Goal: Task Accomplishment & Management: Manage account settings

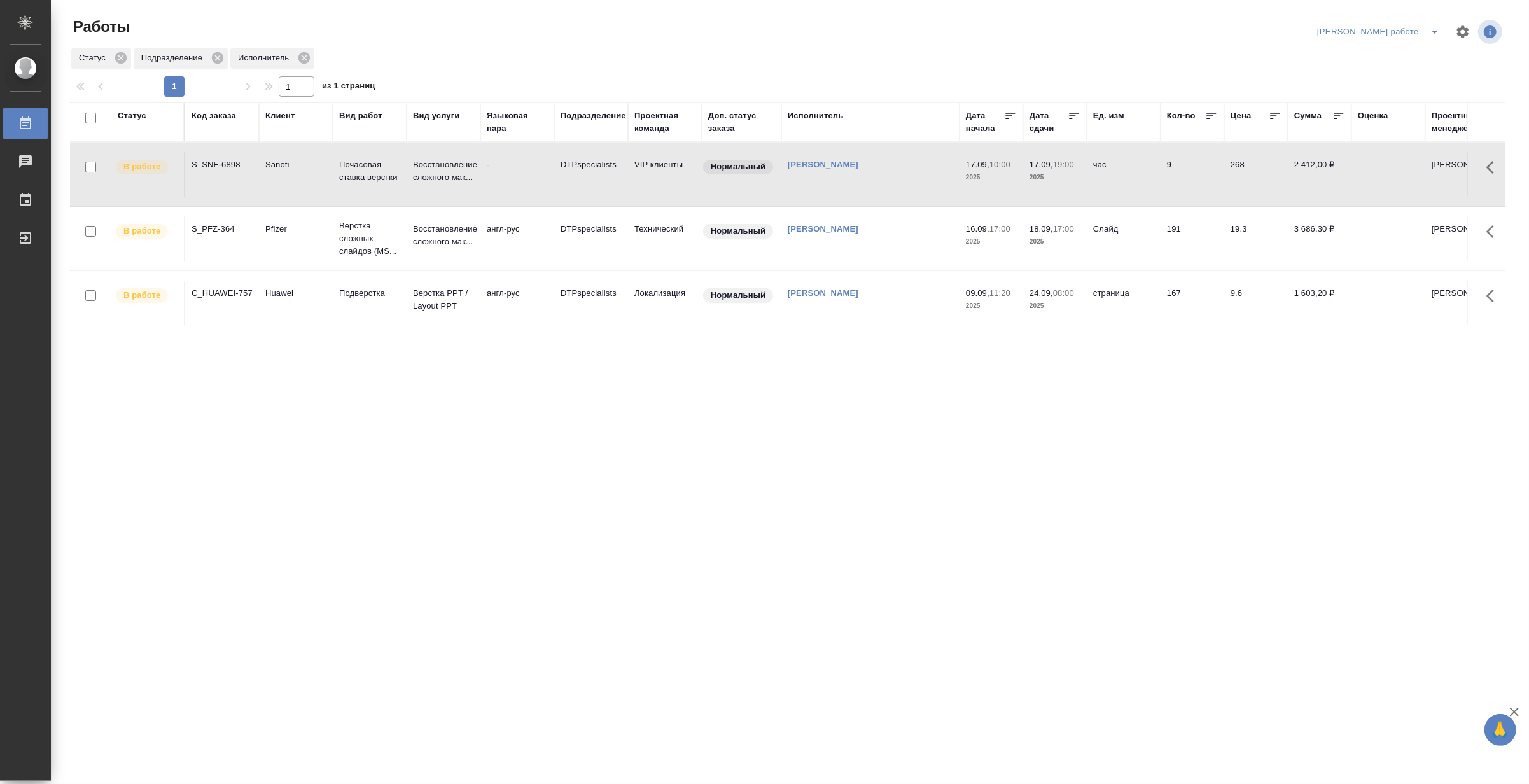
click at [1434, 24] on icon "split button" at bounding box center [1434, 32] width 16 height 16
click at [1404, 71] on li "[PERSON_NAME]" at bounding box center [1389, 78] width 115 height 20
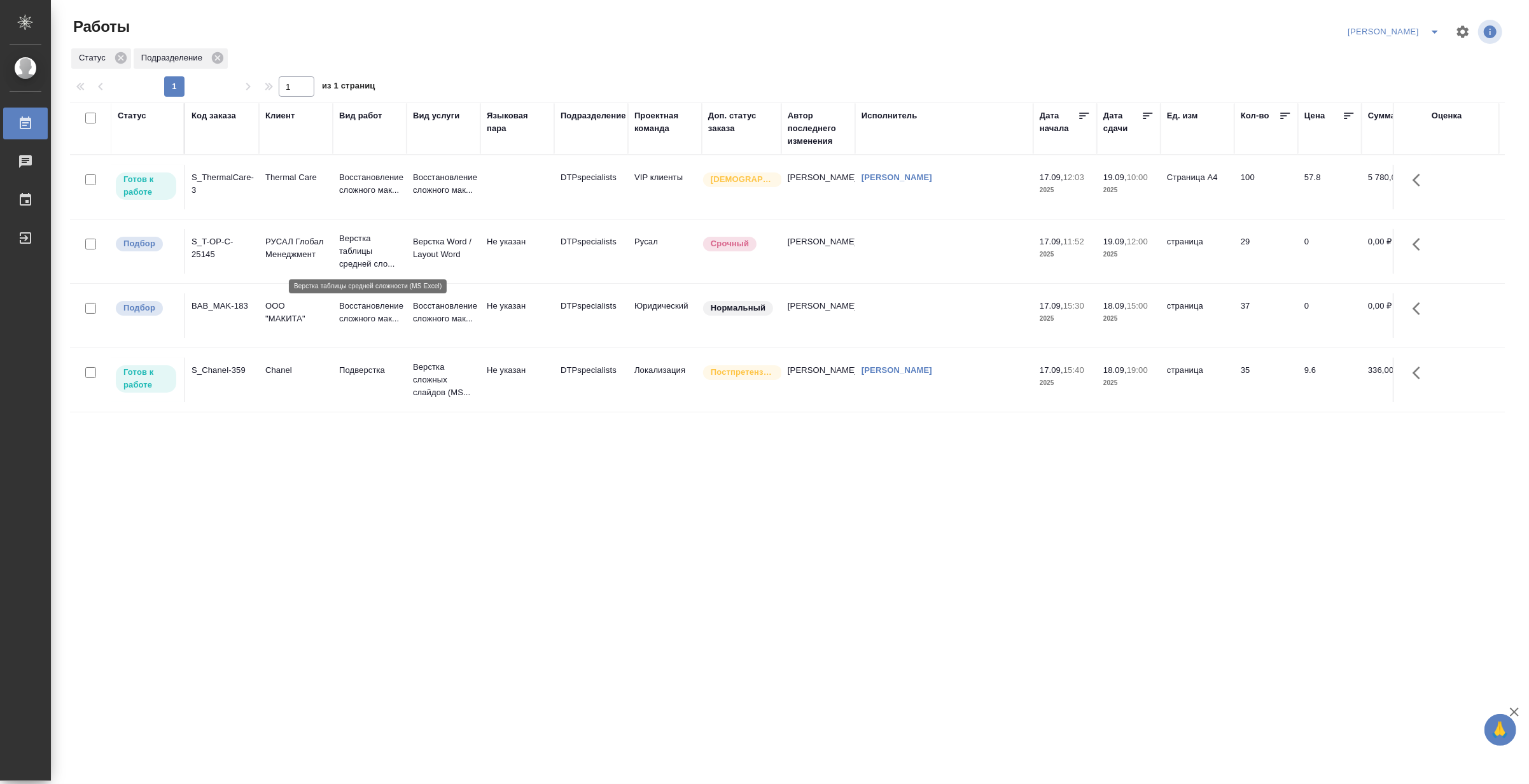
click at [362, 256] on p "Верстка таблицы средней сло..." at bounding box center [370, 251] width 61 height 38
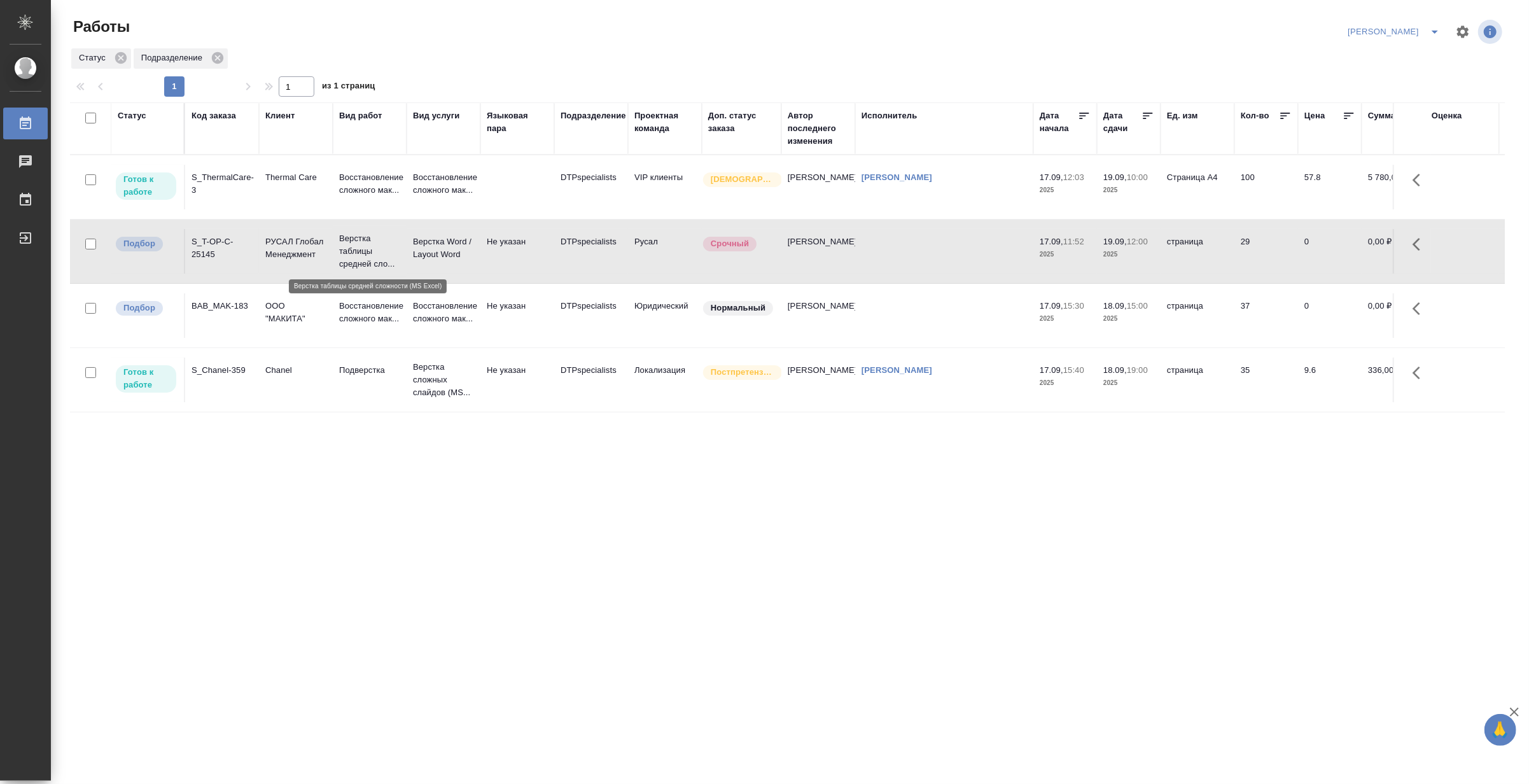
click at [362, 256] on p "Верстка таблицы средней сло..." at bounding box center [370, 251] width 61 height 38
click at [416, 325] on p "Восстановление сложного мак..." at bounding box center [443, 312] width 61 height 25
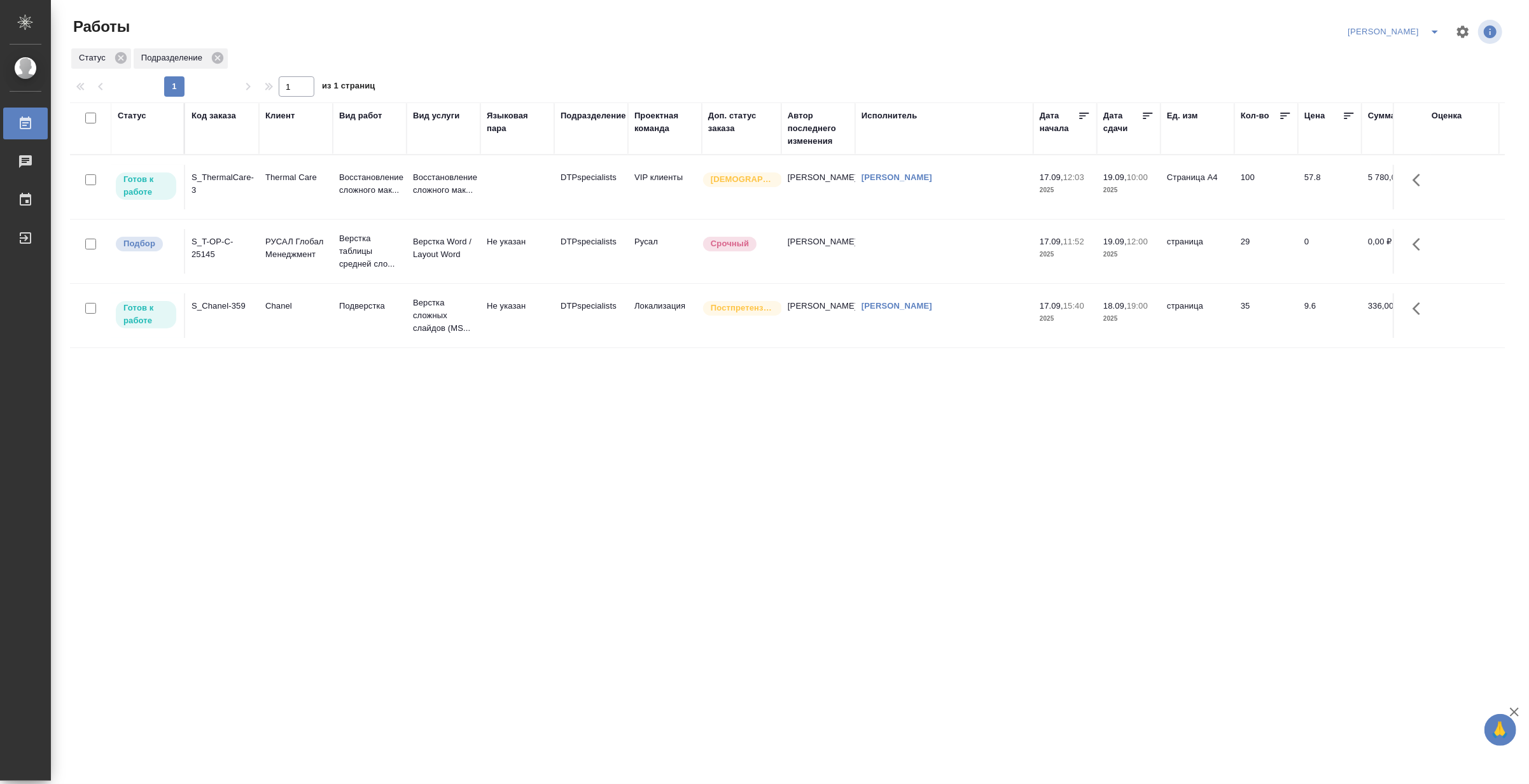
click at [1433, 28] on icon "split button" at bounding box center [1434, 32] width 16 height 16
click at [1362, 96] on li "Ждемс" at bounding box center [1386, 98] width 122 height 20
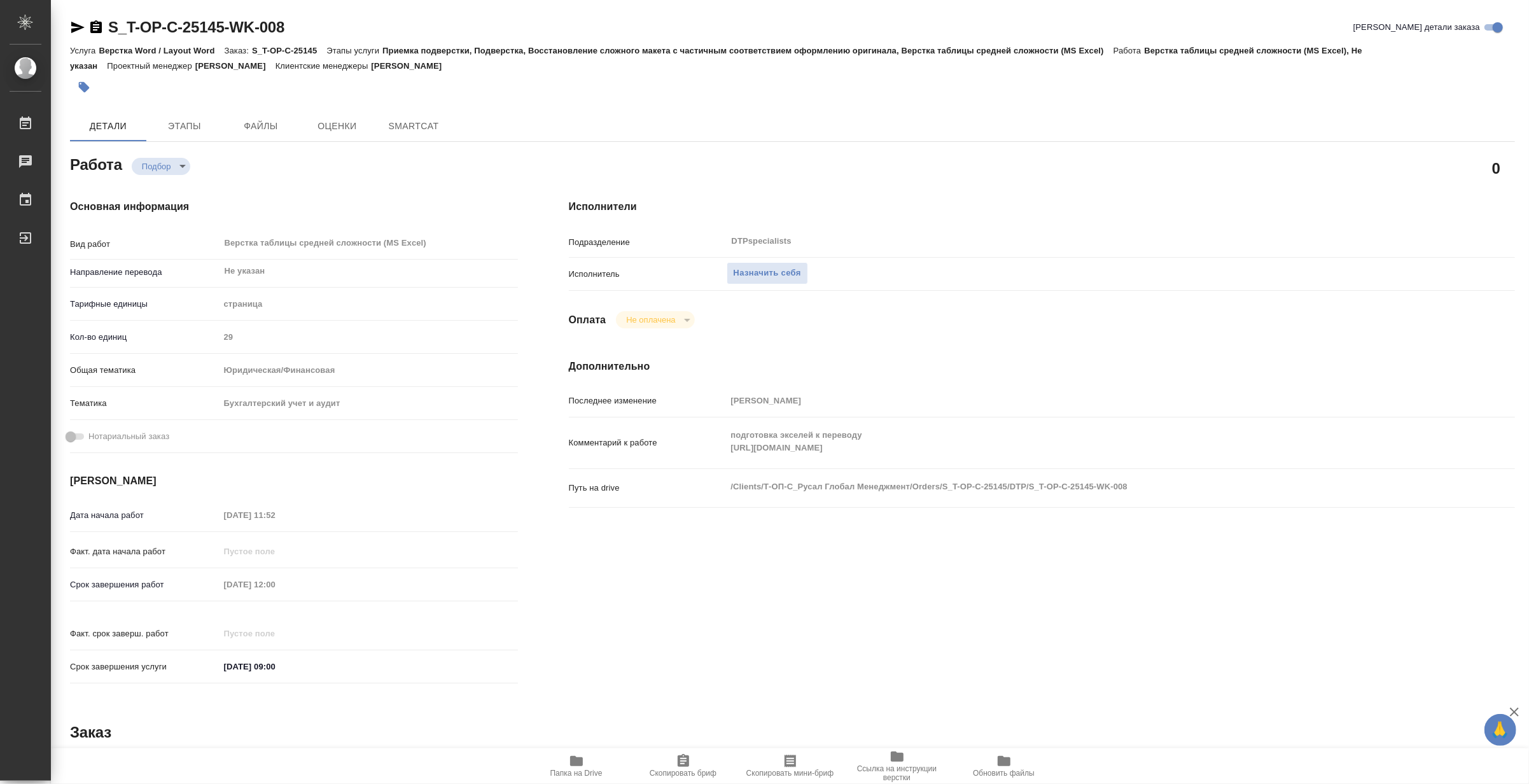
type textarea "x"
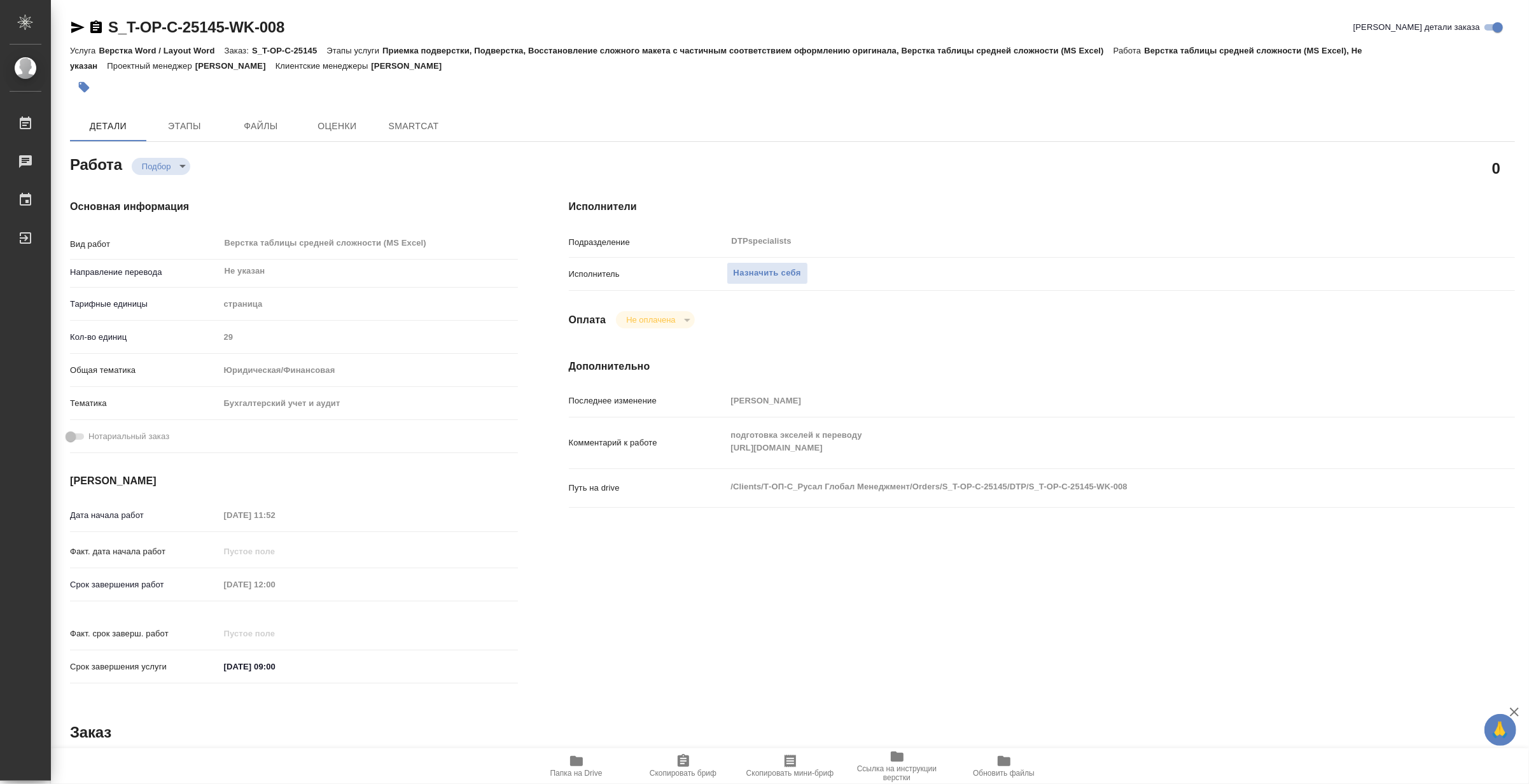
type textarea "x"
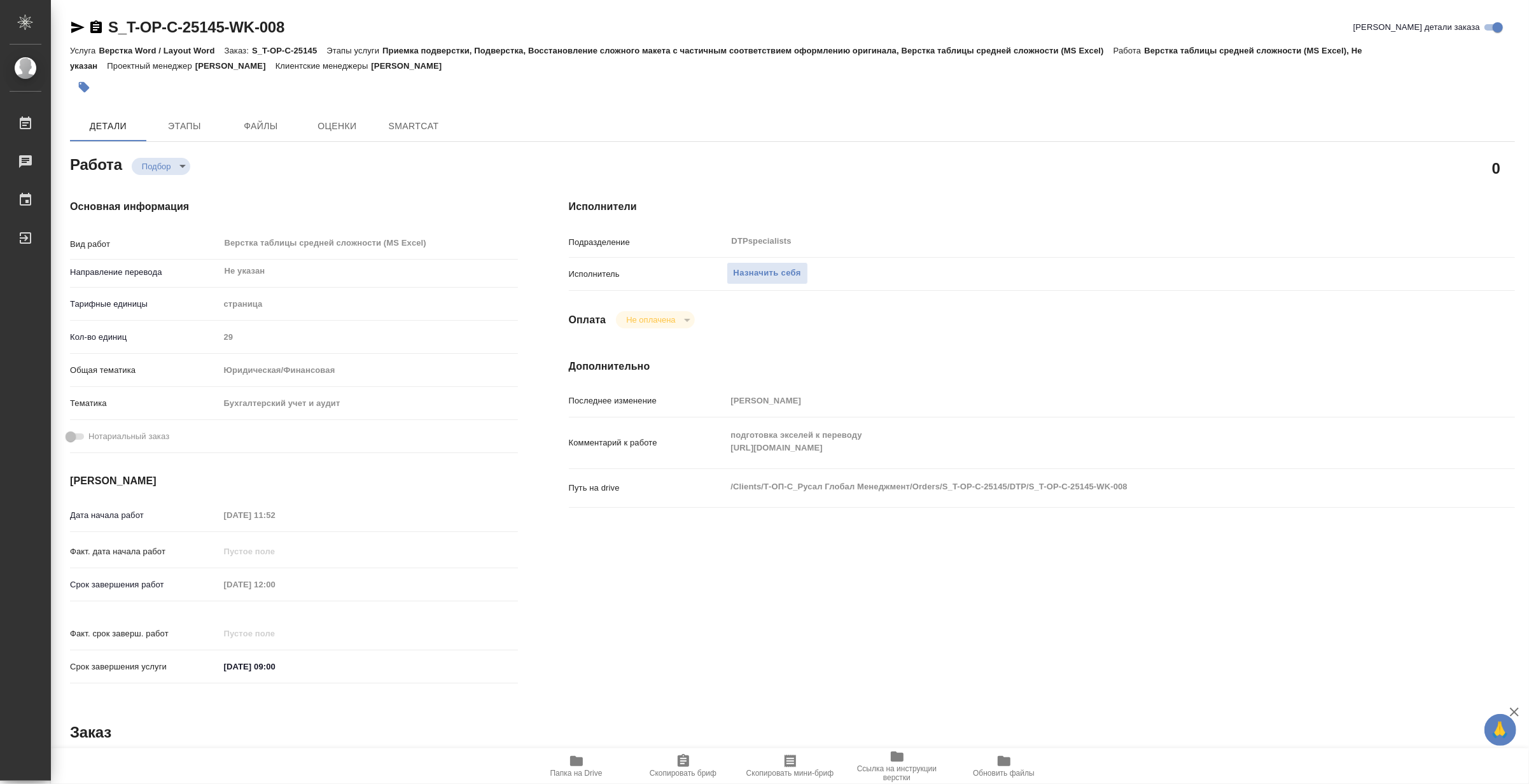
type textarea "x"
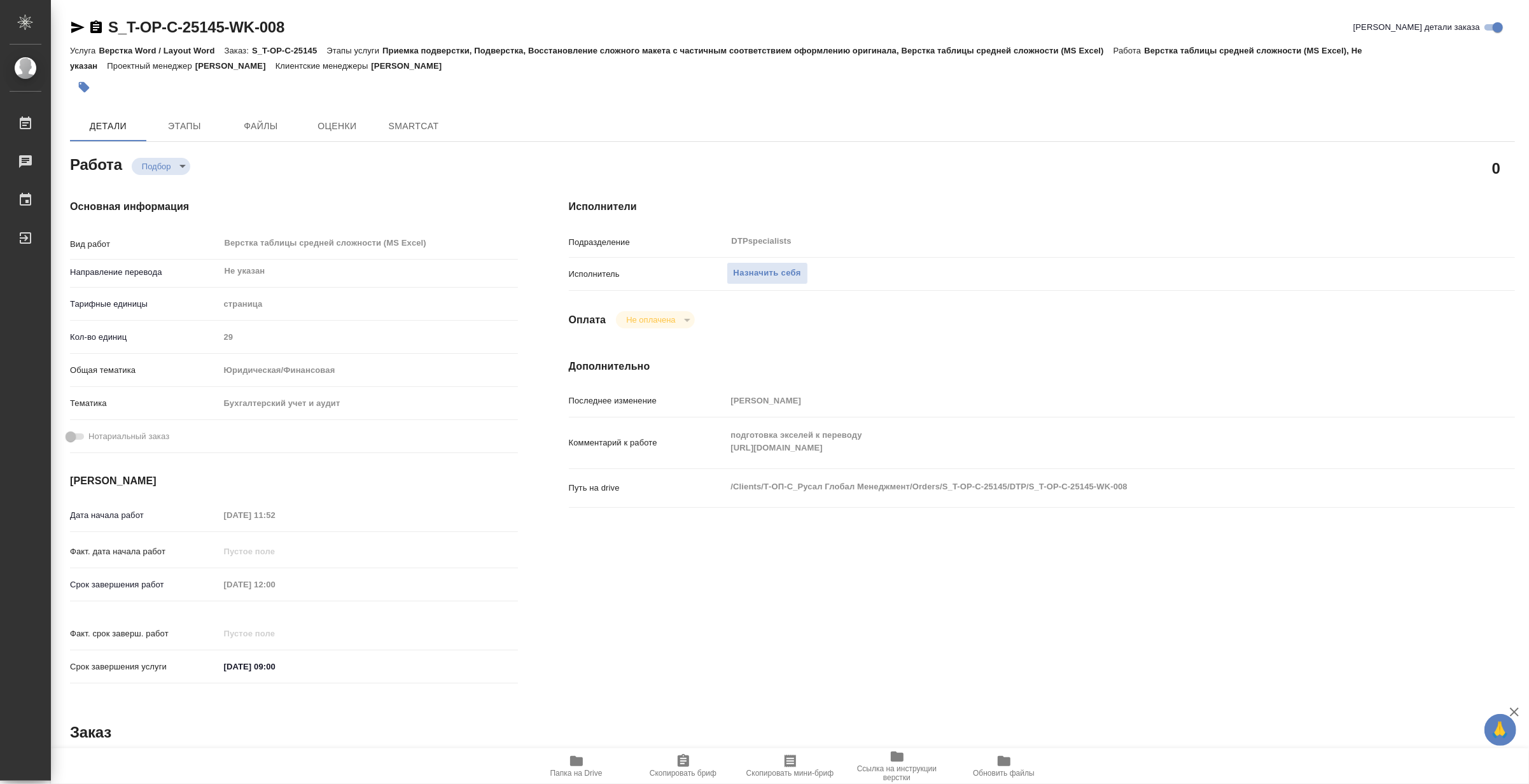
type textarea "x"
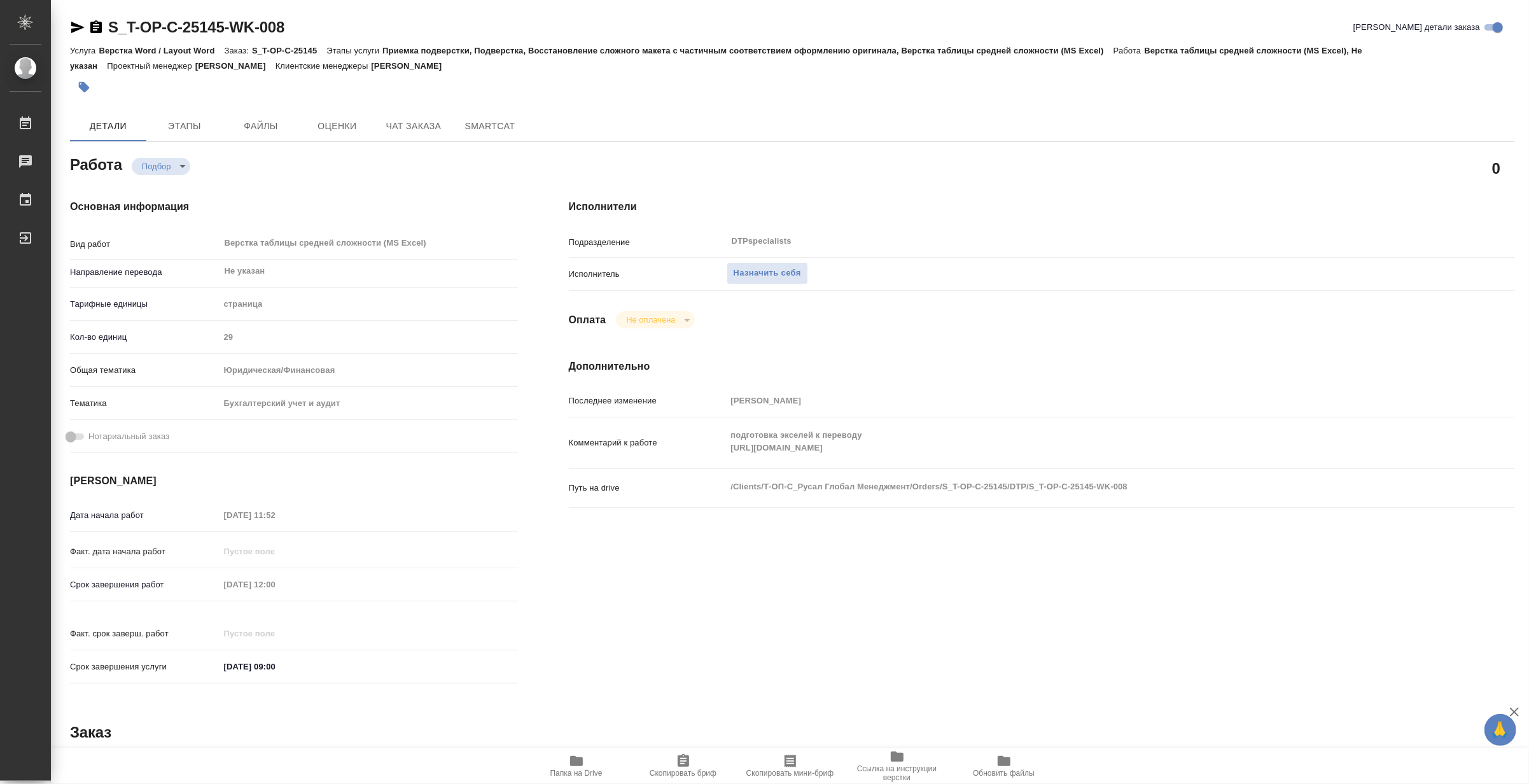
type textarea "x"
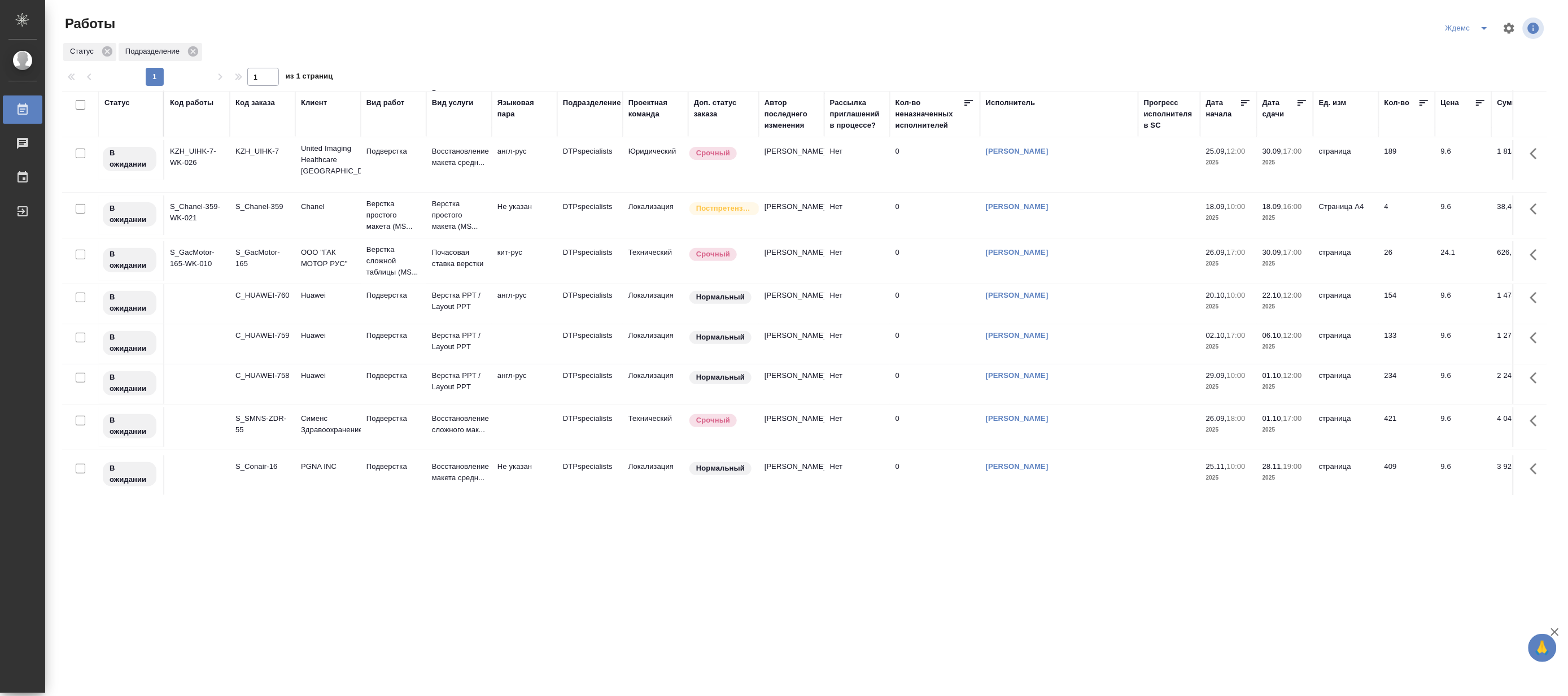
scroll to position [201, 0]
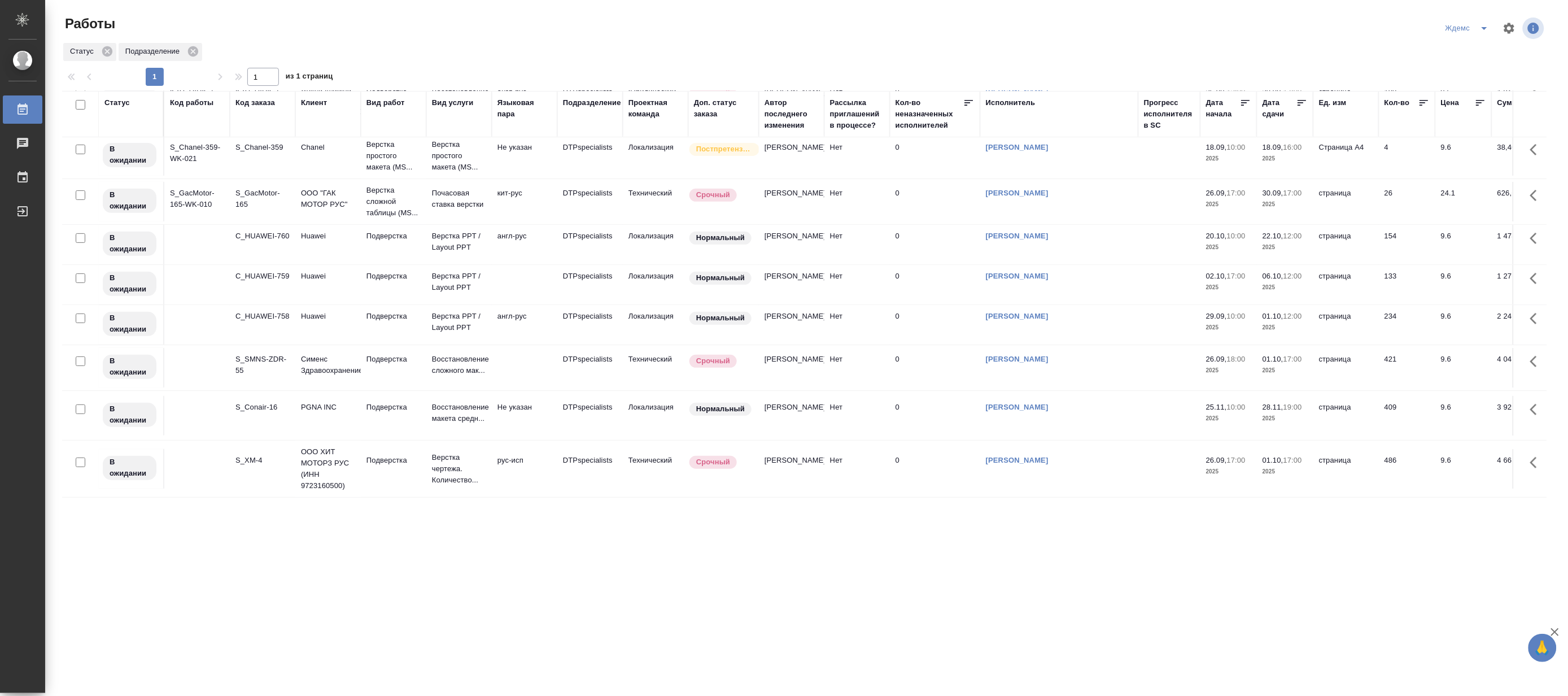
click at [1249, 517] on div ".cls-1 fill:#fff; AWATERA Matveeva Maria Работы 0 Чаты График Выйти Работы Ждем…" at bounding box center [784, 348] width 1568 height 696
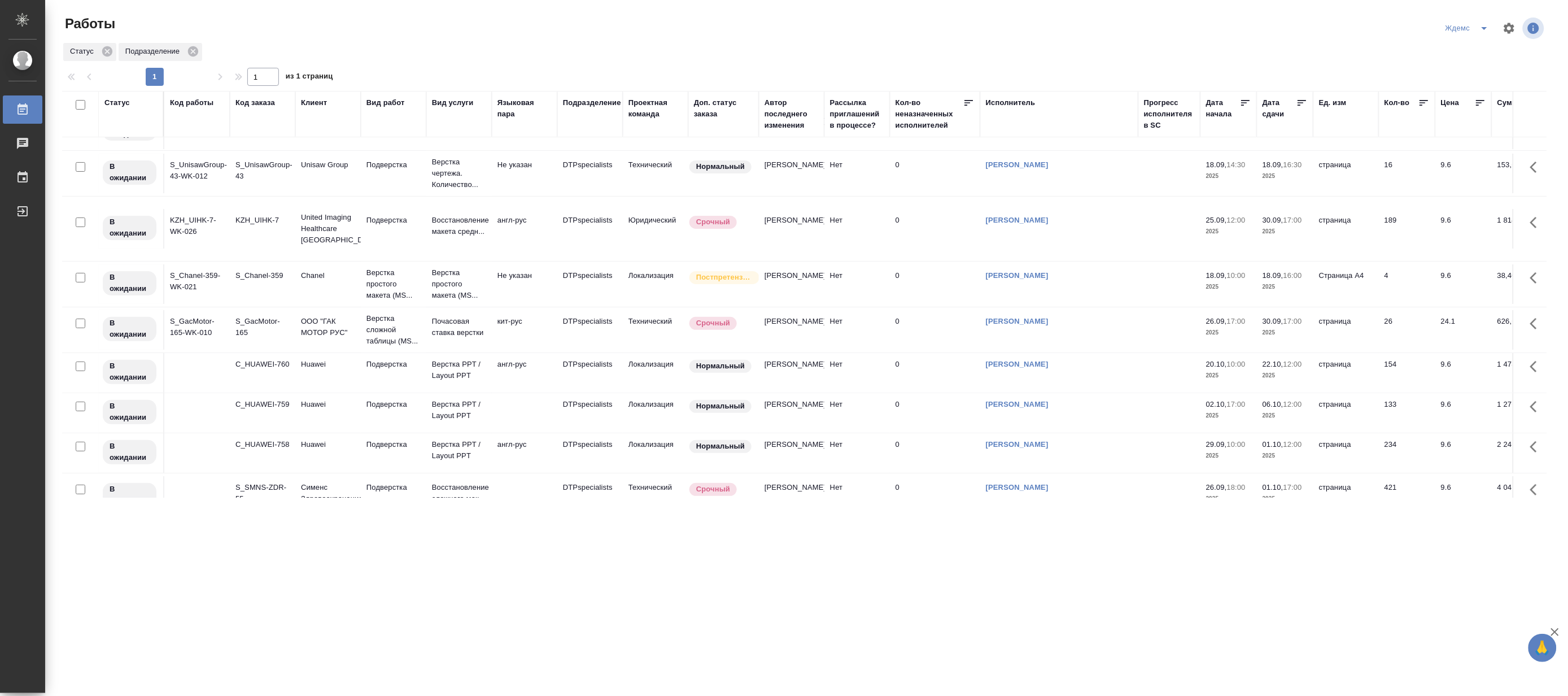
scroll to position [0, 0]
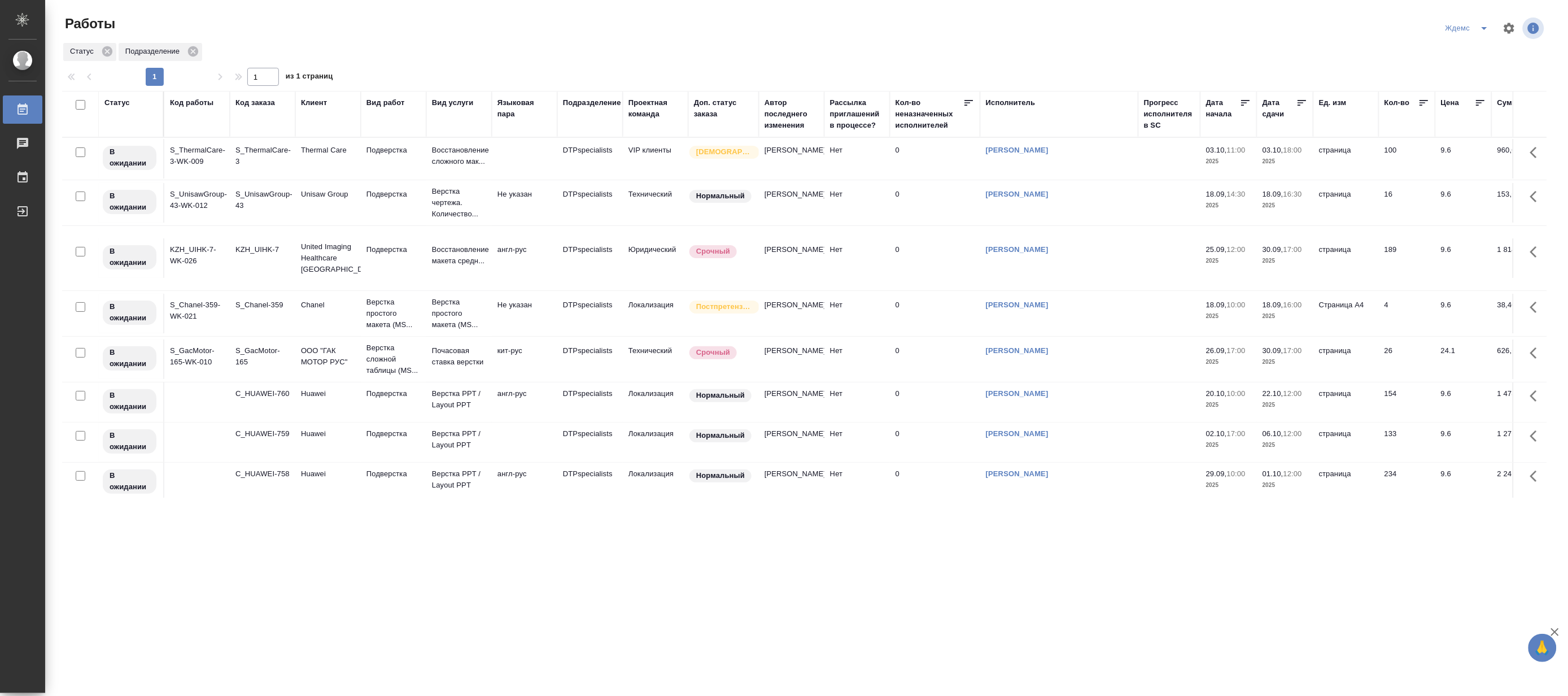
click at [1357, 24] on icon "split button" at bounding box center [1485, 28] width 14 height 14
click at [1357, 86] on li "Матвеева_назначено" at bounding box center [1475, 87] width 109 height 18
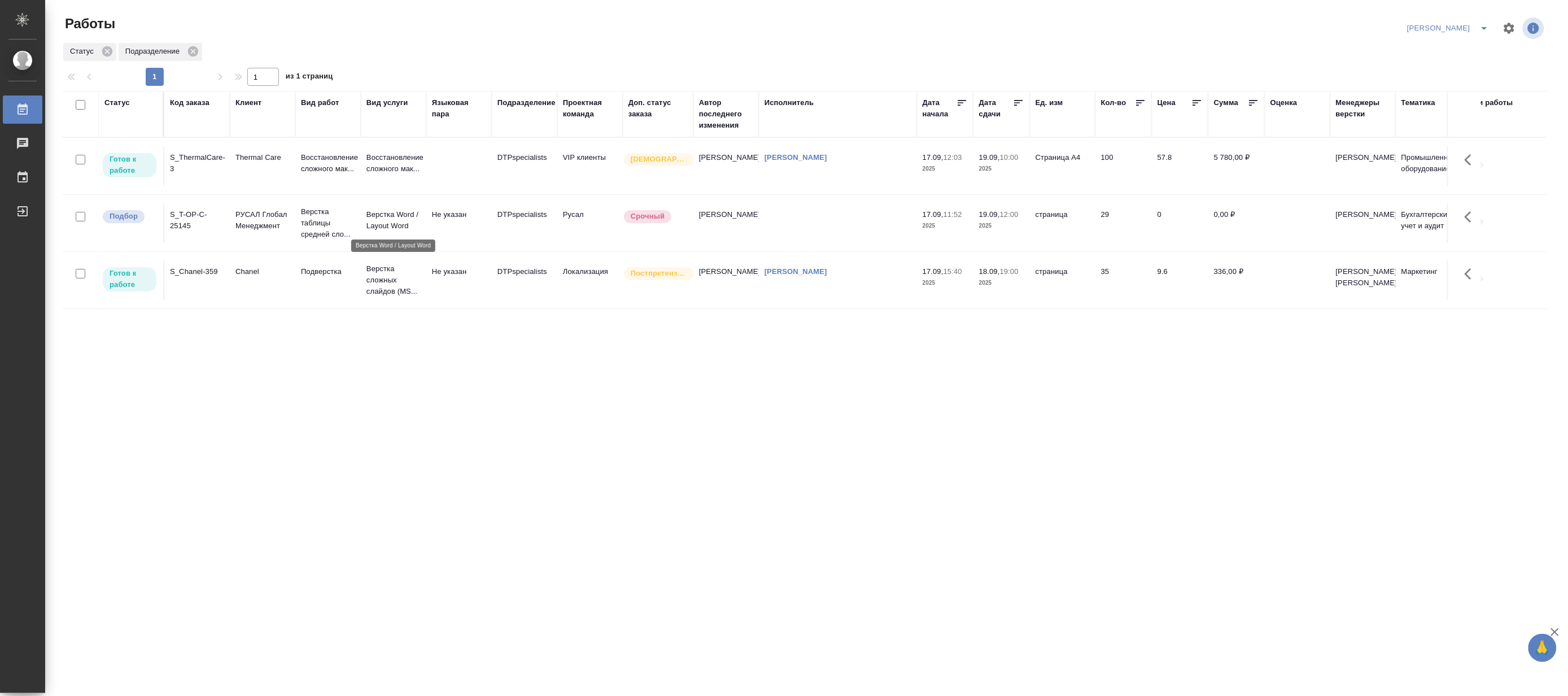
click at [374, 216] on p "Верстка Word / Layout Word" at bounding box center [393, 220] width 54 height 22
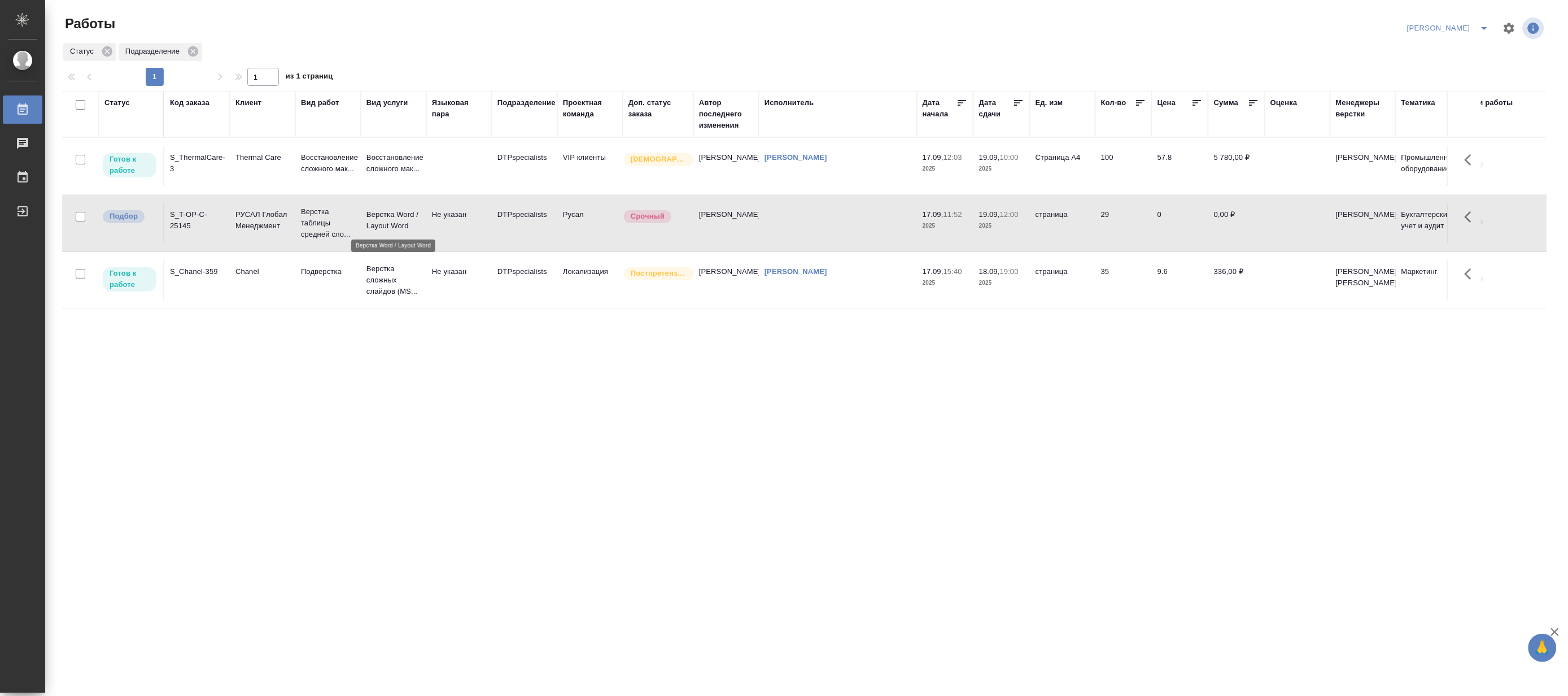
click at [374, 216] on p "Верстка Word / Layout Word" at bounding box center [393, 220] width 54 height 22
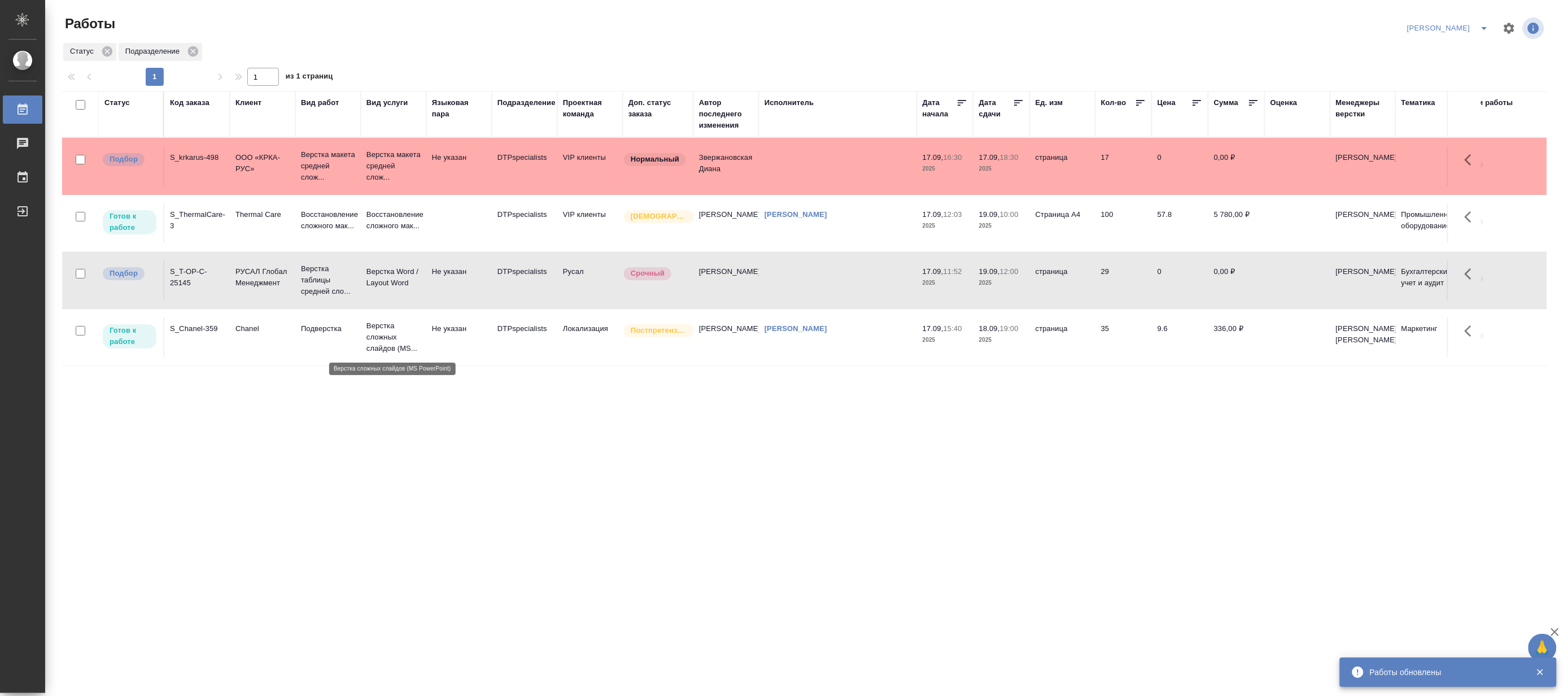
click at [390, 340] on p "Верстка сложных слайдов (MS..." at bounding box center [393, 337] width 54 height 34
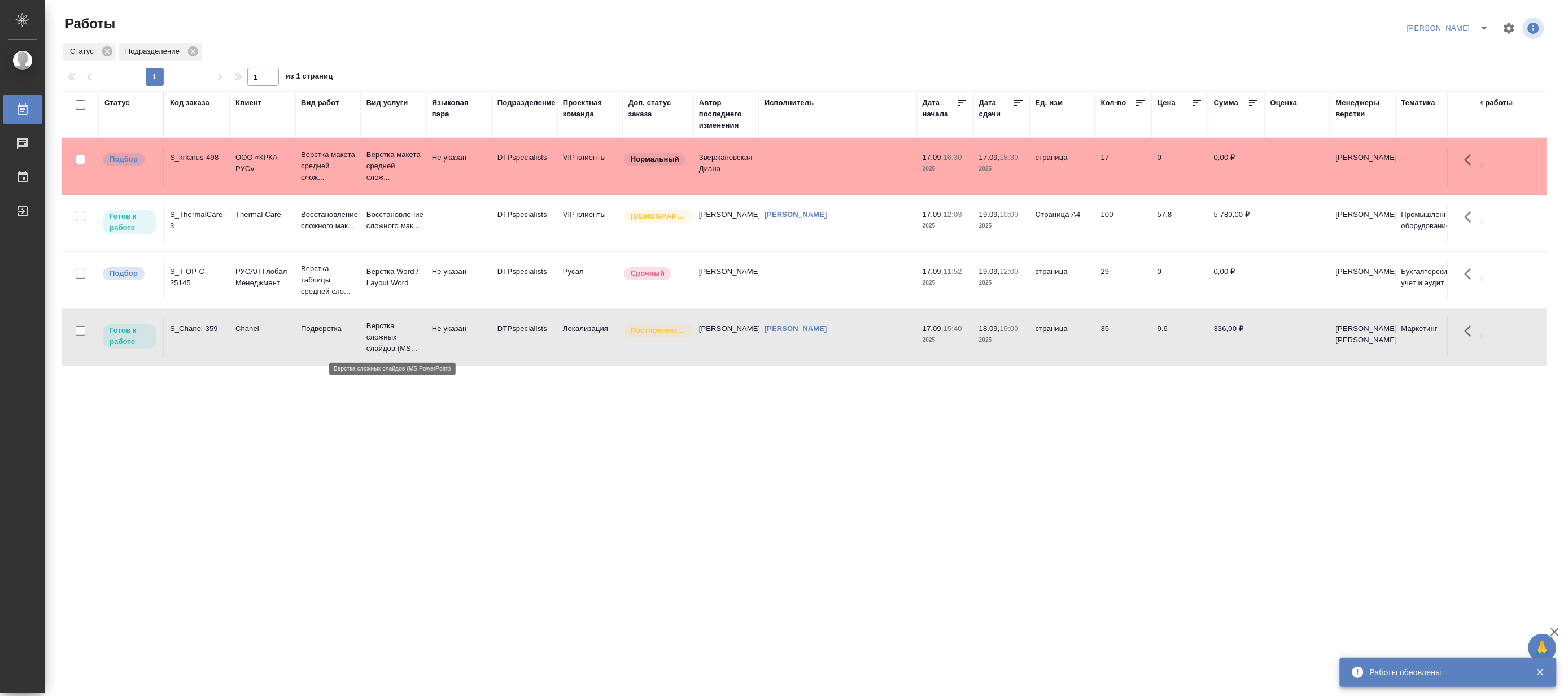
click at [390, 340] on p "Верстка сложных слайдов (MS..." at bounding box center [393, 337] width 54 height 34
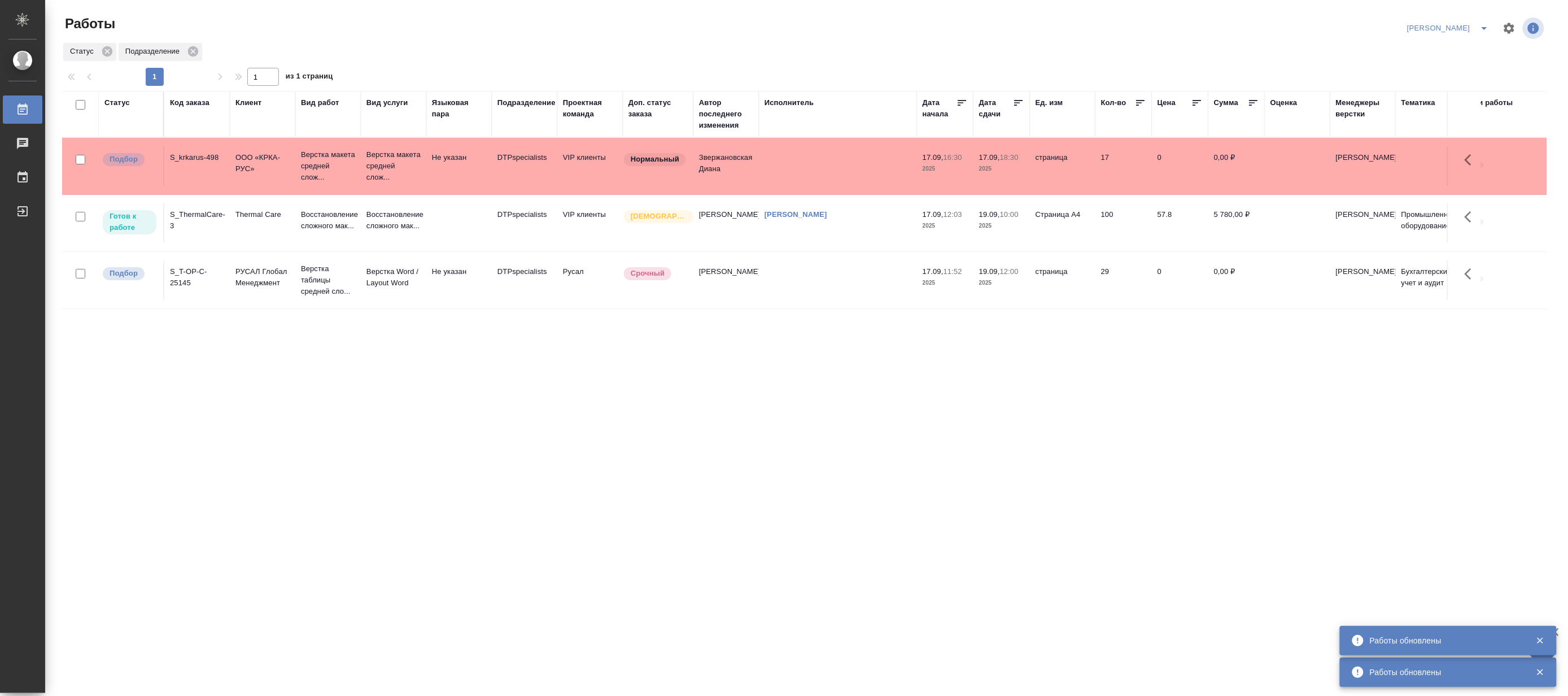
click at [427, 169] on td "Не указан" at bounding box center [459, 166] width 65 height 40
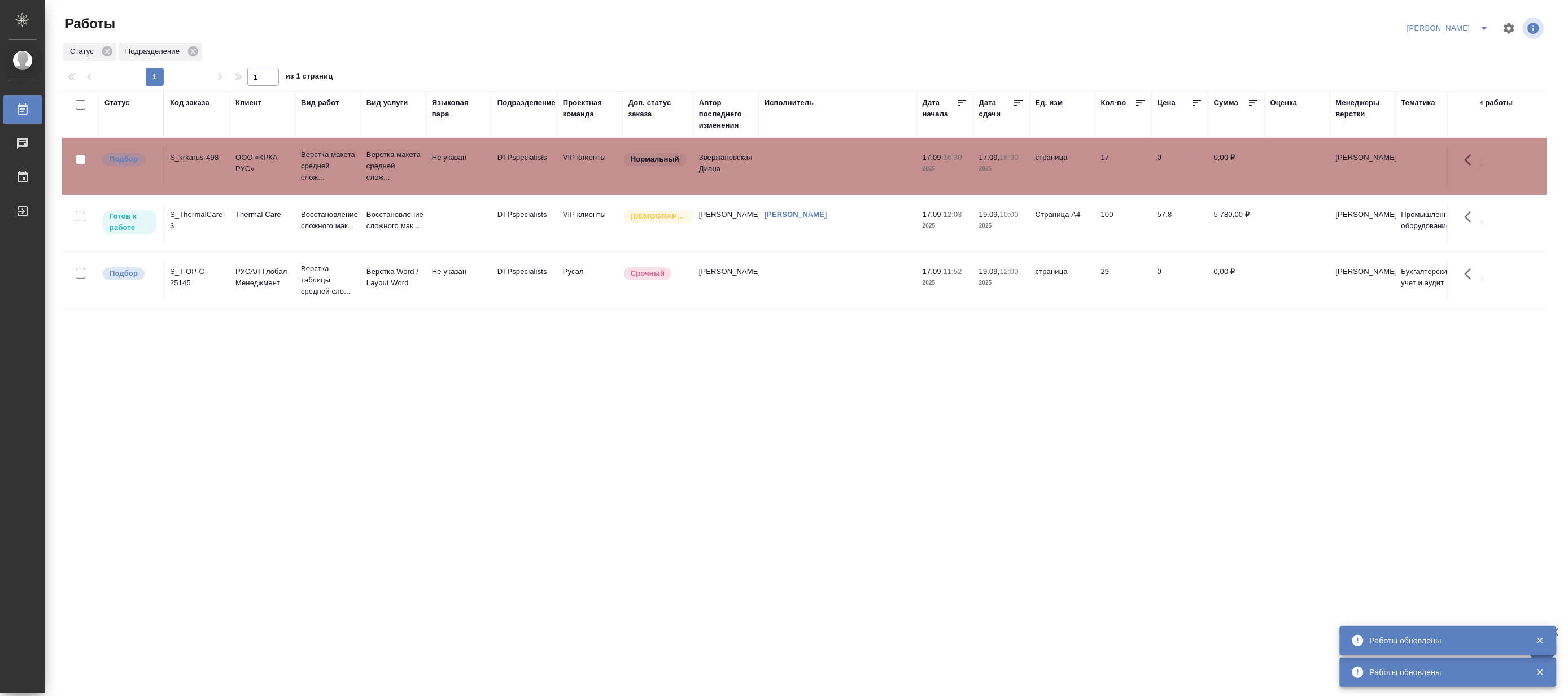
click at [427, 169] on td "Не указан" at bounding box center [459, 166] width 65 height 40
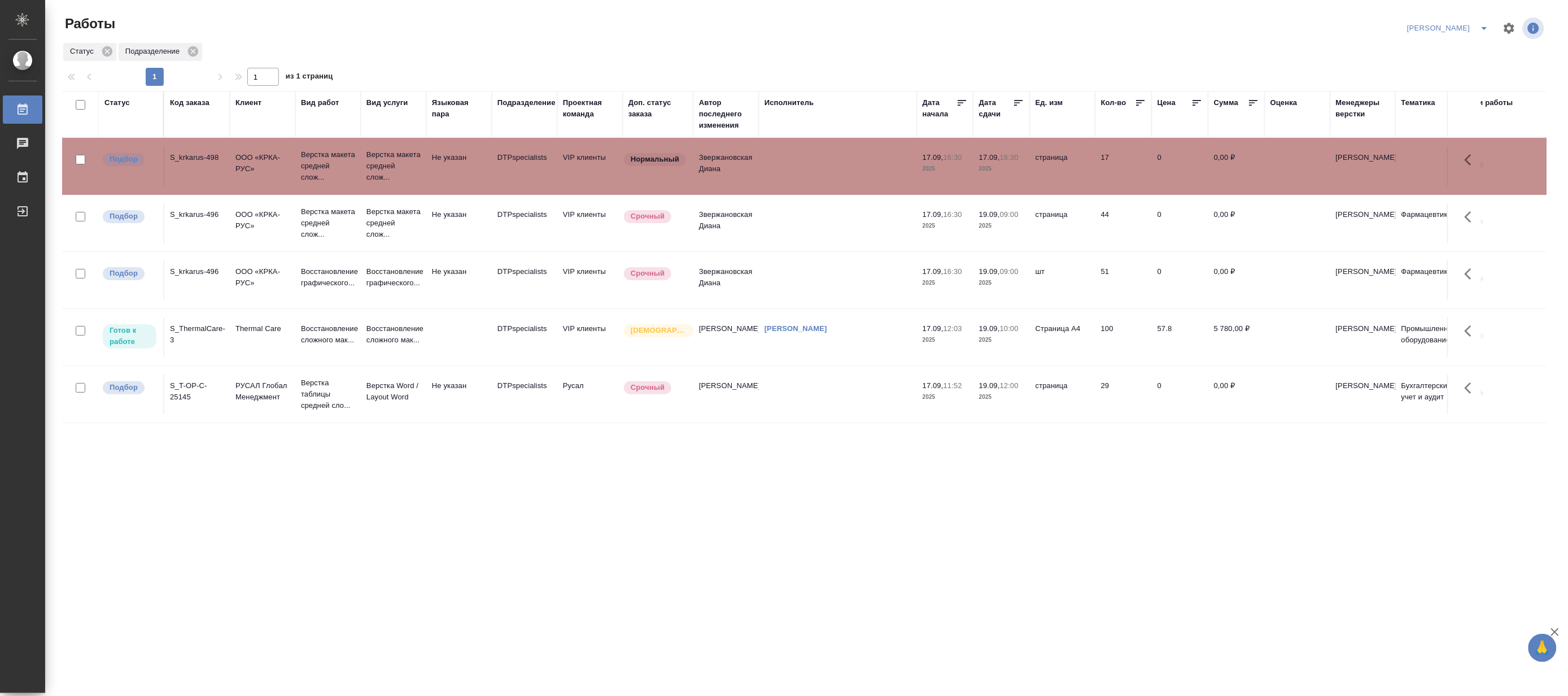
click at [1491, 22] on icon "split button" at bounding box center [1485, 28] width 14 height 14
click at [1443, 51] on li "[PERSON_NAME] работе" at bounding box center [1443, 51] width 109 height 18
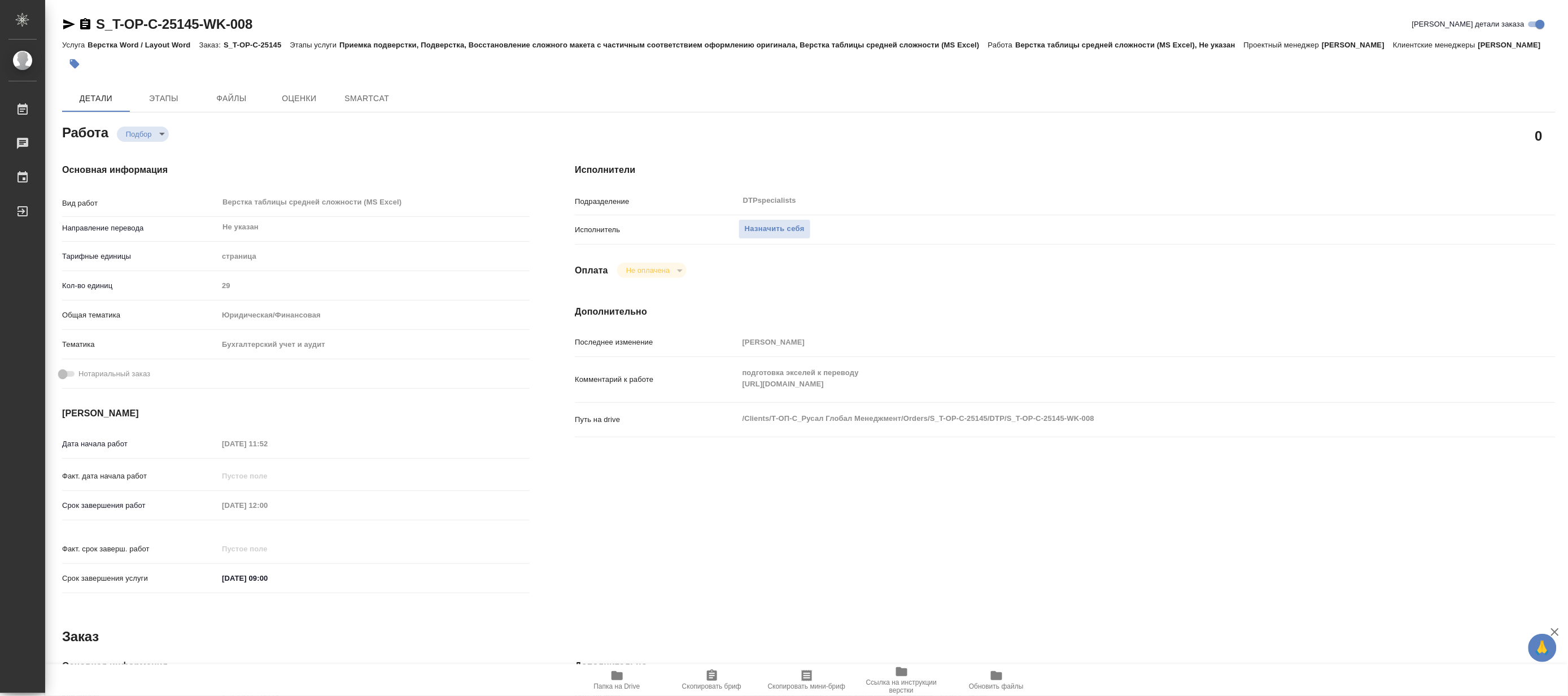
type textarea "x"
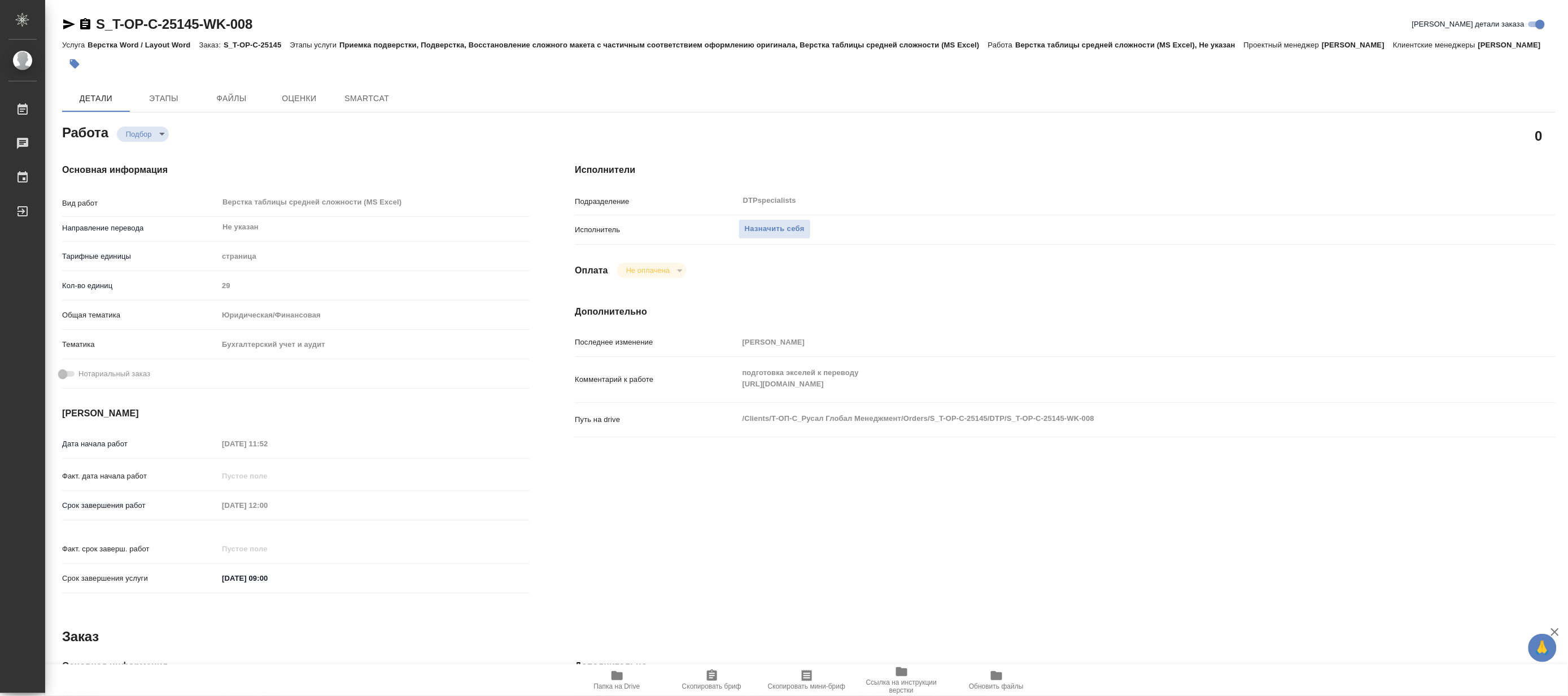
type textarea "x"
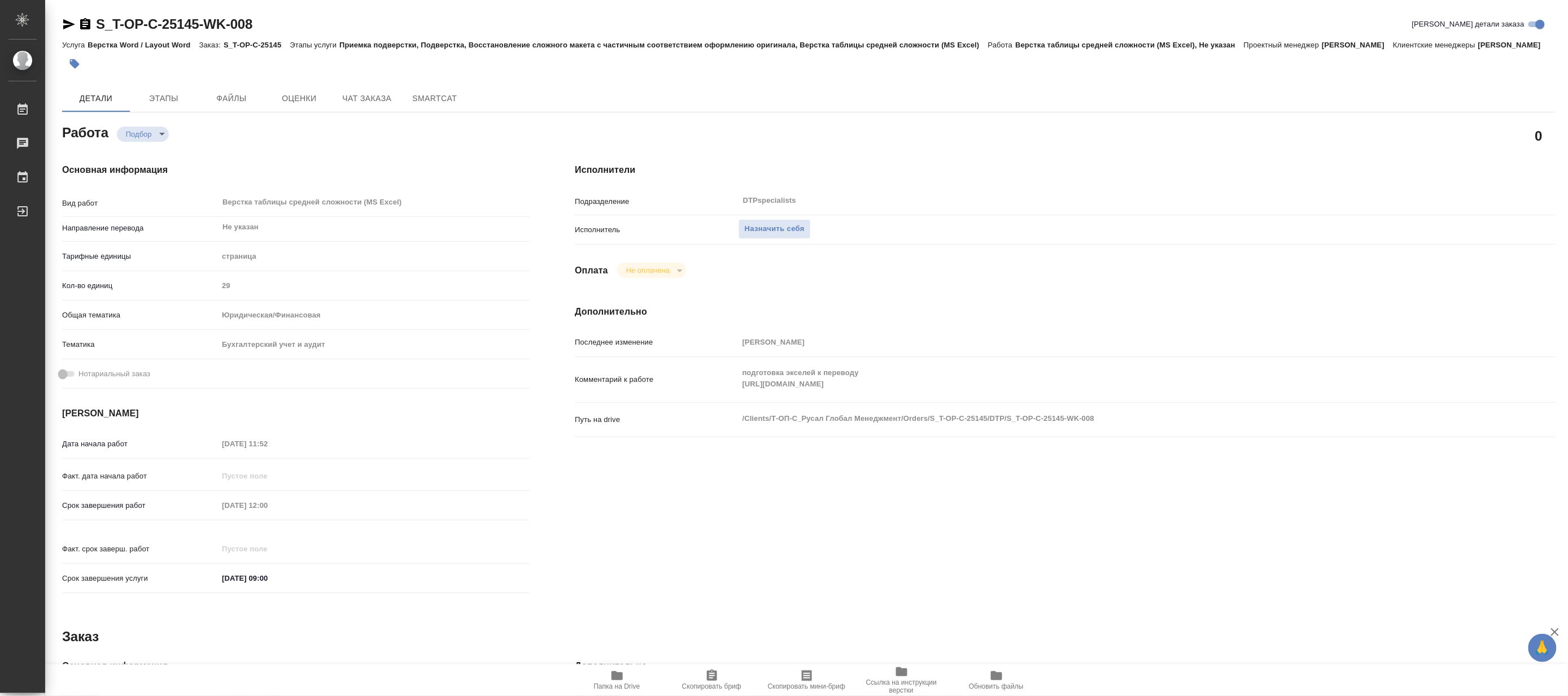
click at [624, 674] on span "Папка на Drive" at bounding box center [617, 679] width 81 height 22
type textarea "x"
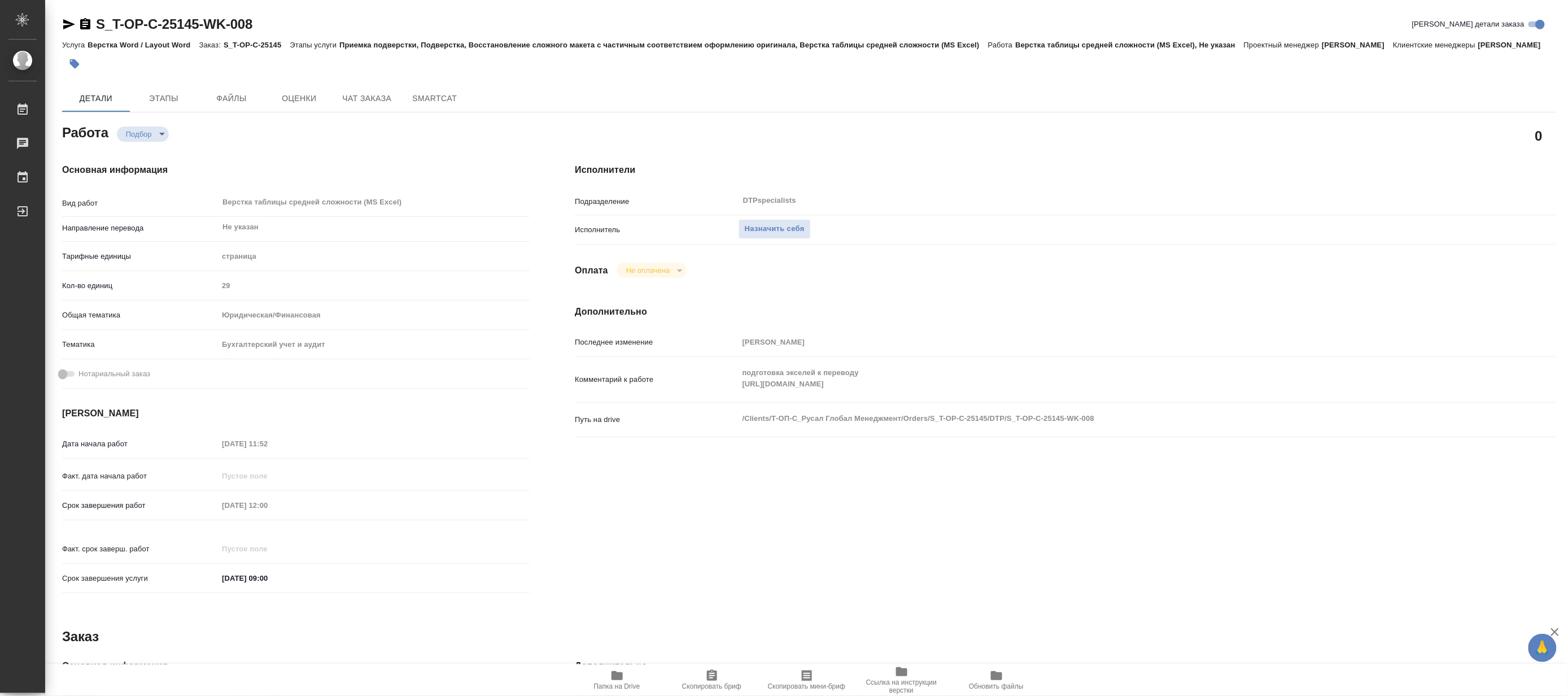
type textarea "x"
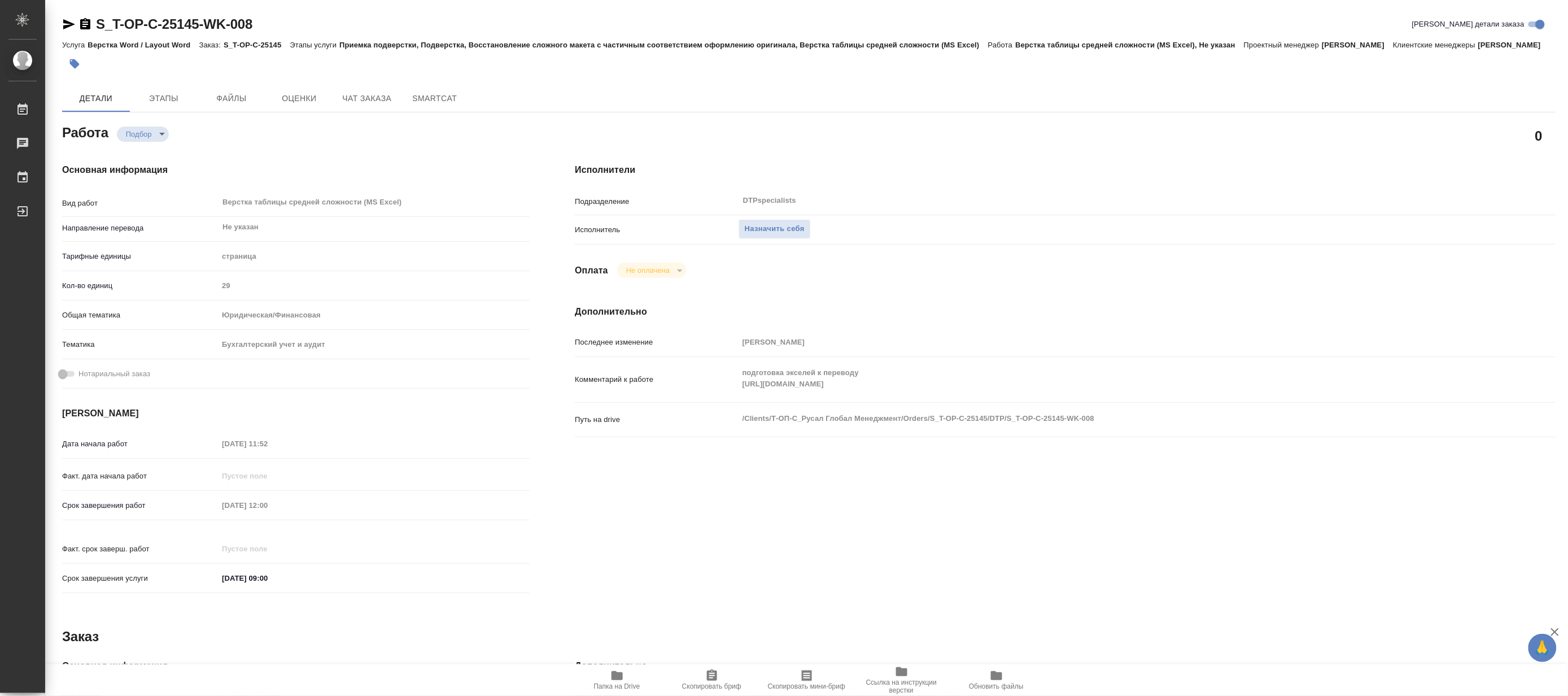
type textarea "x"
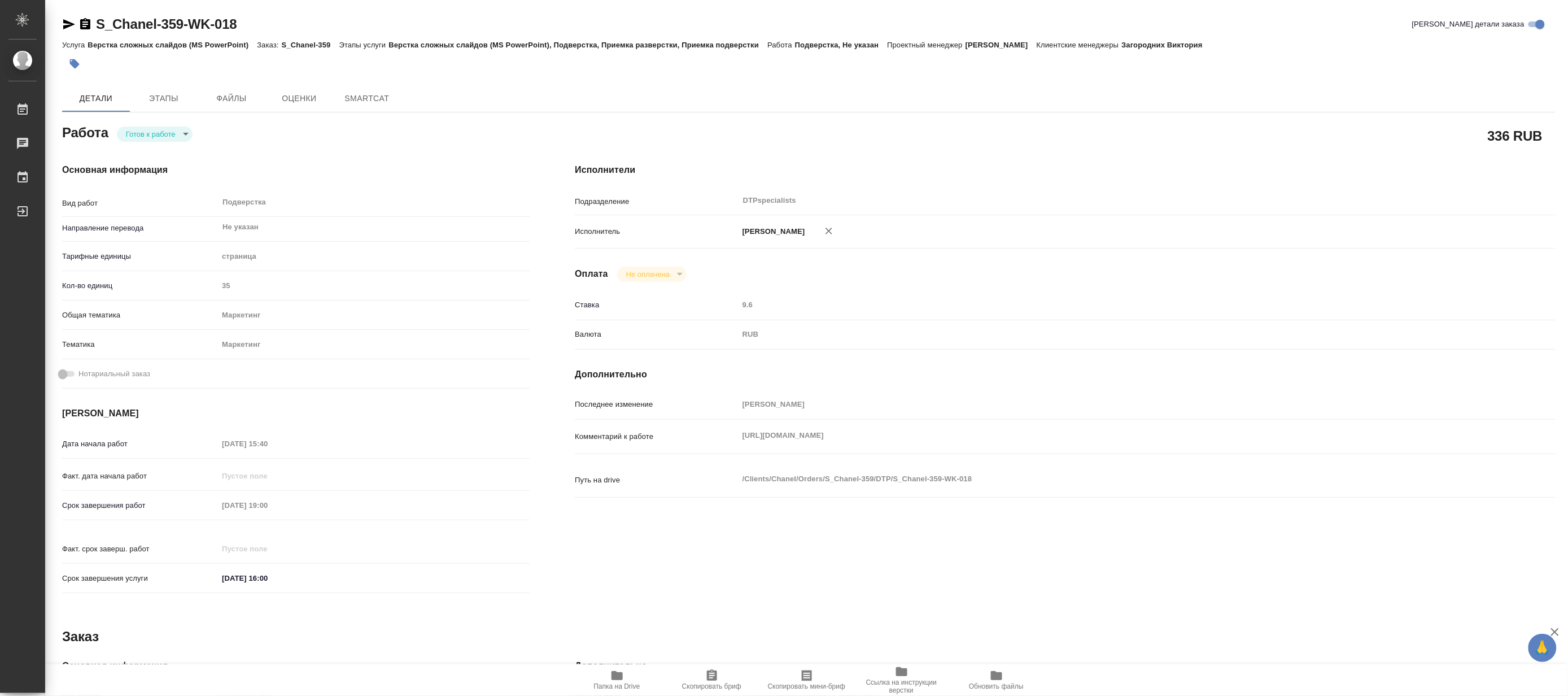
type textarea "x"
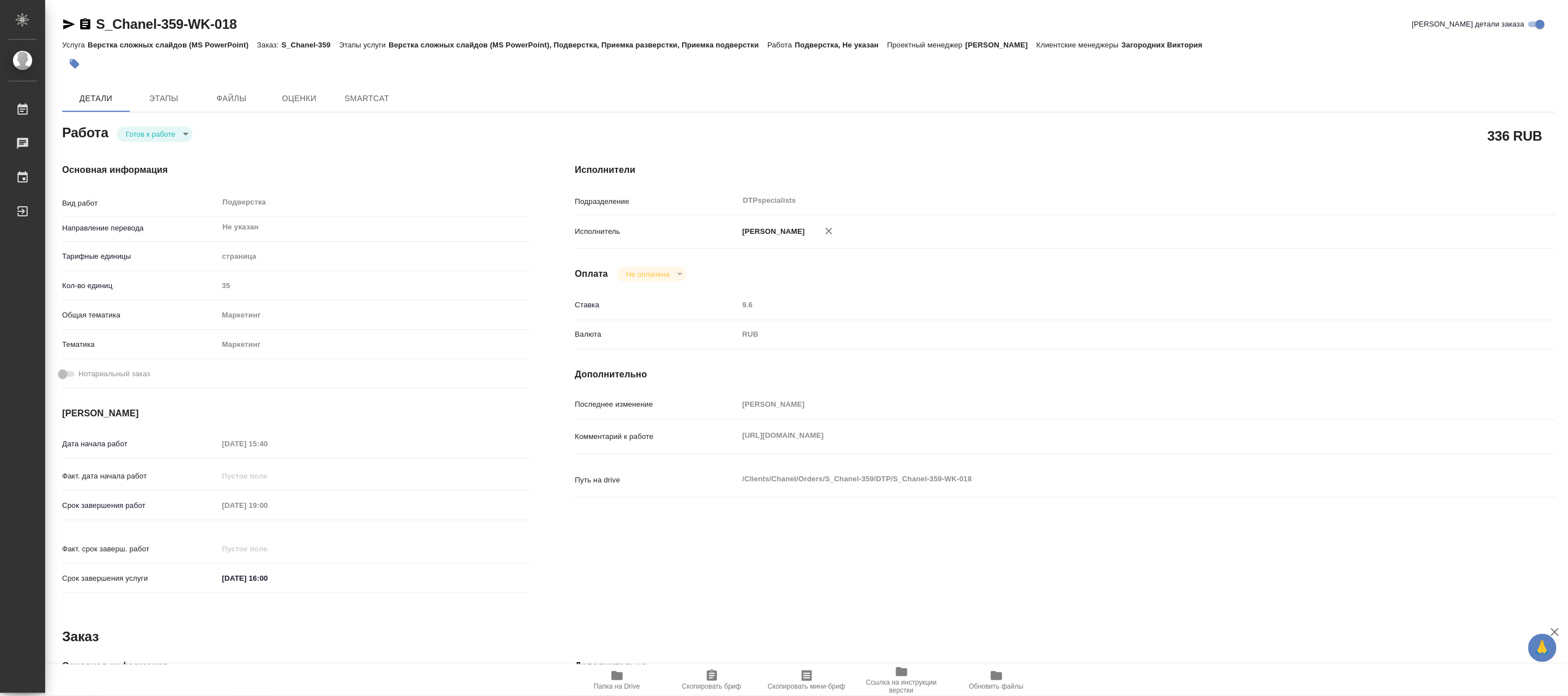
type textarea "x"
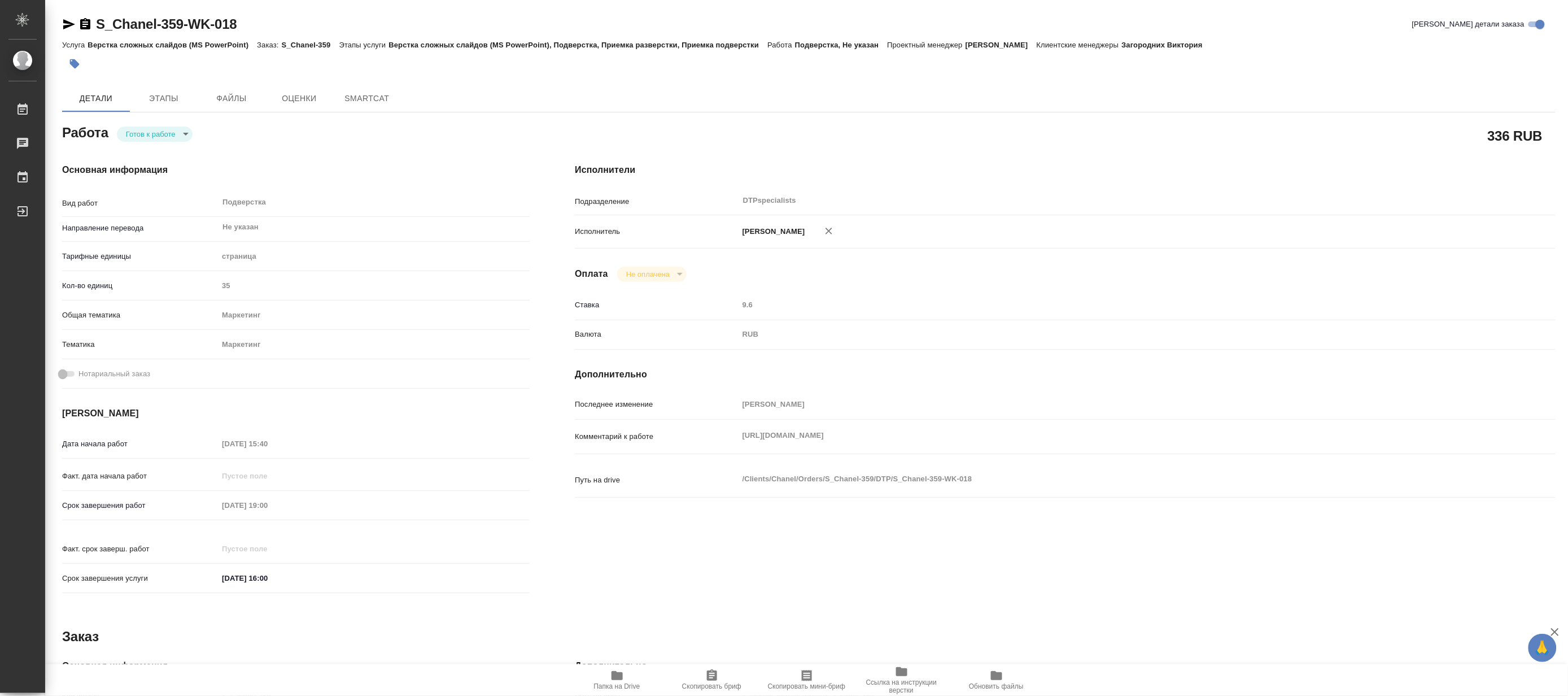
type textarea "x"
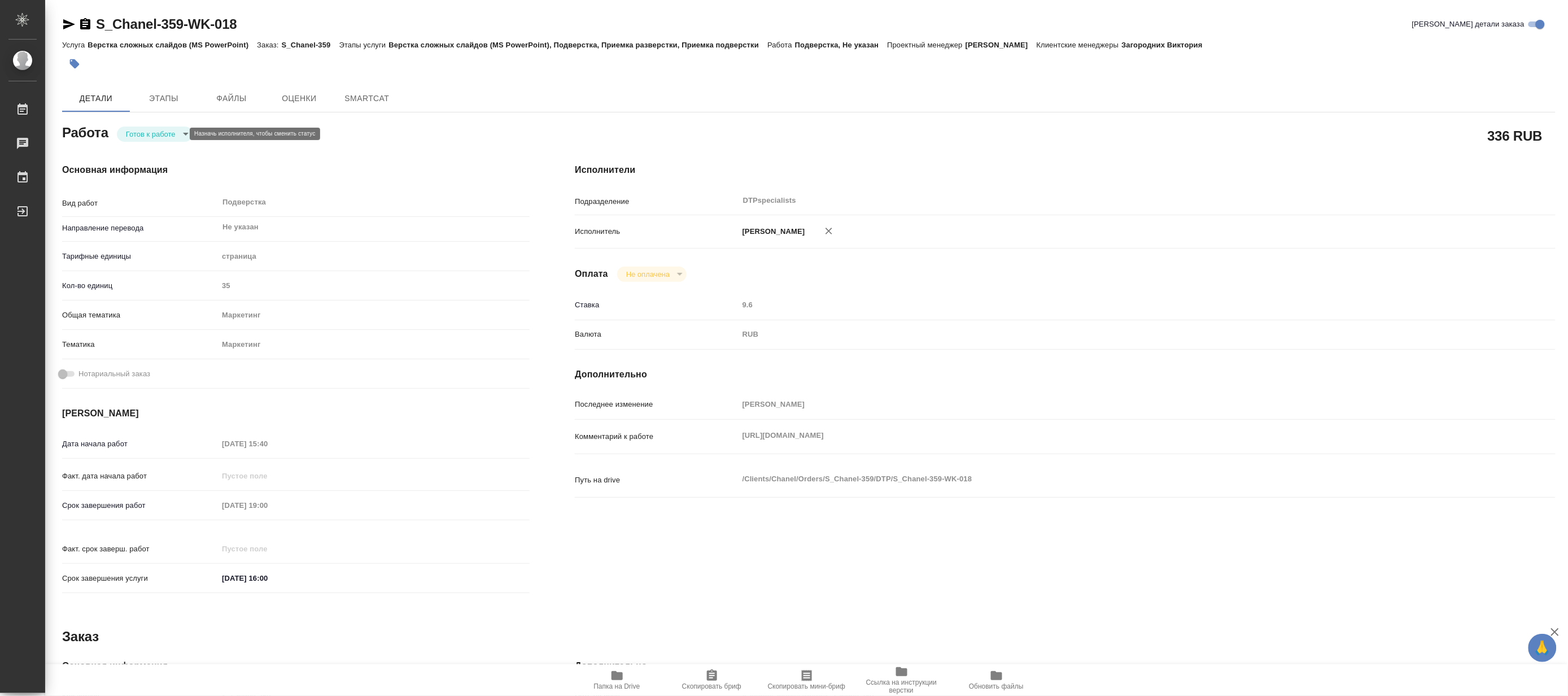
click at [140, 130] on body "🙏 .cls-1 fill:#fff; AWATERA Matveeva Maria Работы Чаты График Выйти S_Chanel-35…" at bounding box center [784, 348] width 1568 height 696
type textarea "x"
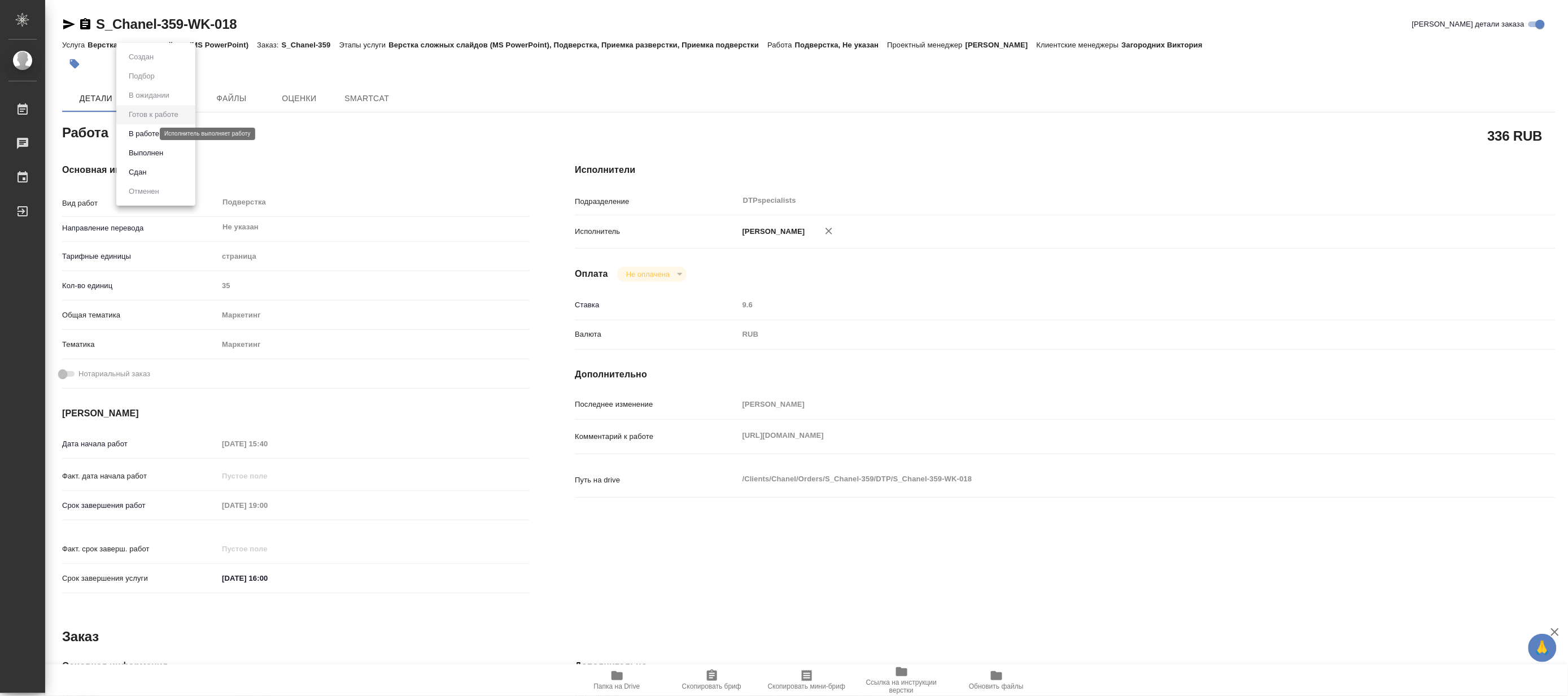
type textarea "x"
click at [131, 132] on button "В работе" at bounding box center [143, 133] width 37 height 12
type textarea "x"
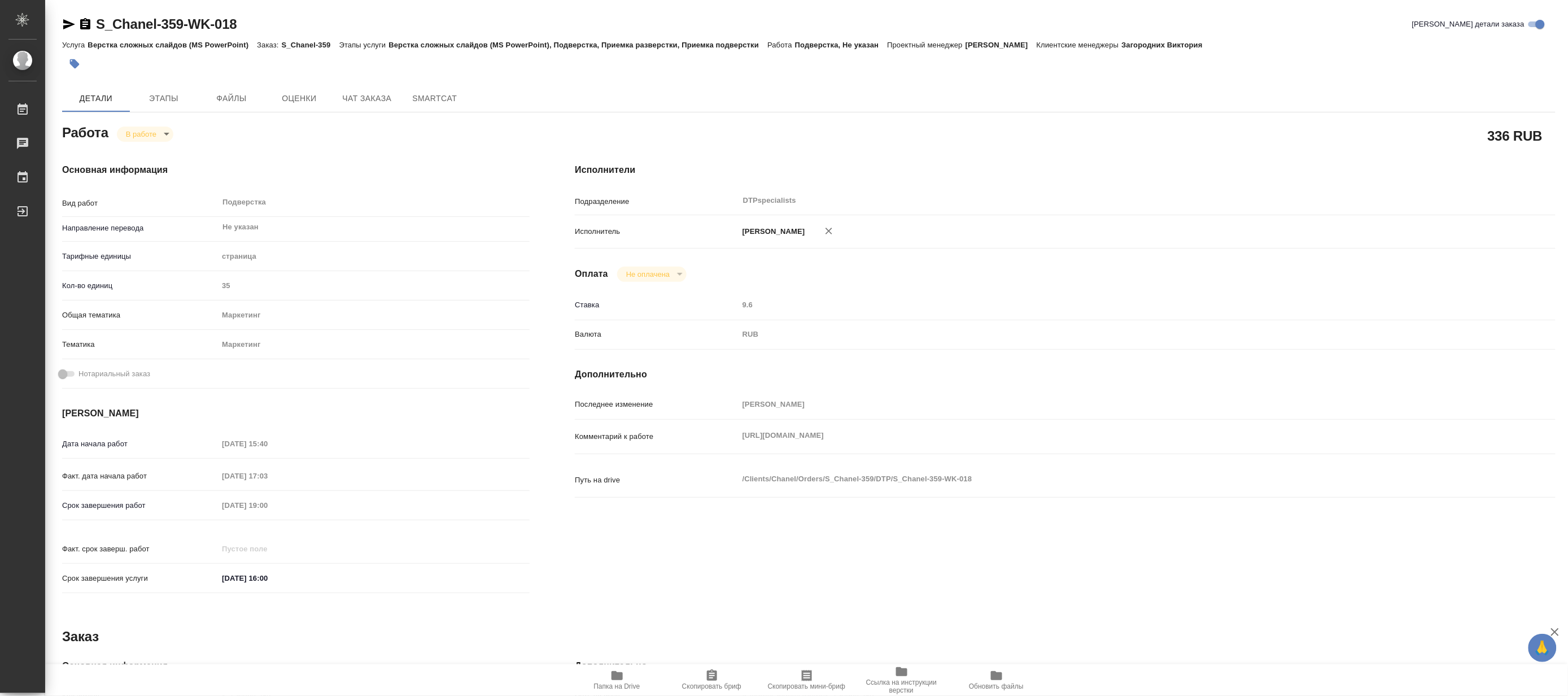
type textarea "x"
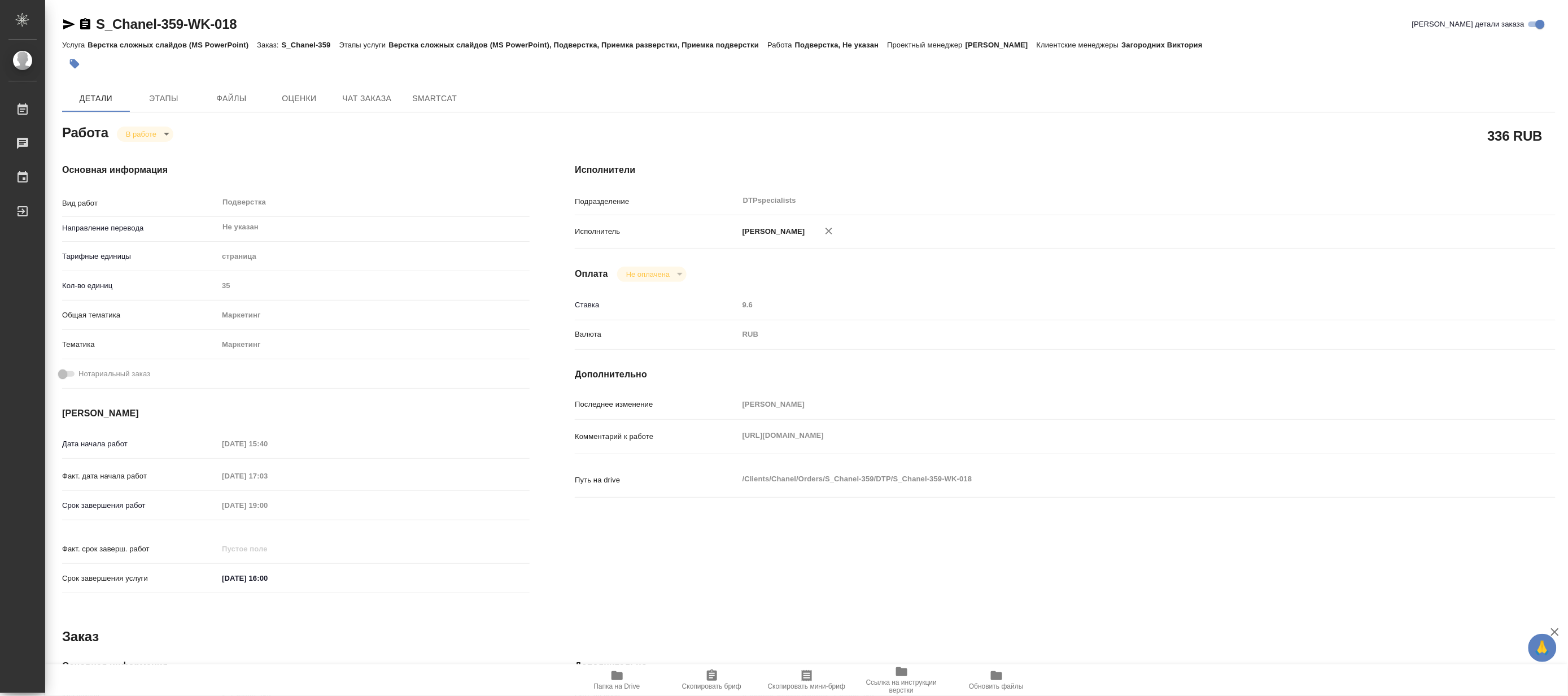
type textarea "x"
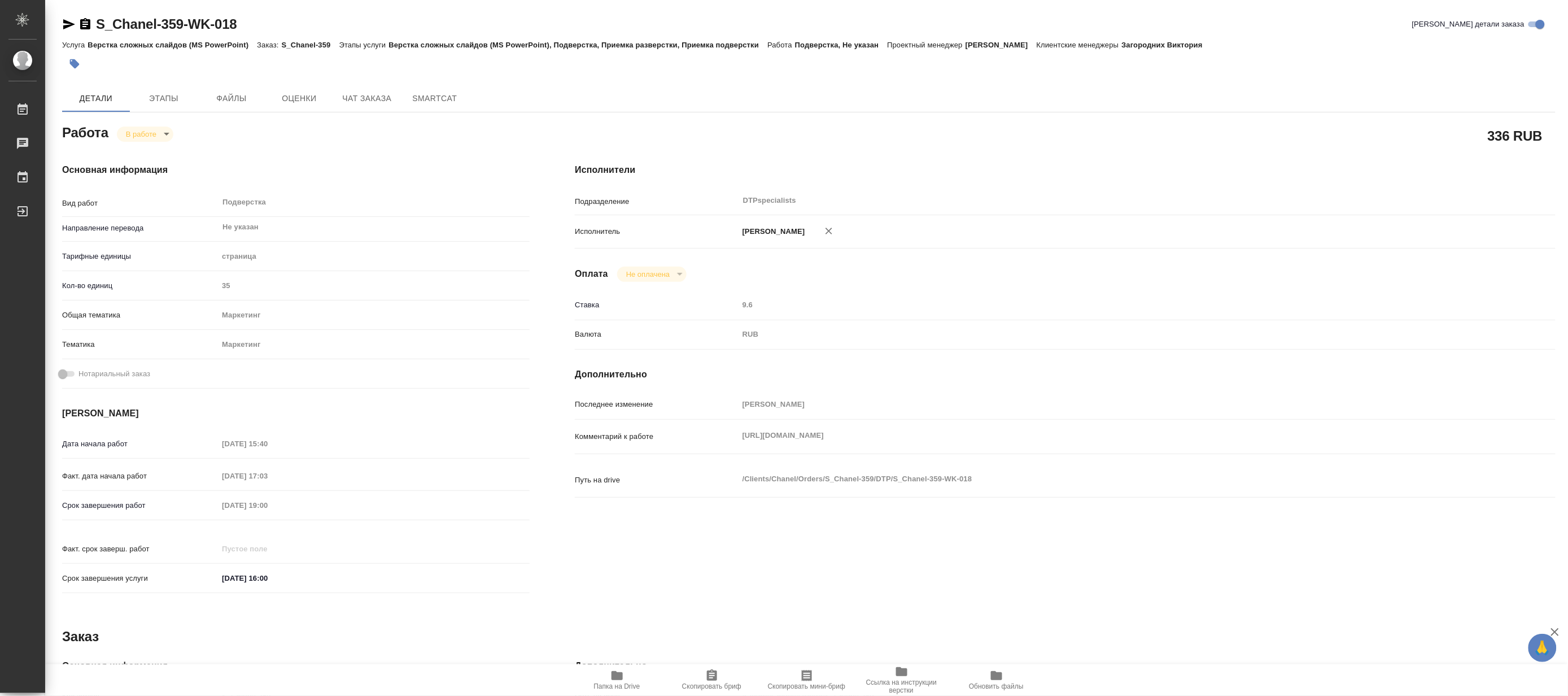
type textarea "x"
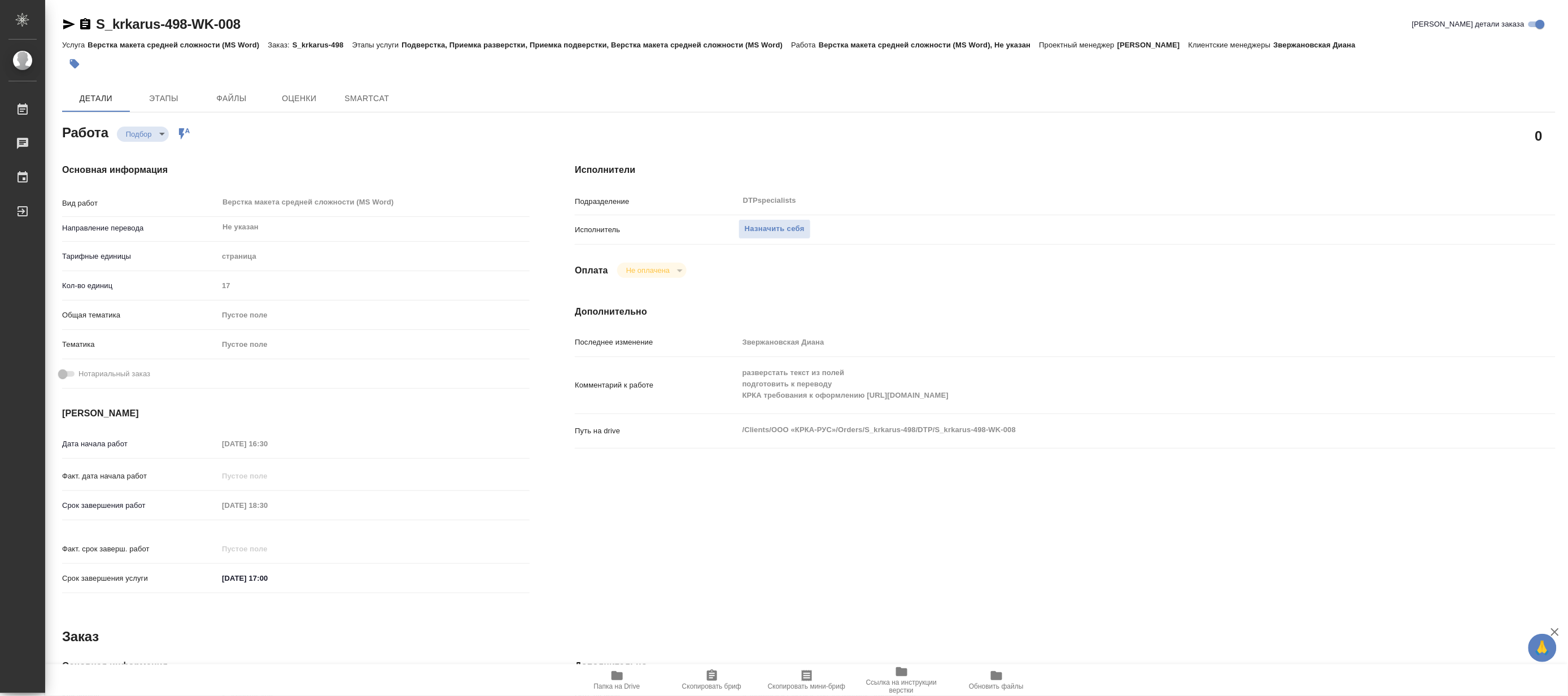
type textarea "x"
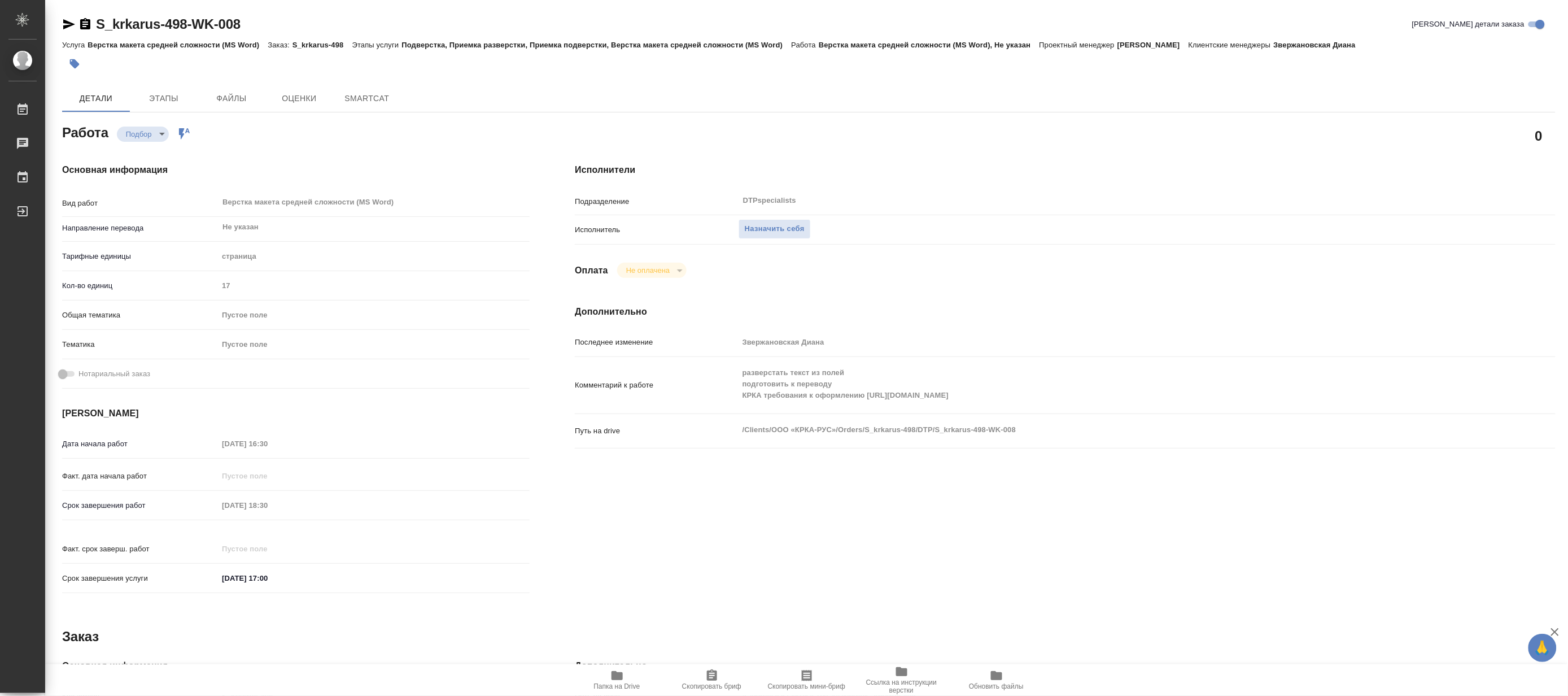
type textarea "x"
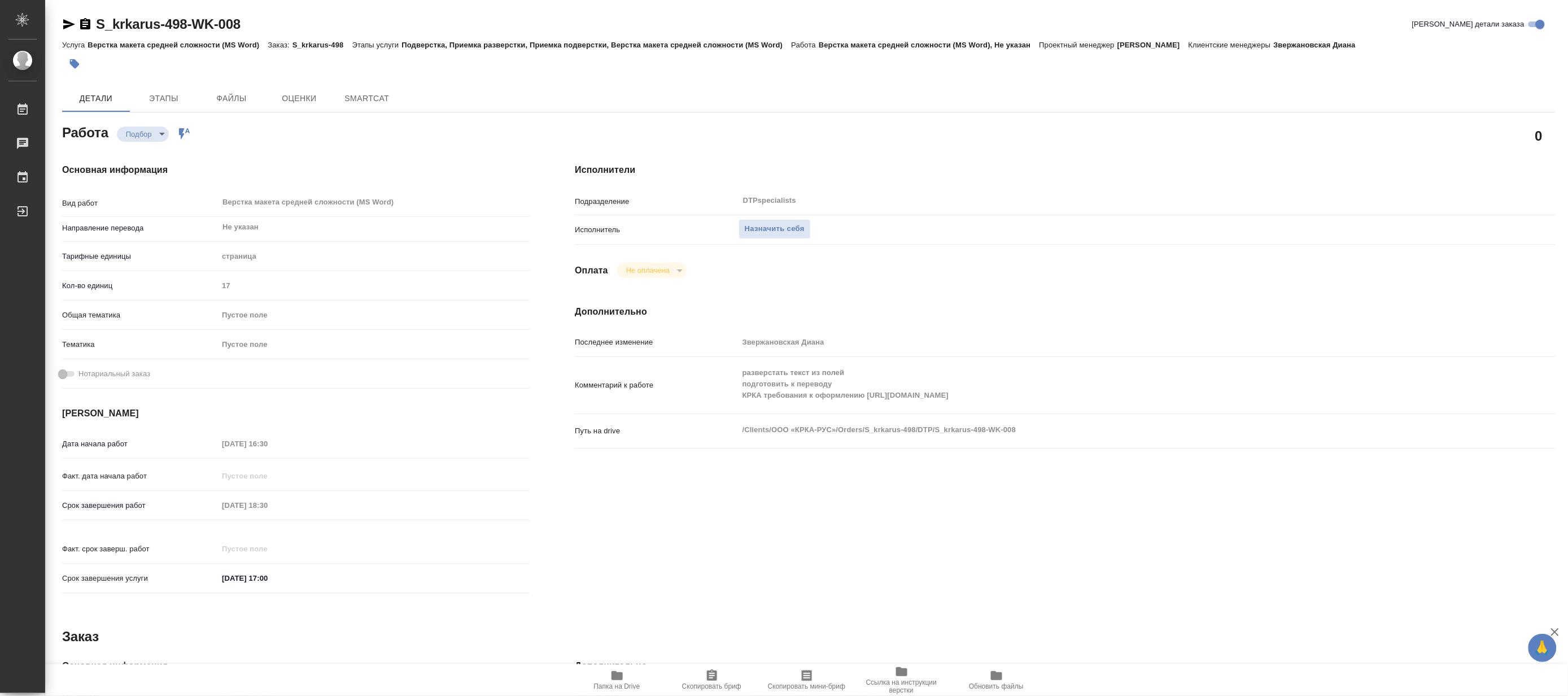
type textarea "x"
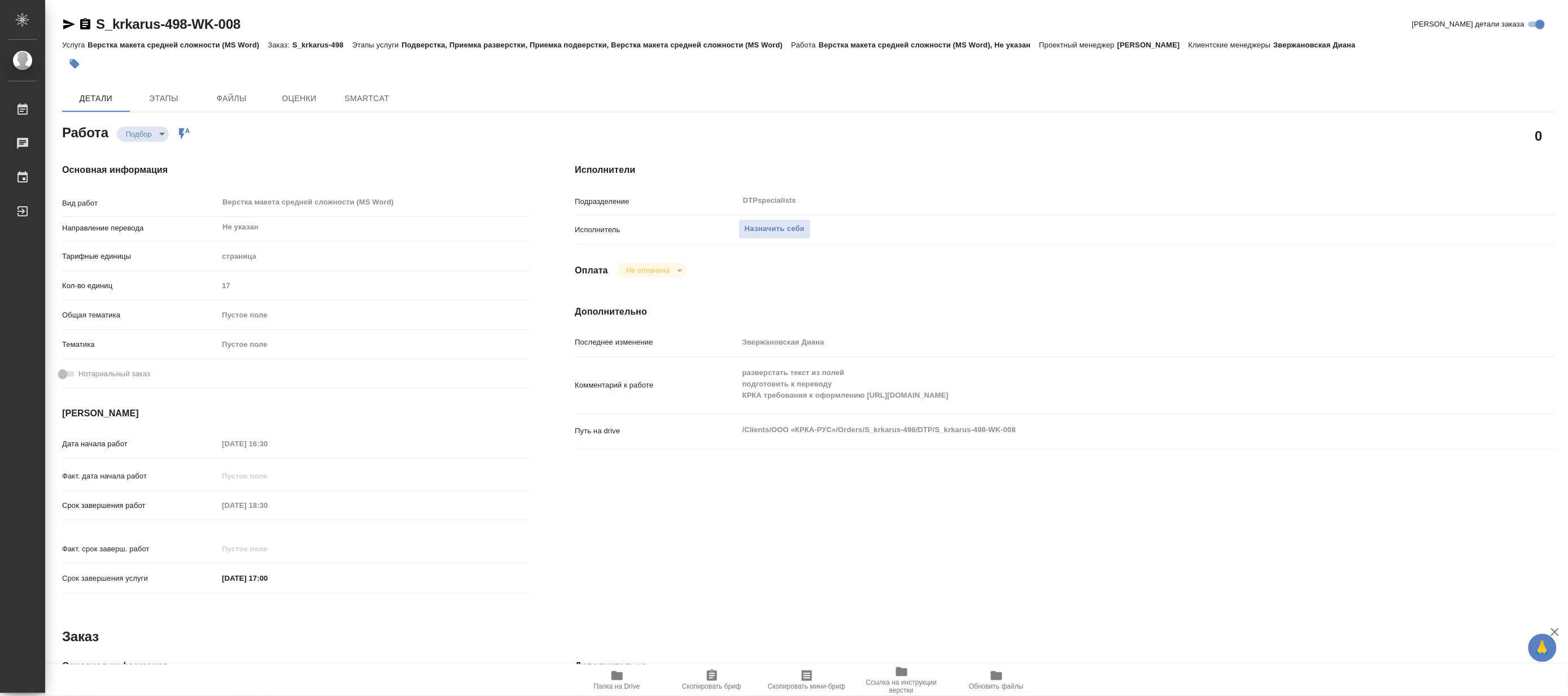
type textarea "x"
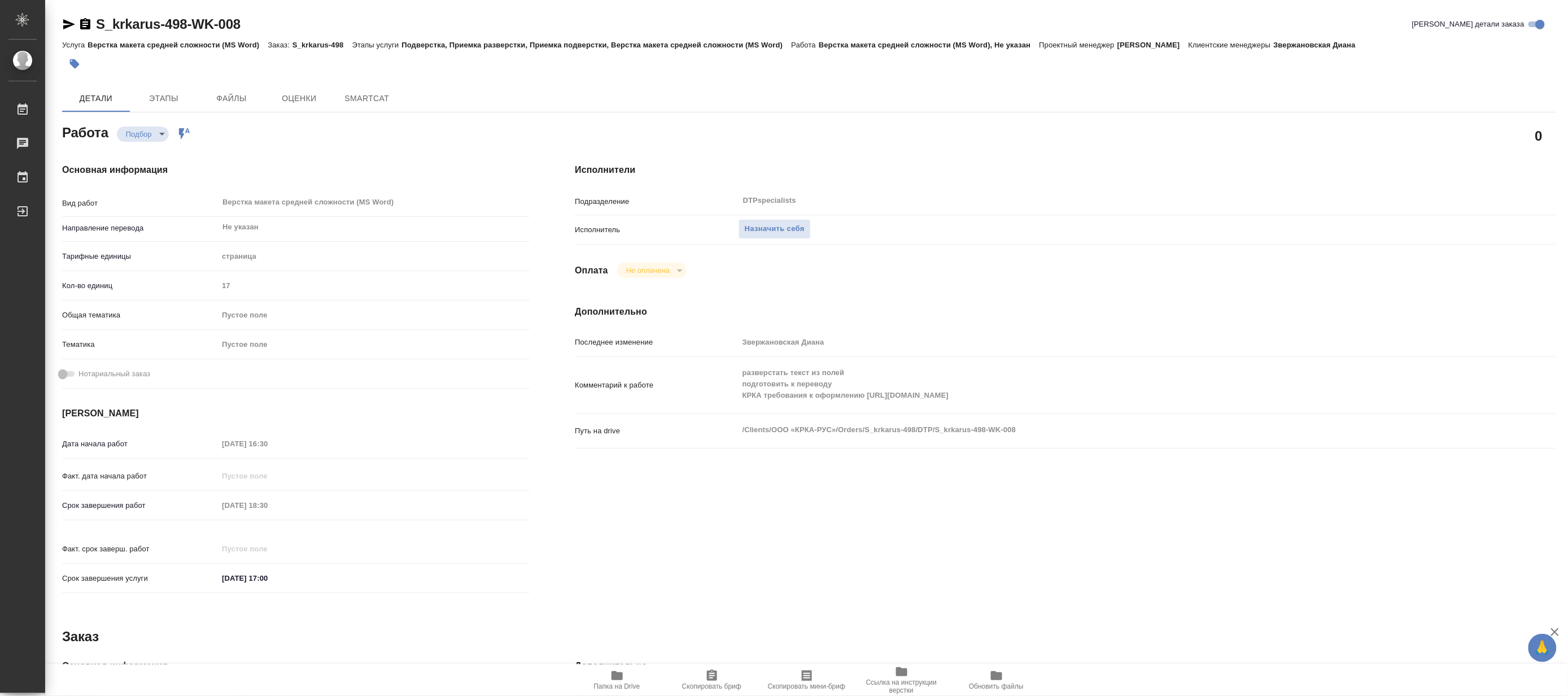
type textarea "x"
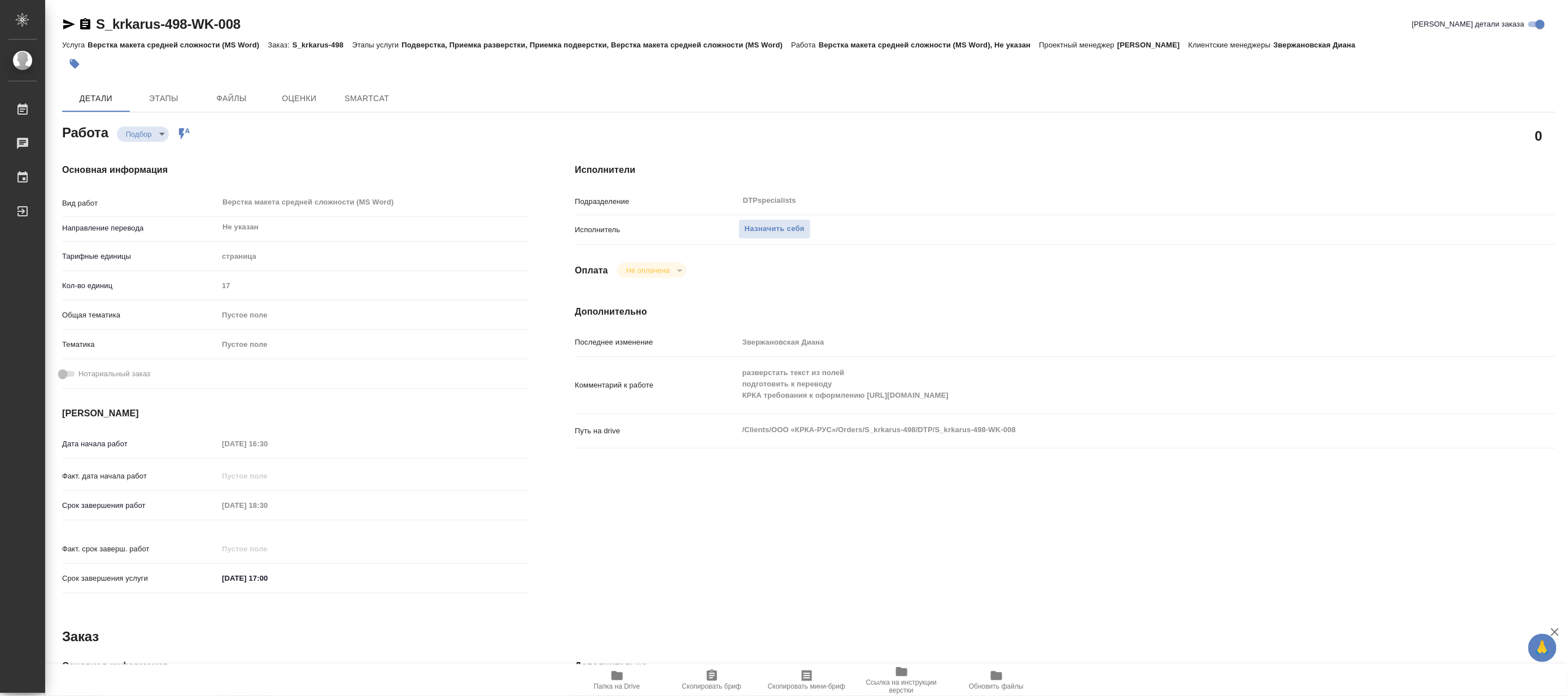
type textarea "x"
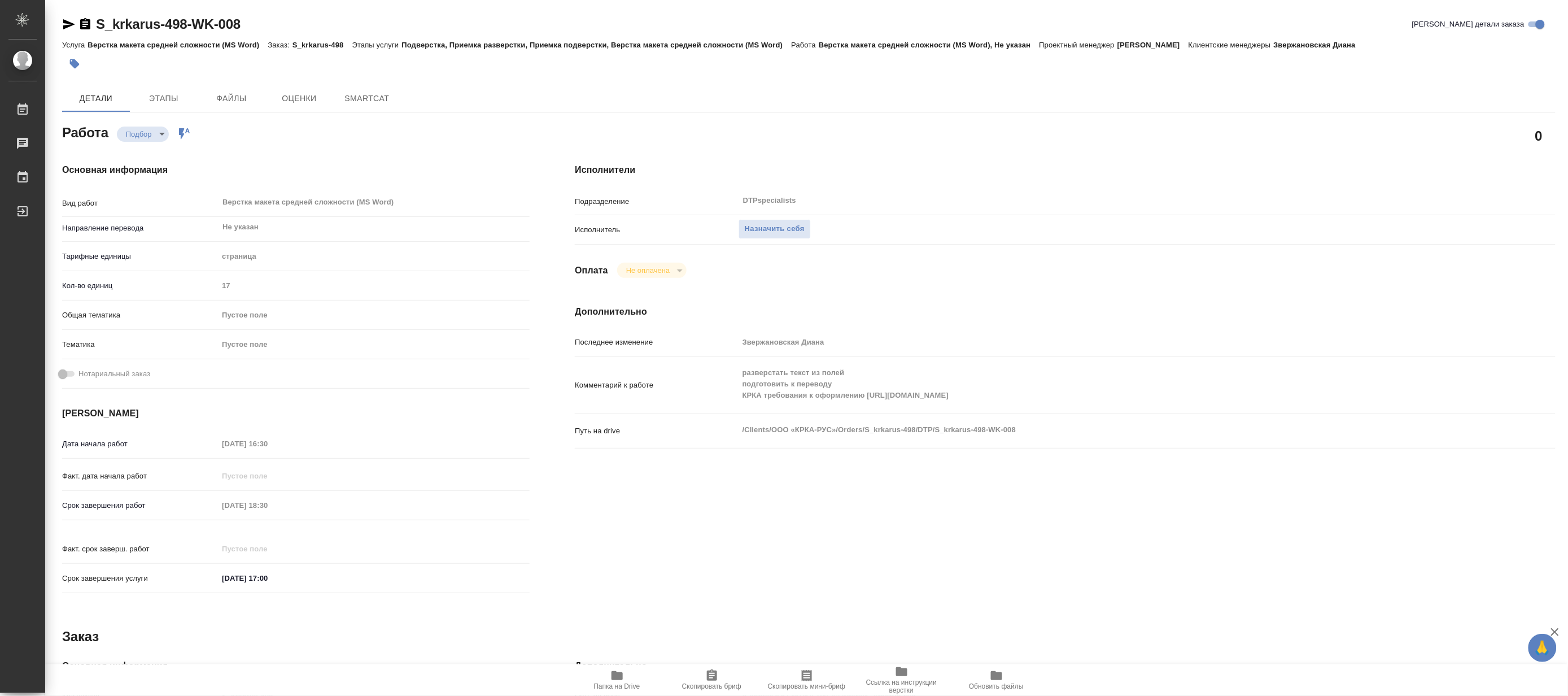
type textarea "x"
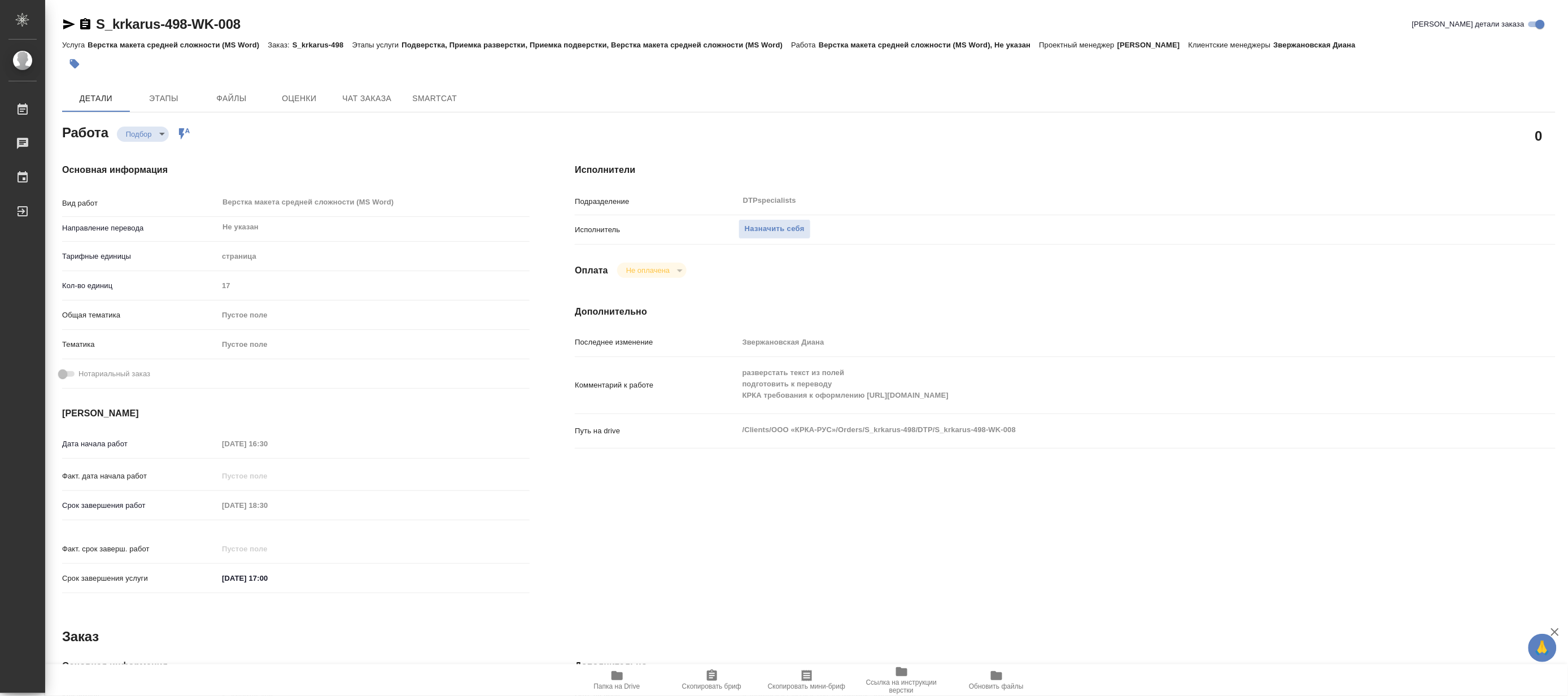
type textarea "x"
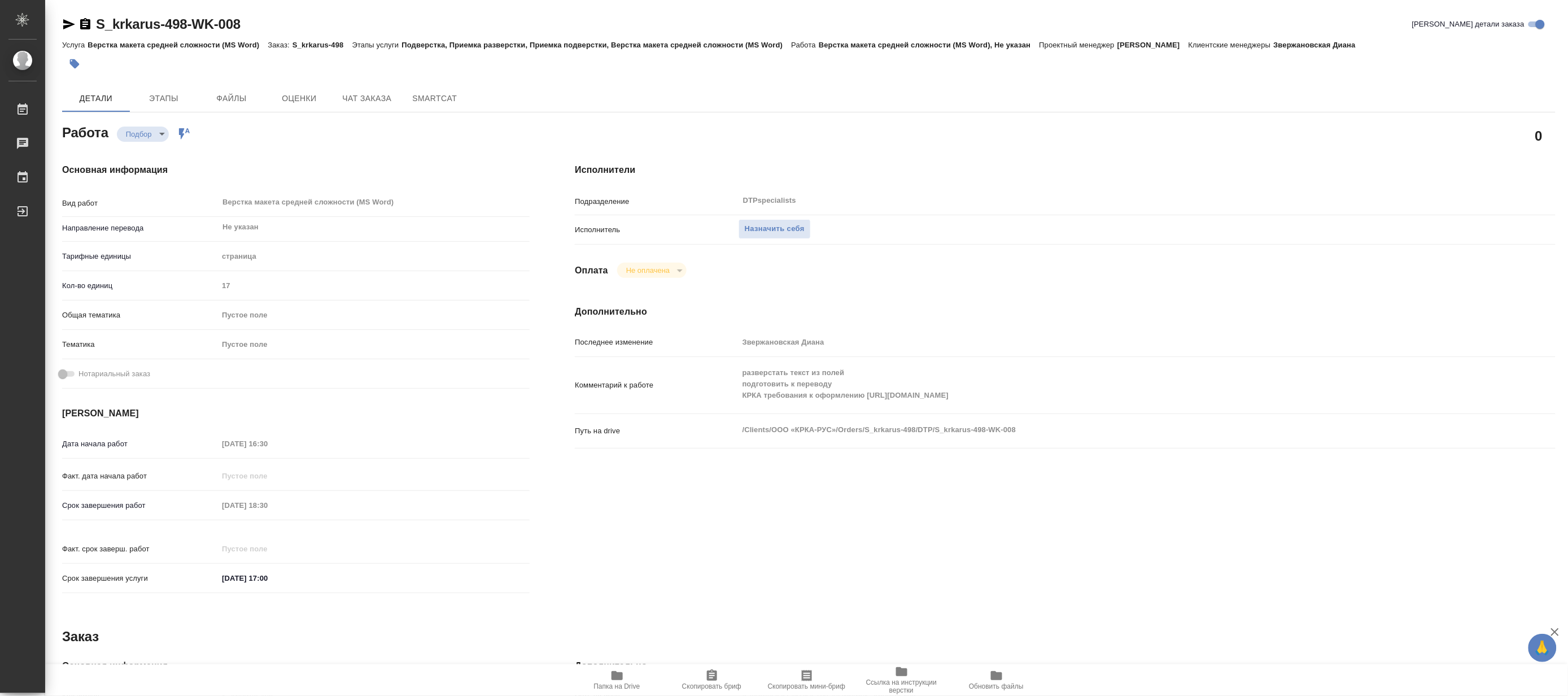
type textarea "x"
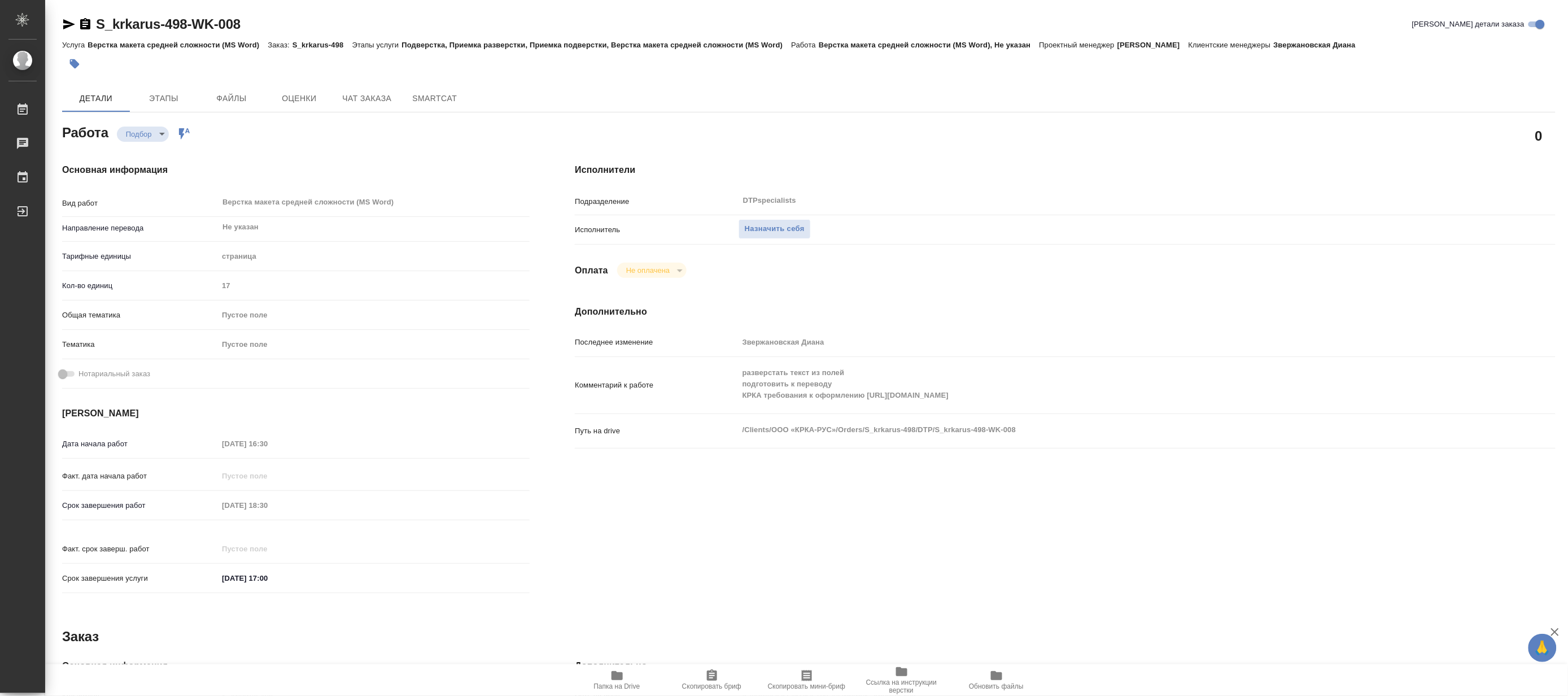
click at [634, 684] on span "Папка на Drive" at bounding box center [617, 686] width 46 height 8
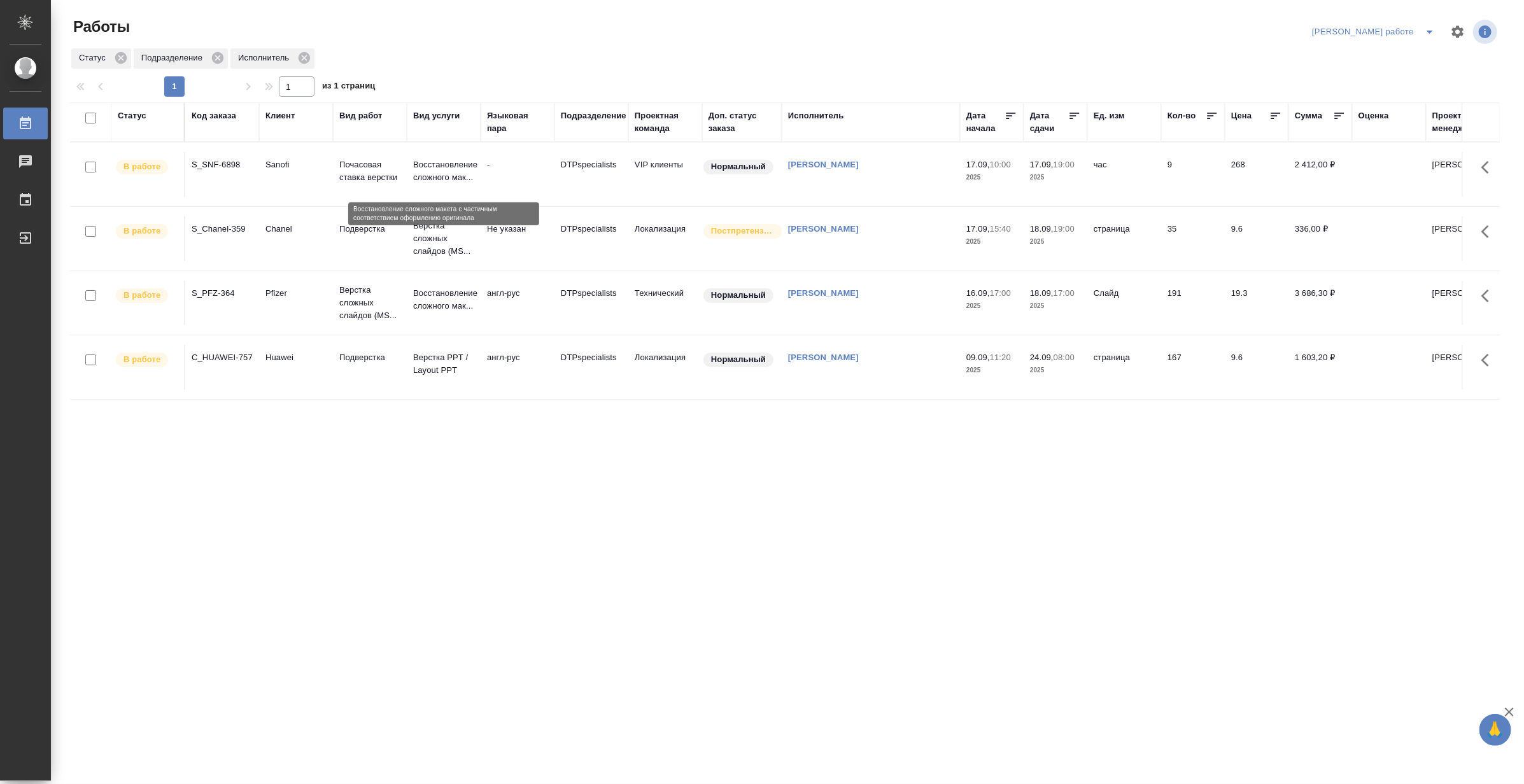
click at [425, 179] on p "Восстановление сложного мак..." at bounding box center [443, 171] width 61 height 25
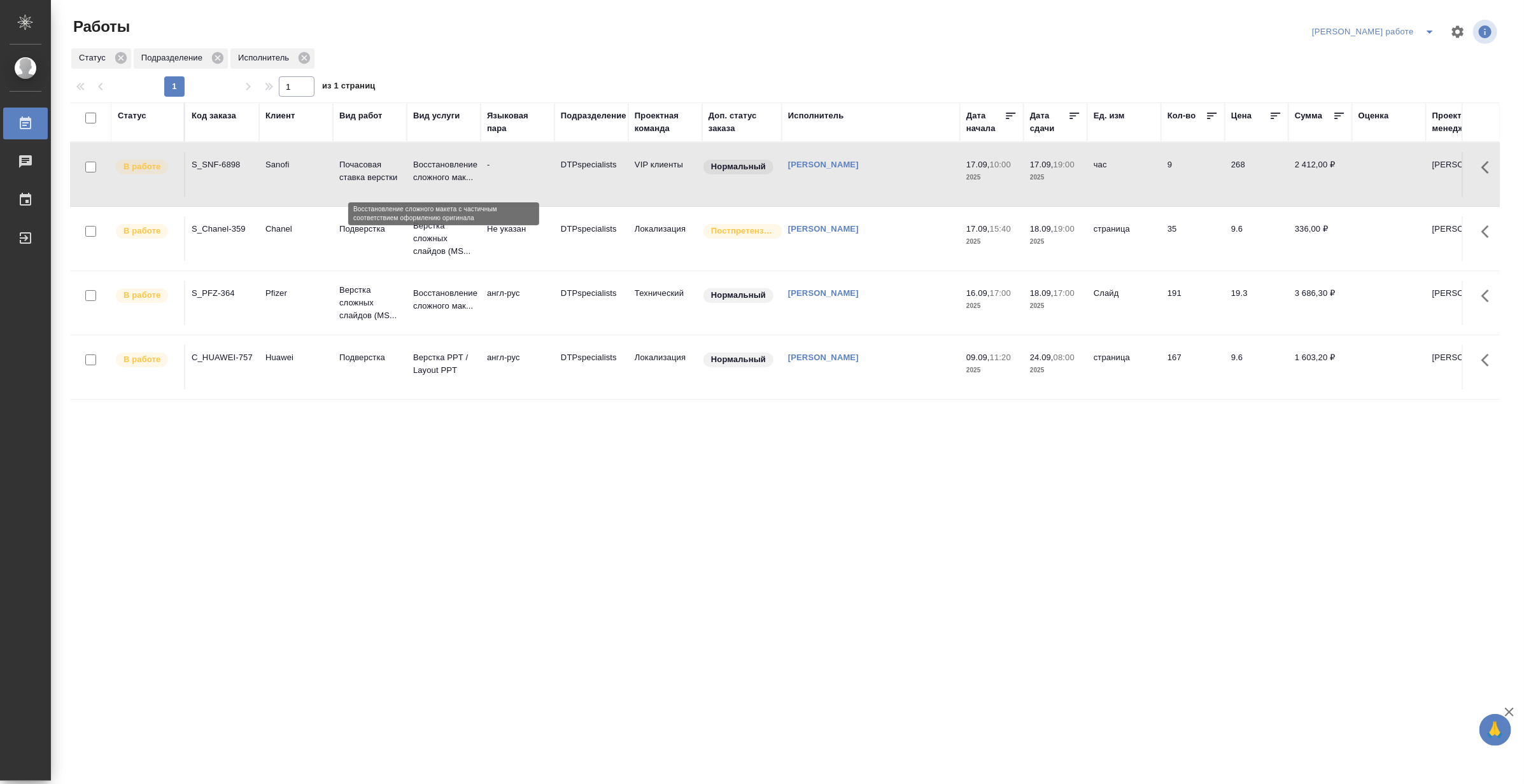
click at [425, 179] on p "Восстановление сложного мак..." at bounding box center [443, 171] width 61 height 25
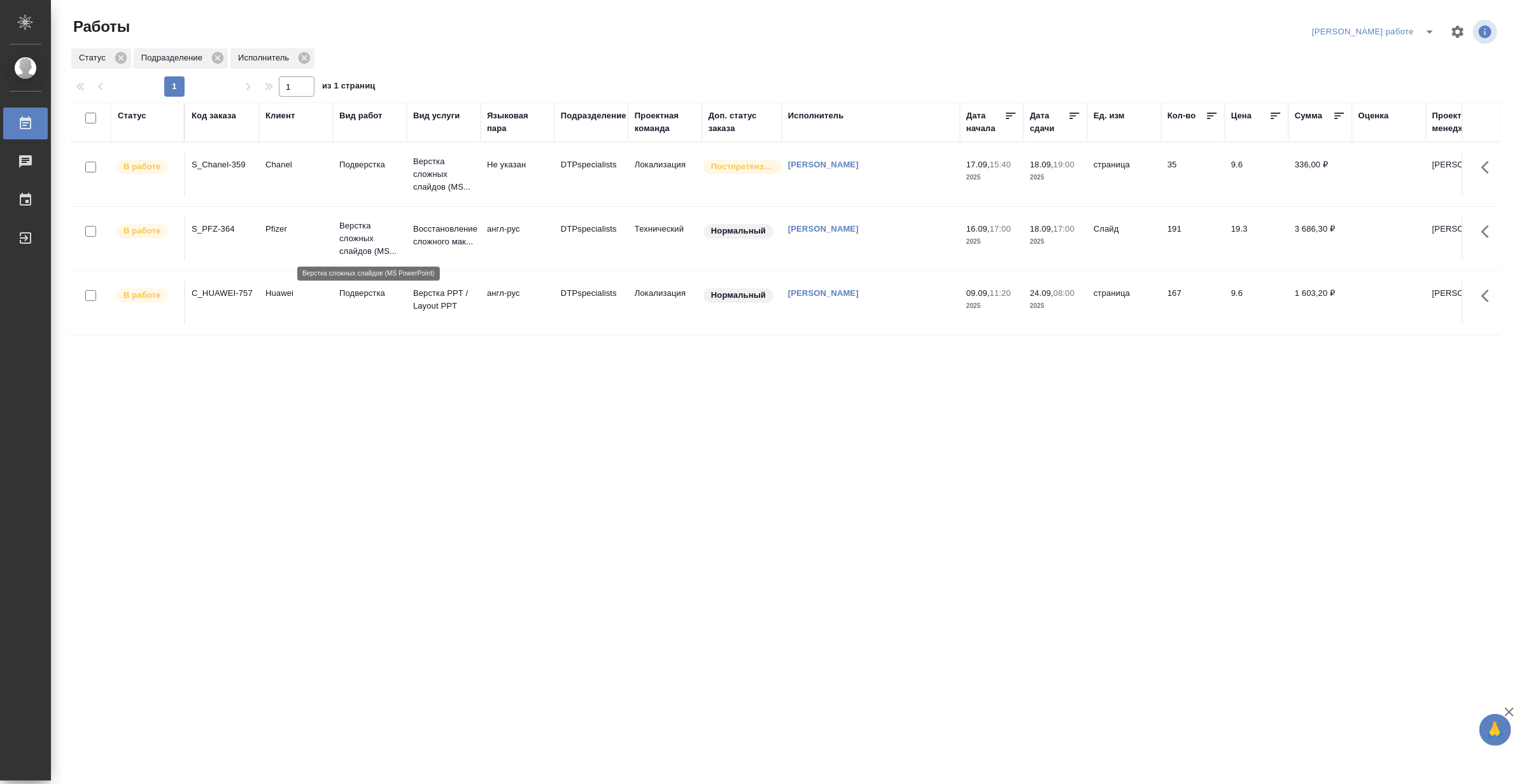
click at [363, 241] on p "Верстка сложных слайдов (MS..." at bounding box center [370, 238] width 61 height 38
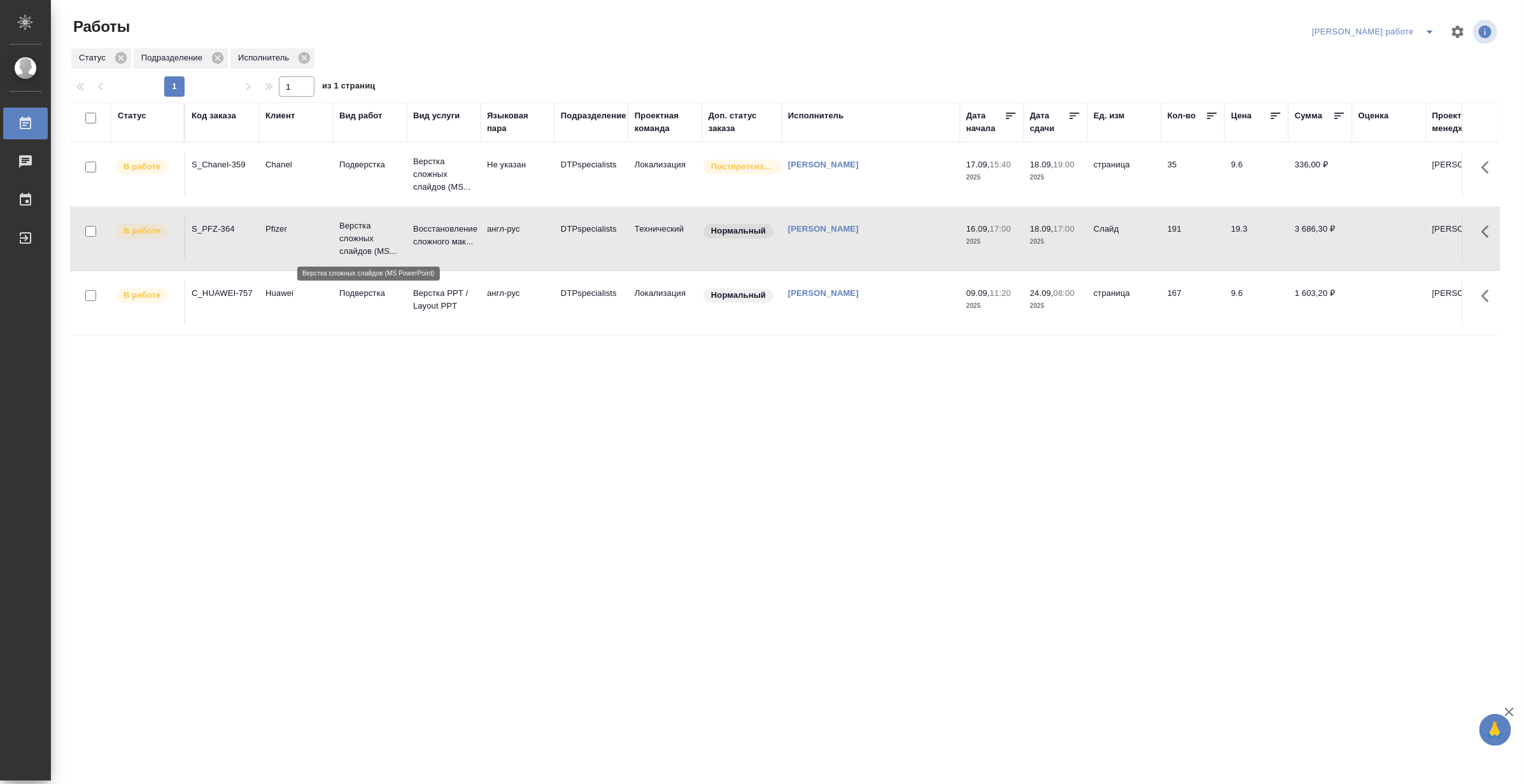
click at [363, 241] on p "Верстка сложных слайдов (MS..." at bounding box center [370, 238] width 61 height 38
click at [1429, 36] on icon "split button" at bounding box center [1429, 32] width 16 height 16
click at [1397, 71] on li "Матвеева_назначено" at bounding box center [1384, 78] width 115 height 20
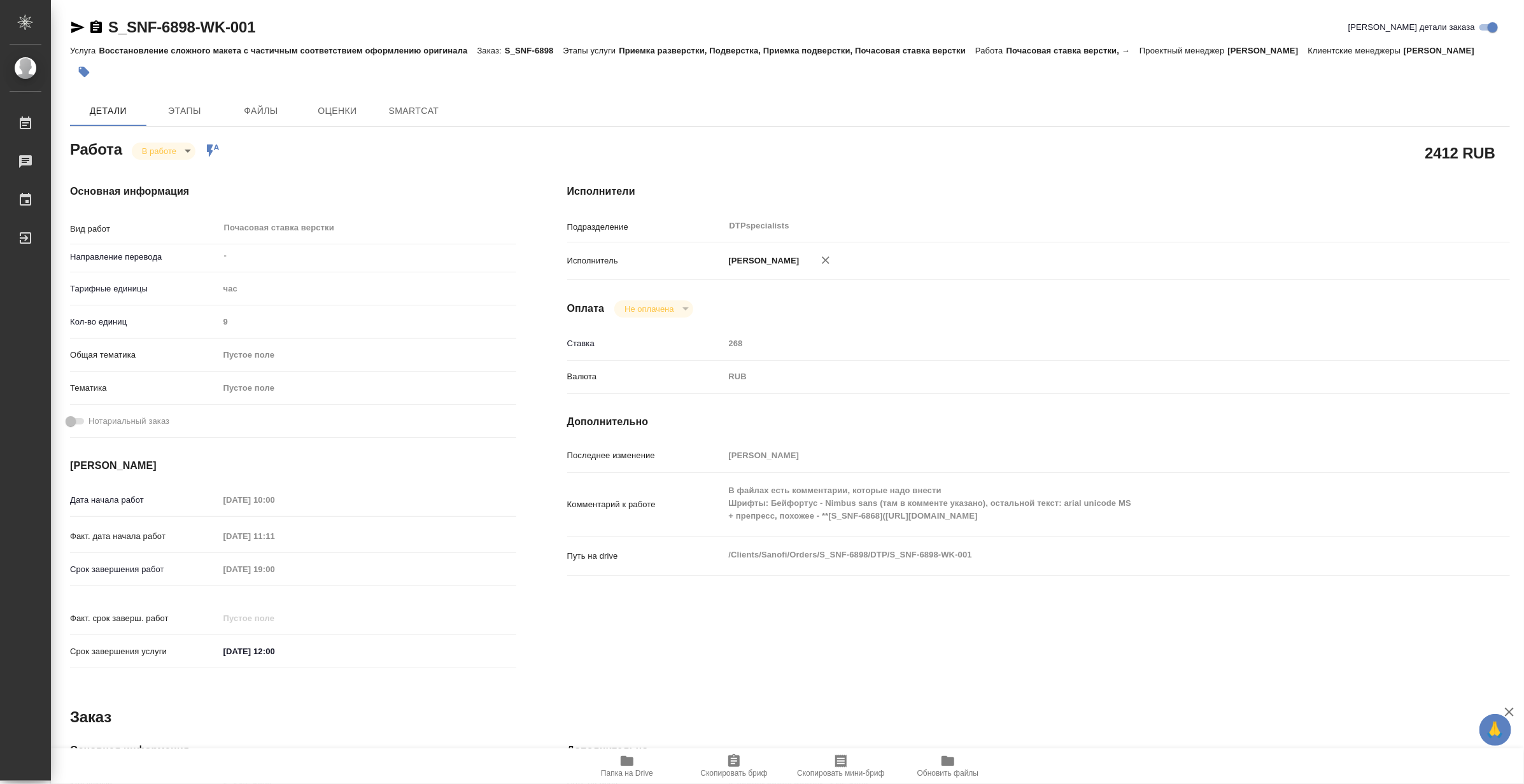
type textarea "x"
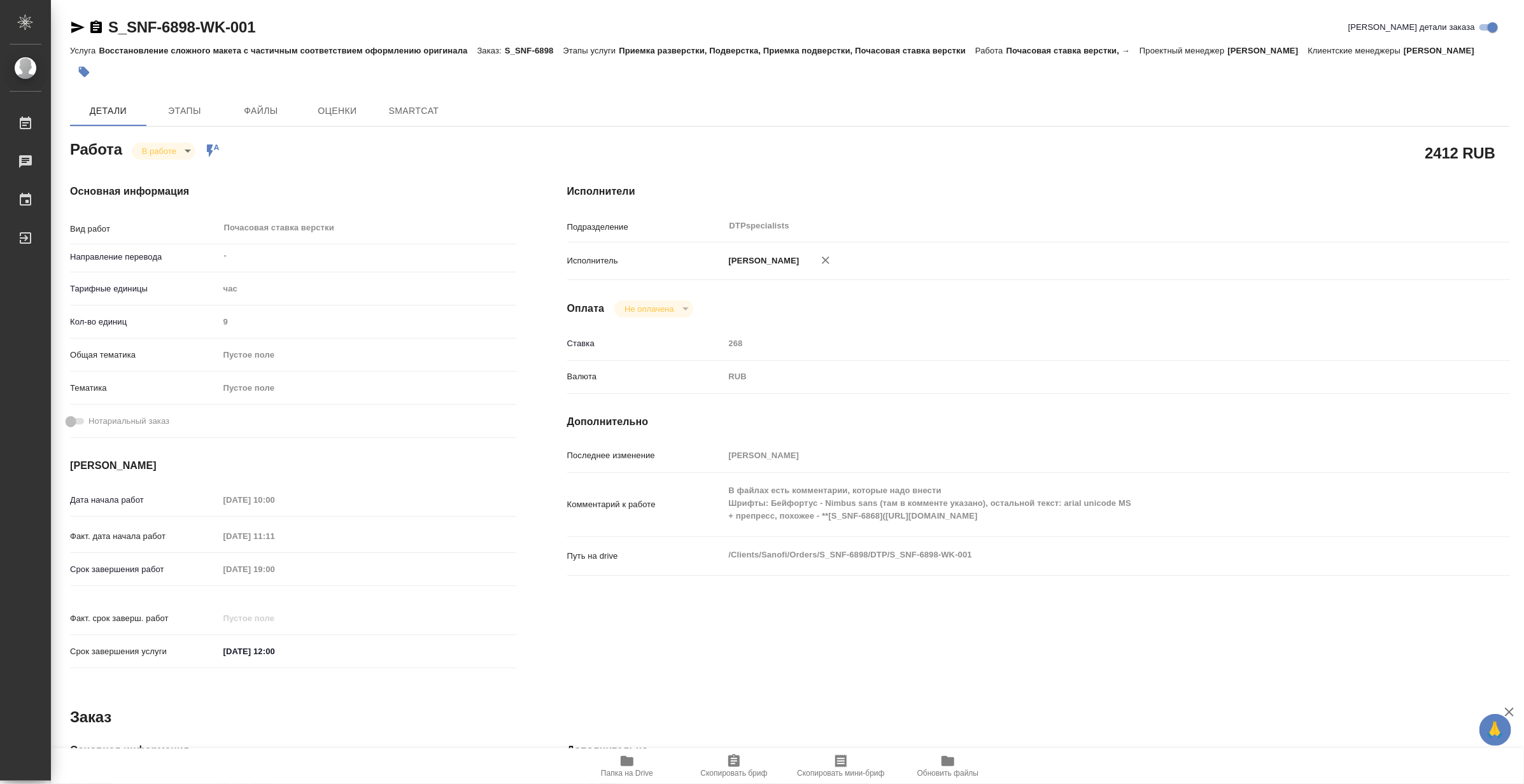
type textarea "x"
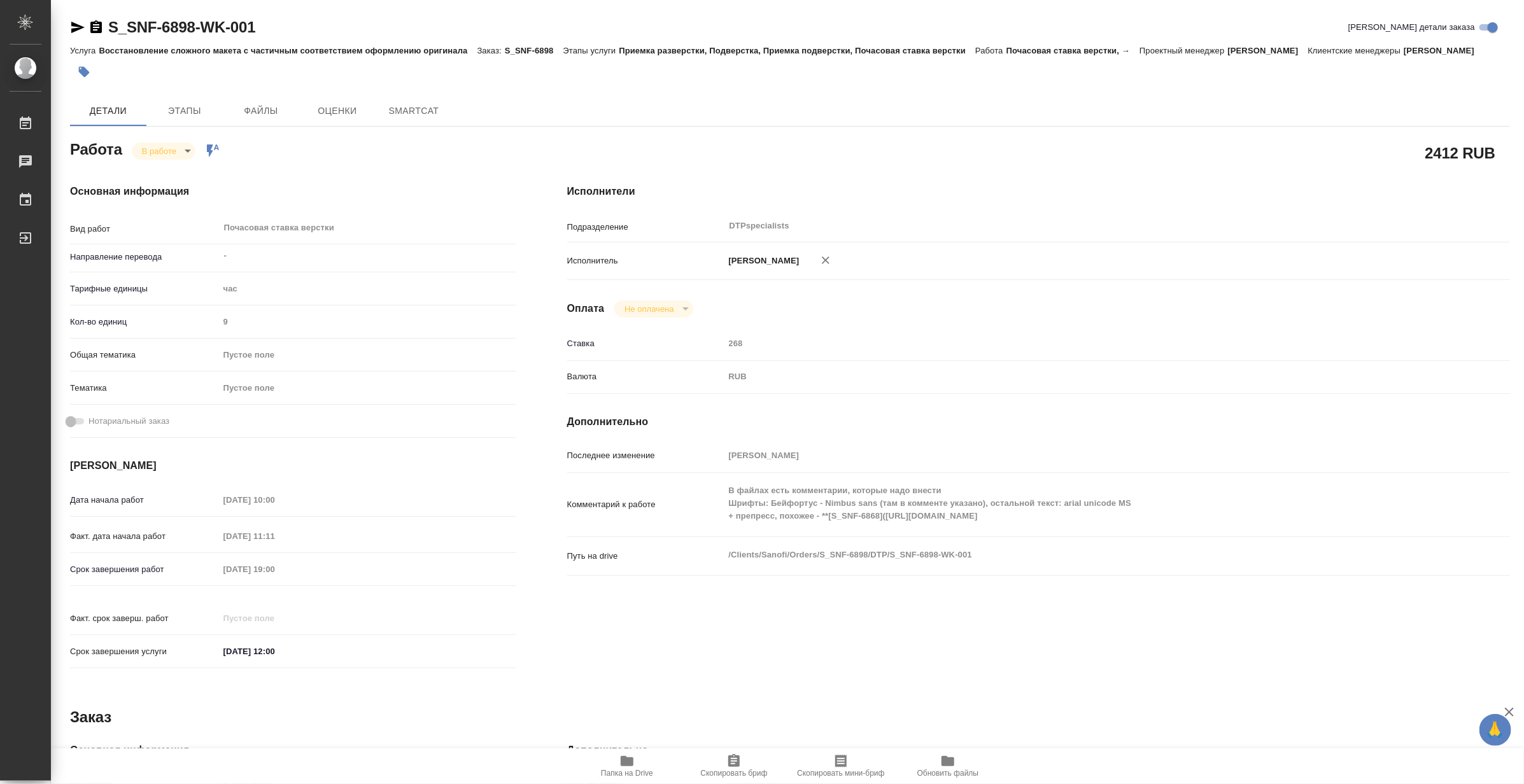
type textarea "x"
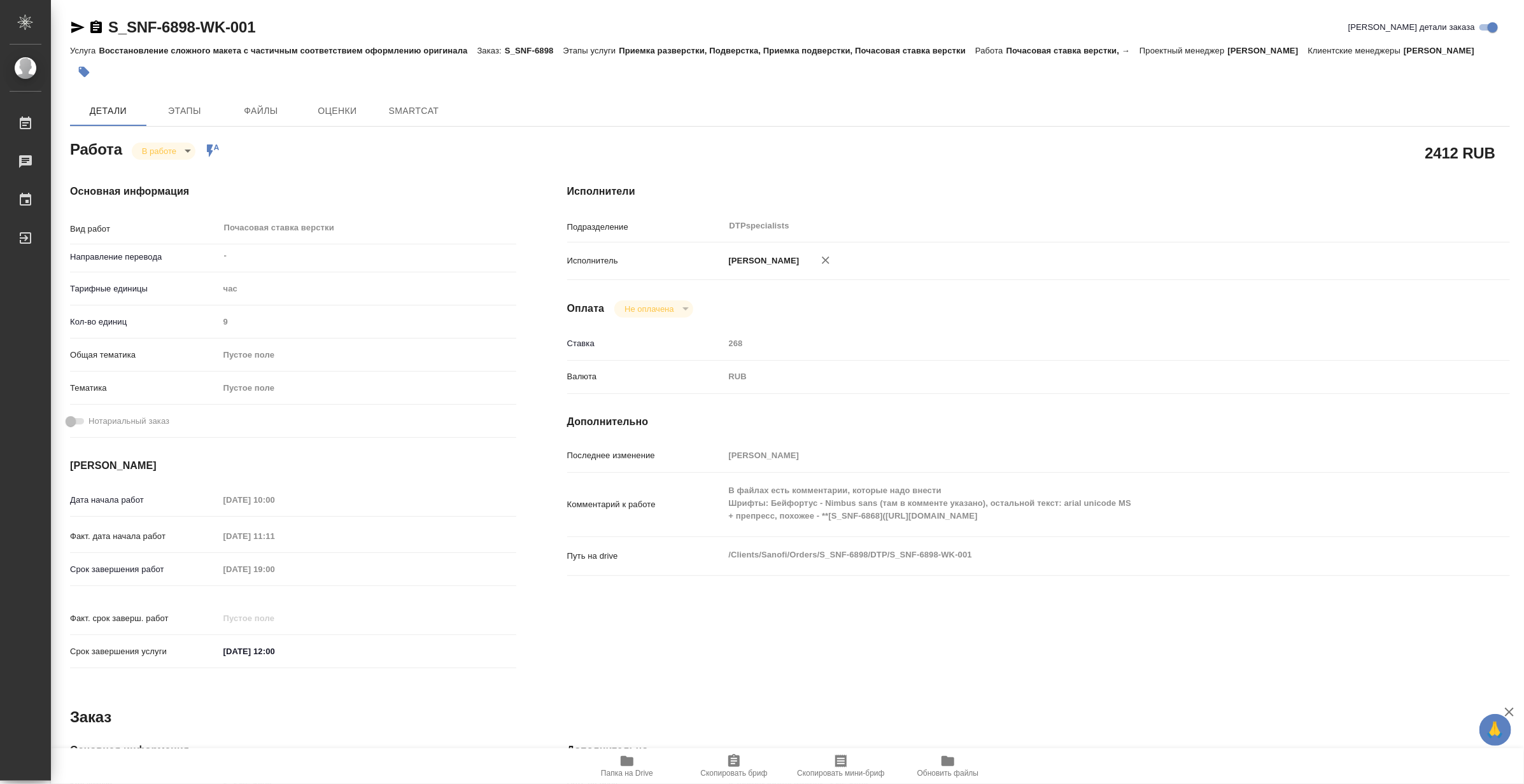
type textarea "x"
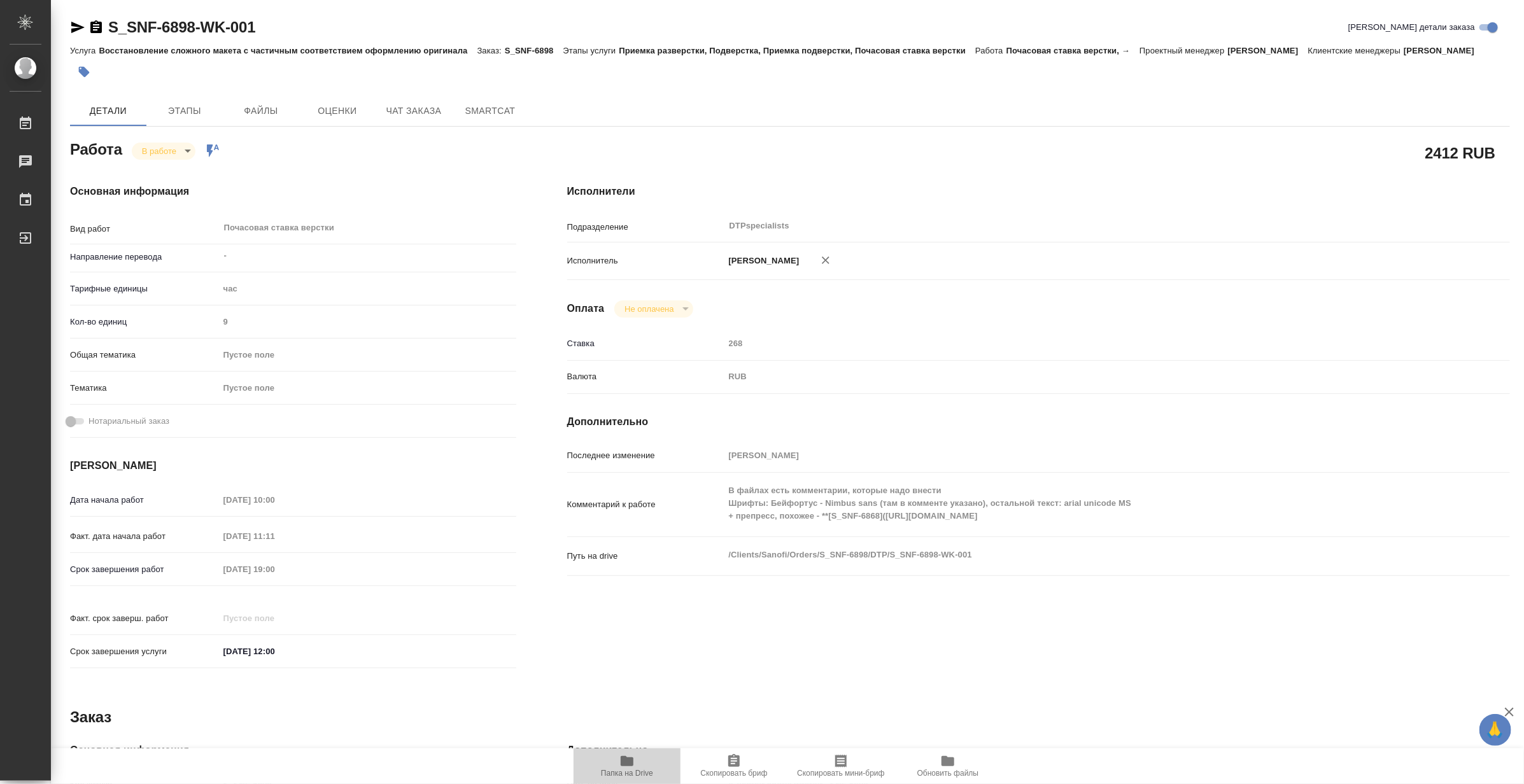
click at [630, 768] on span "Папка на Drive" at bounding box center [627, 773] width 52 height 9
type textarea "x"
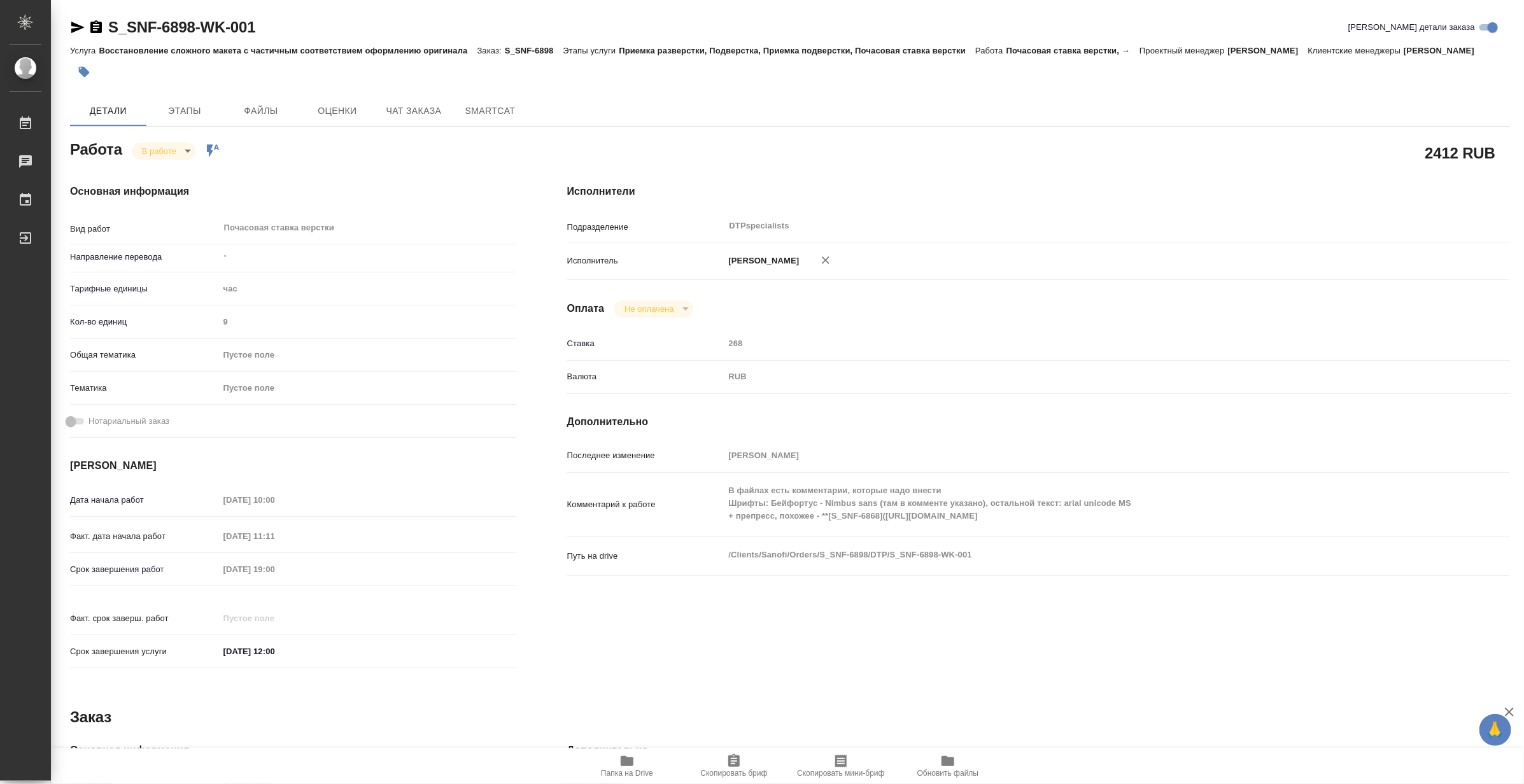
type textarea "x"
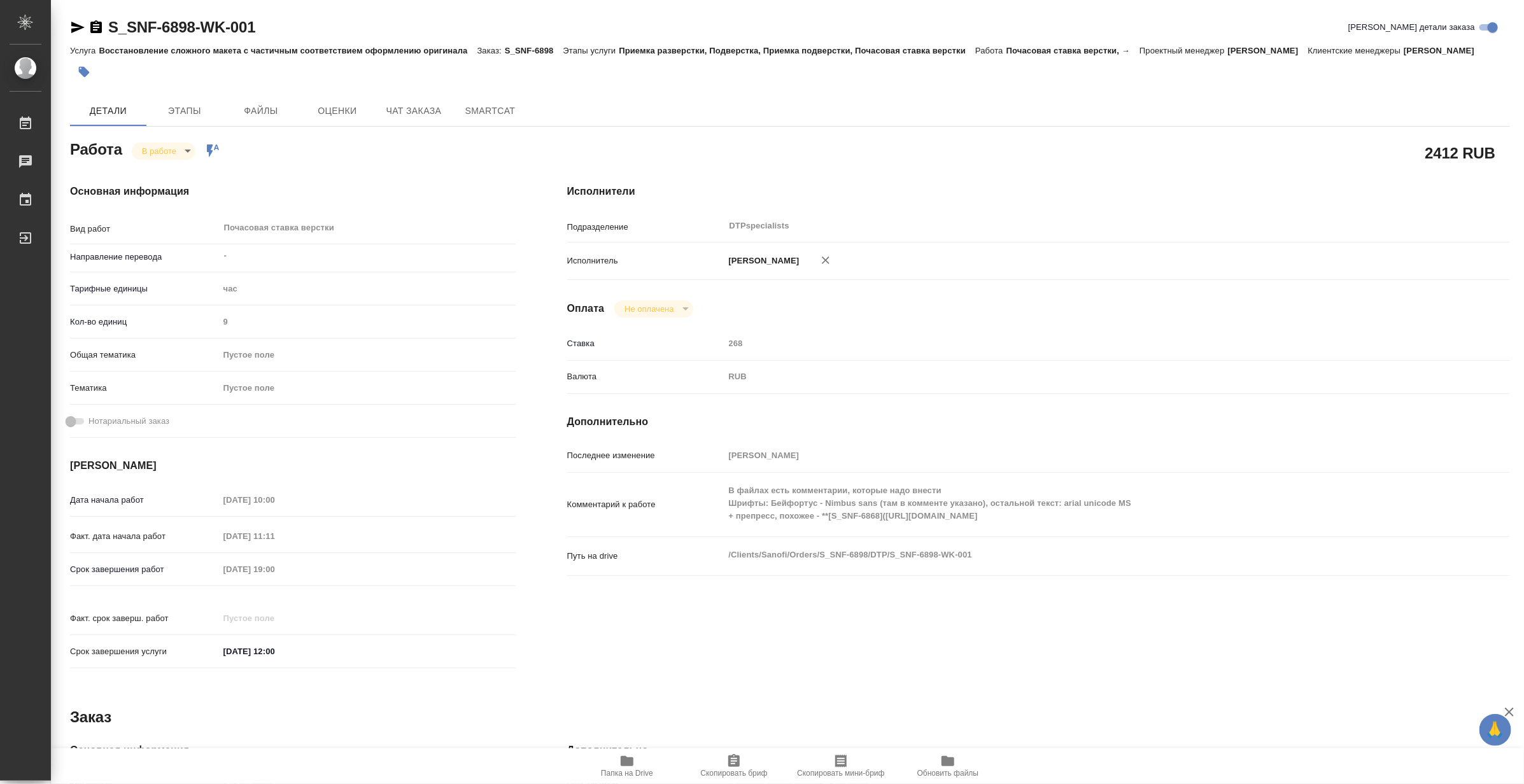
type textarea "x"
click at [146, 161] on body "🙏 .cls-1 fill:#fff; AWATERA Matveeva Maria Работы 0 Чаты График Выйти S_SNF-689…" at bounding box center [762, 392] width 1524 height 784
click at [145, 188] on button "Выполнен" at bounding box center [164, 187] width 47 height 14
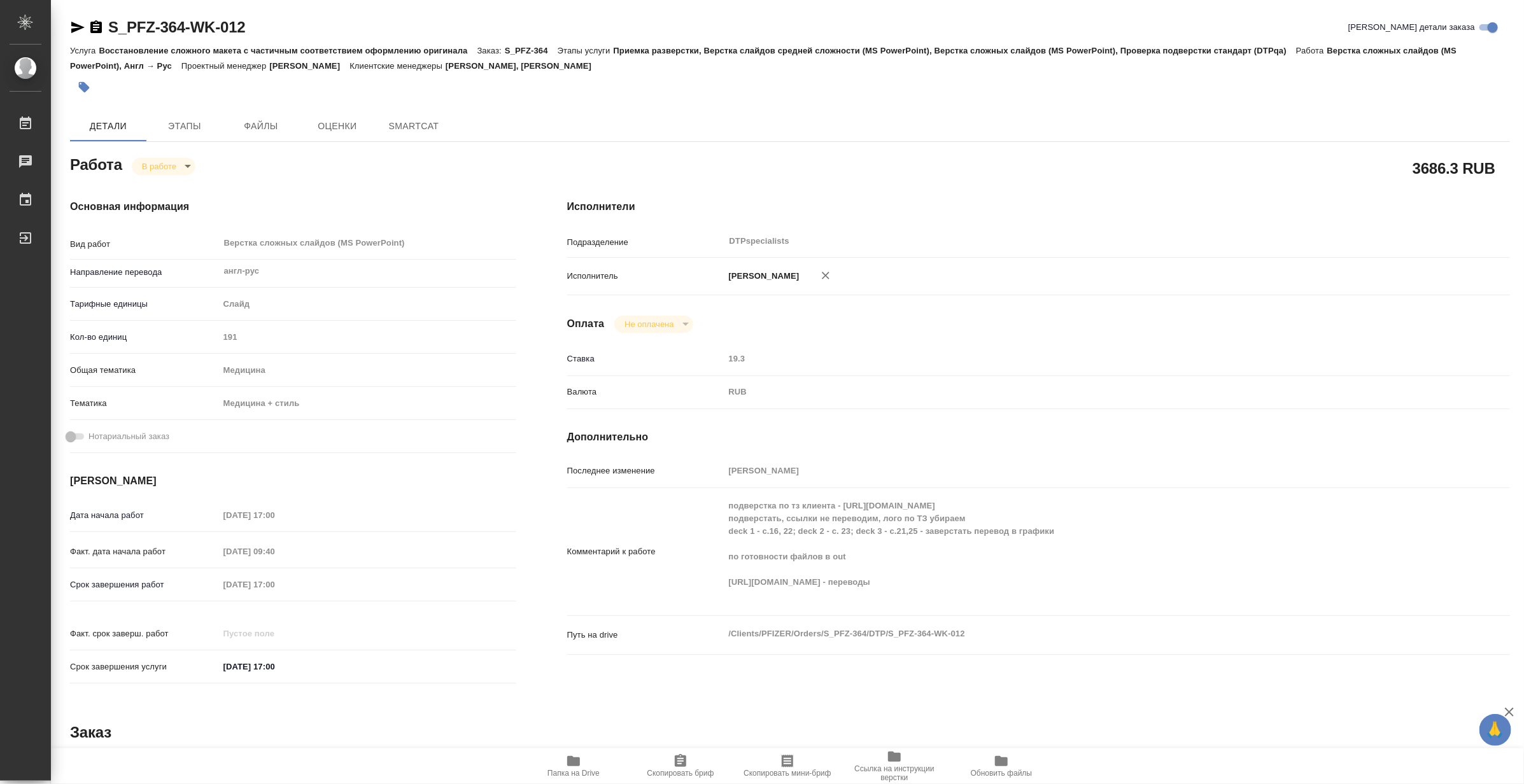
type textarea "x"
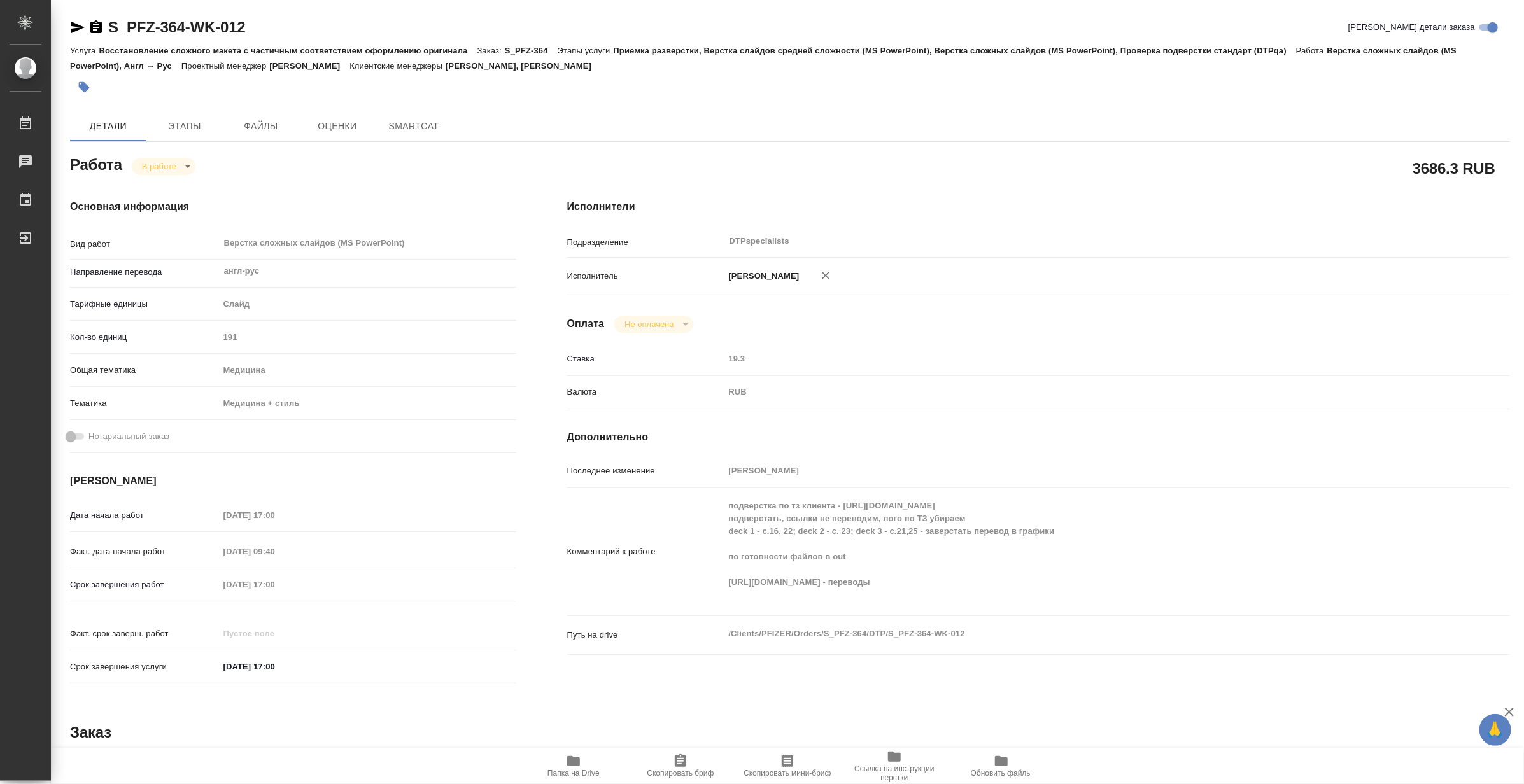
type textarea "x"
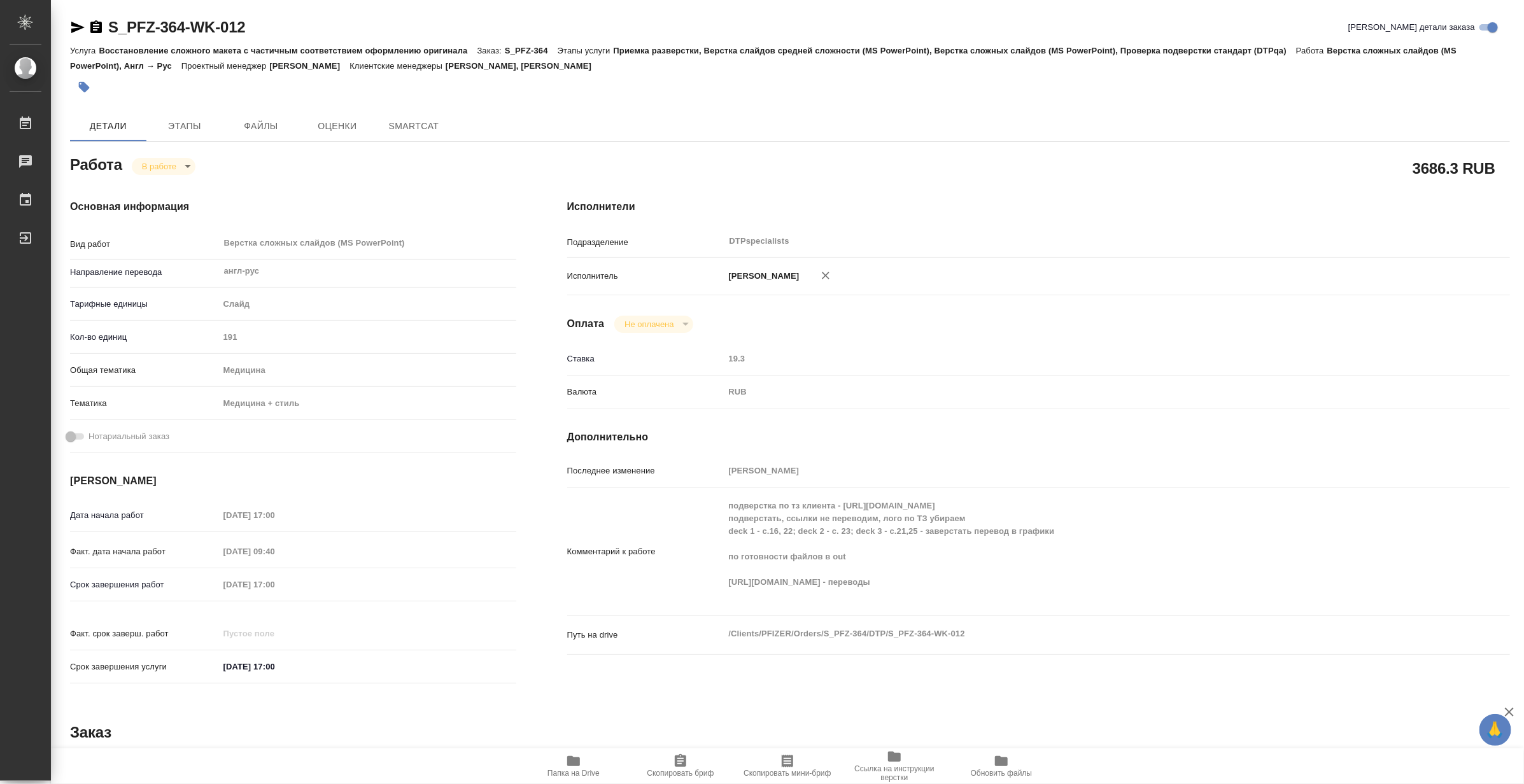
type textarea "x"
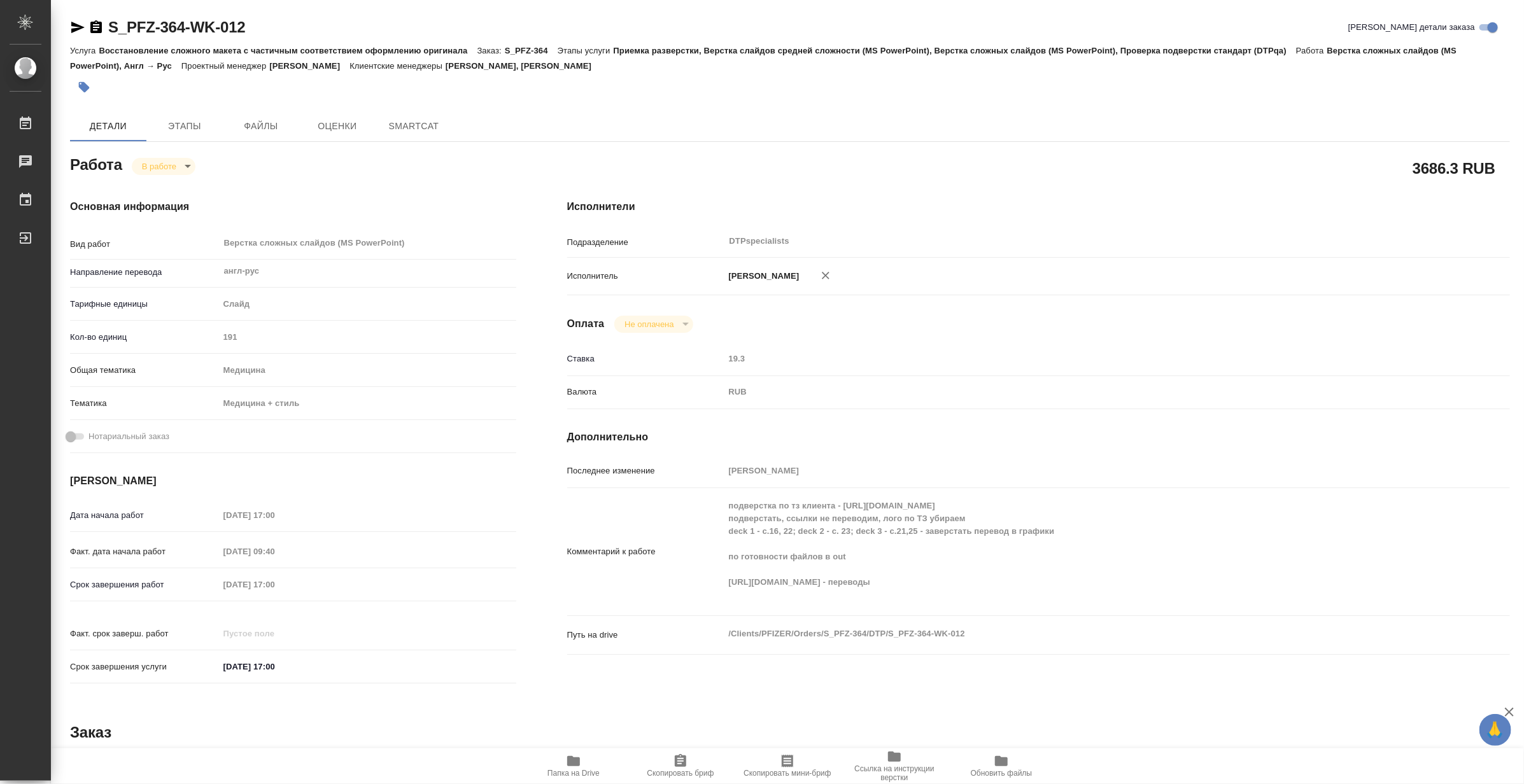
type textarea "x"
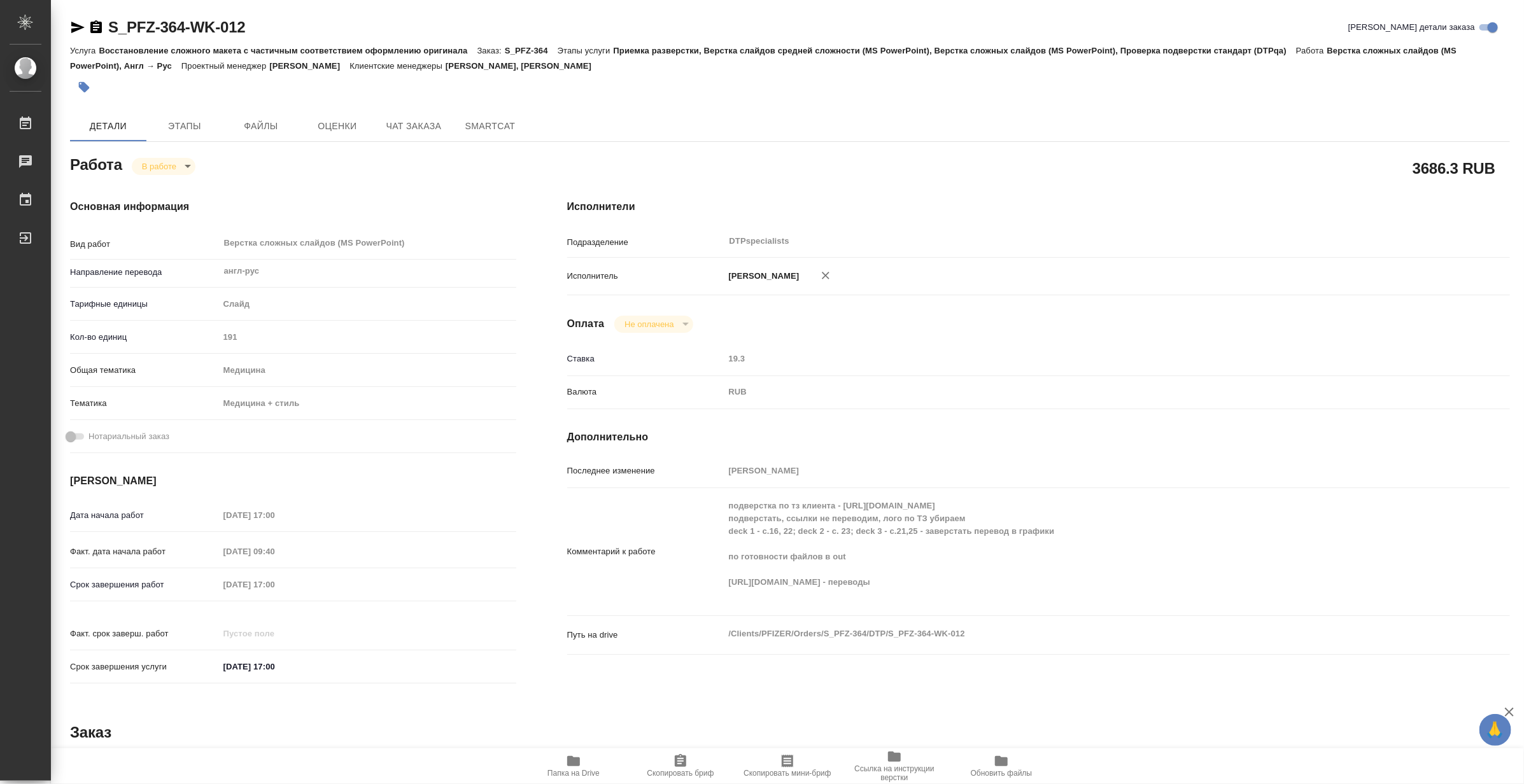
type textarea "x"
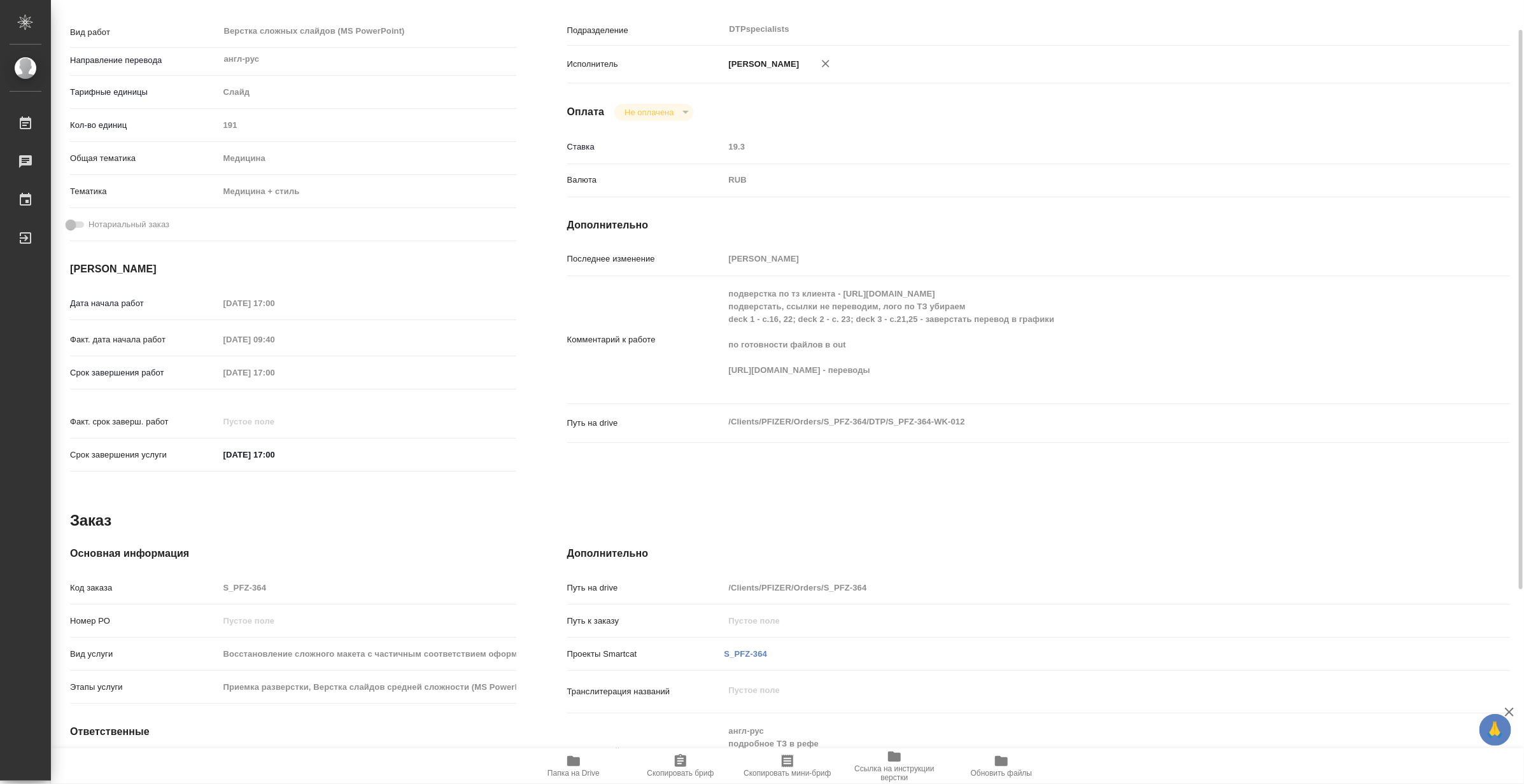
type textarea "x"
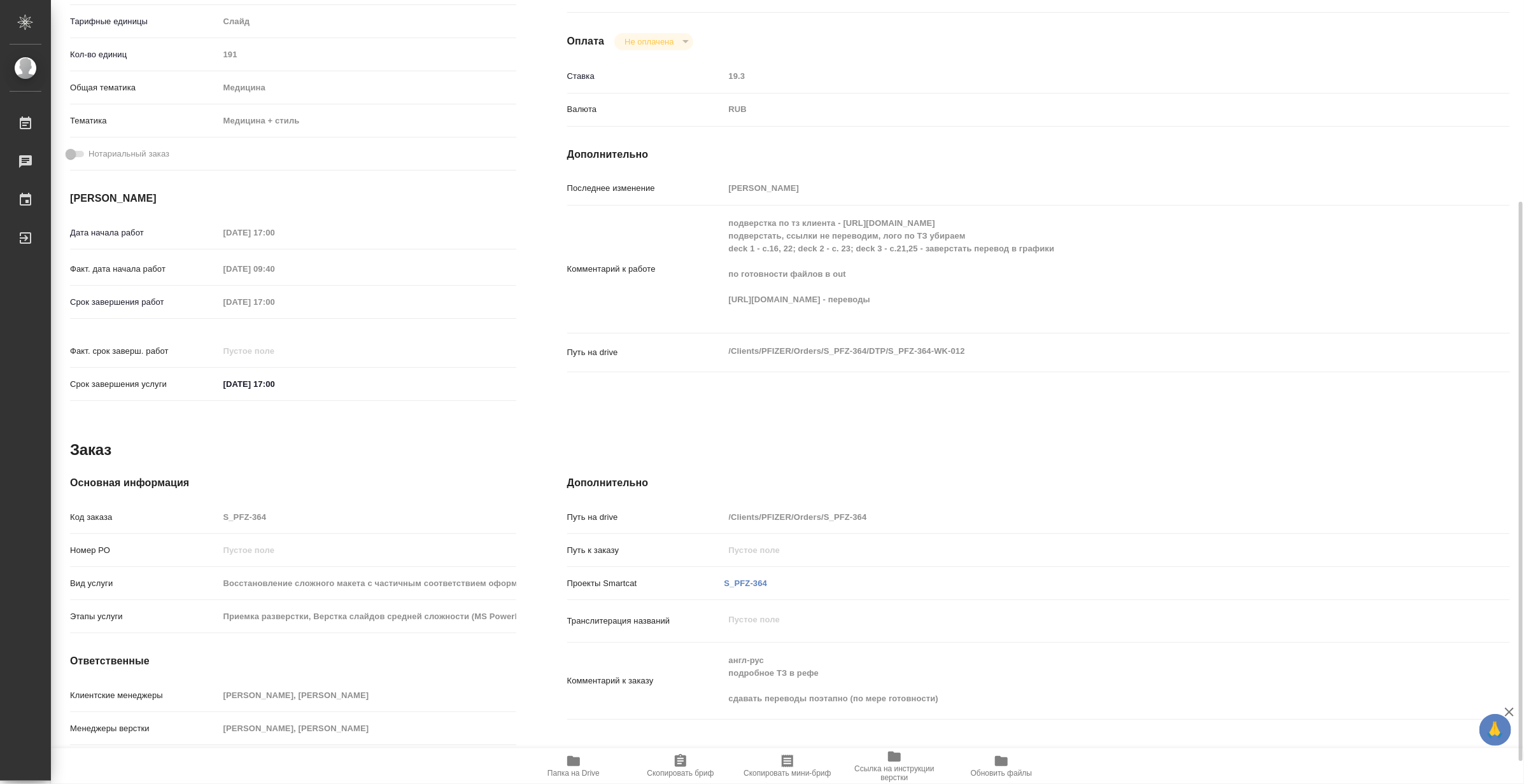
scroll to position [313, 0]
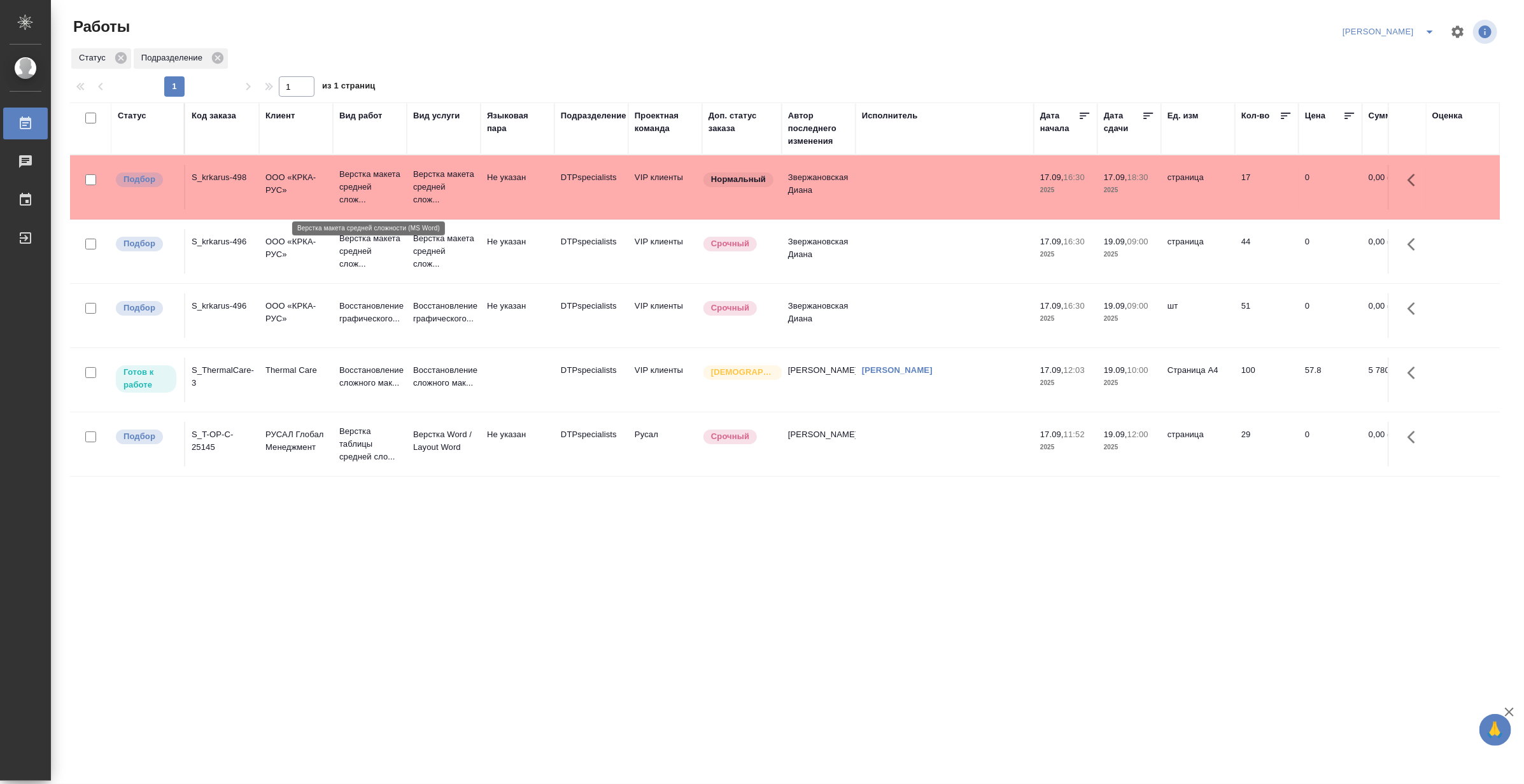
click at [374, 168] on p "Верстка макета средней слож..." at bounding box center [370, 187] width 61 height 38
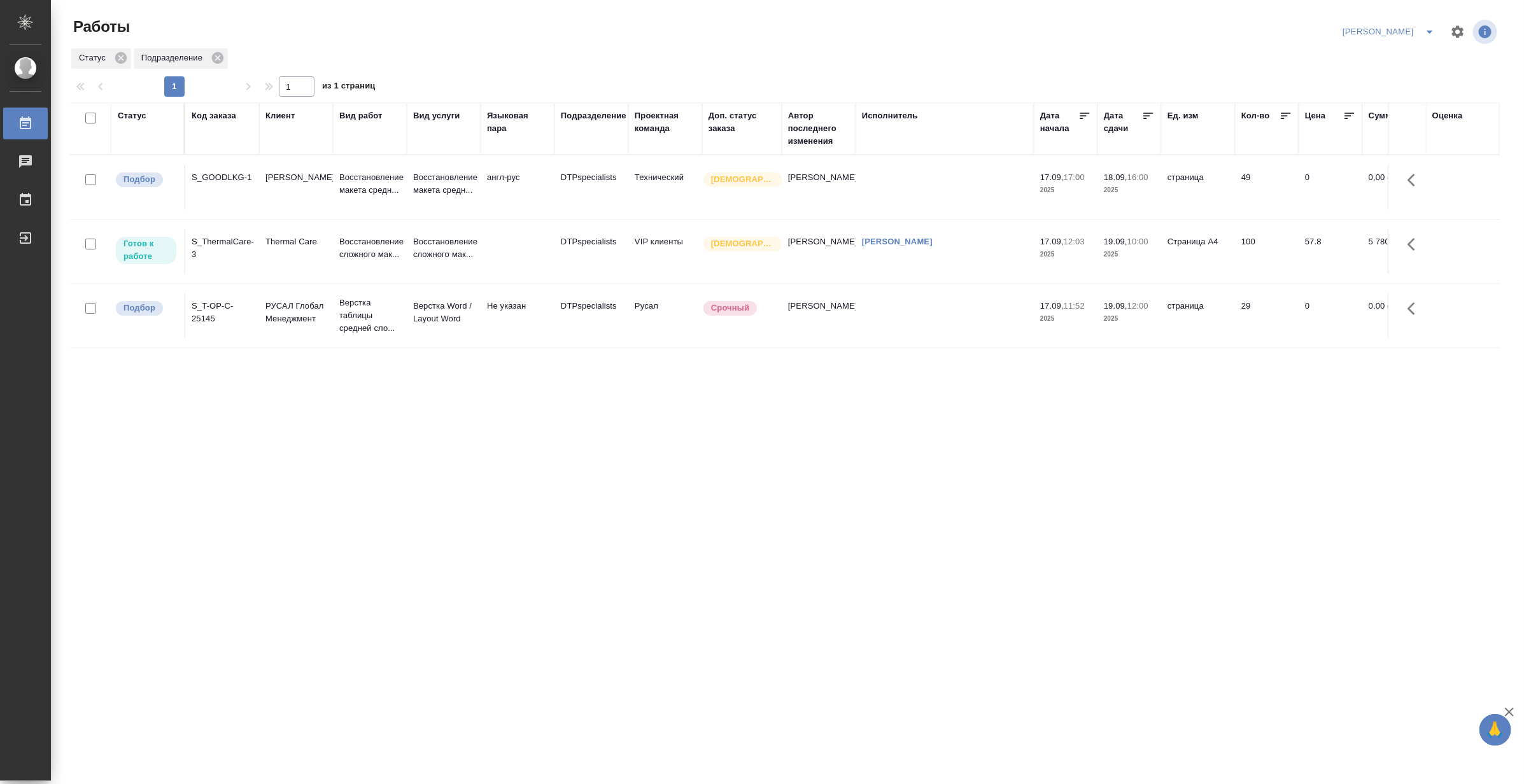
click at [407, 187] on td "Восстановление макета средн..." at bounding box center [443, 187] width 73 height 45
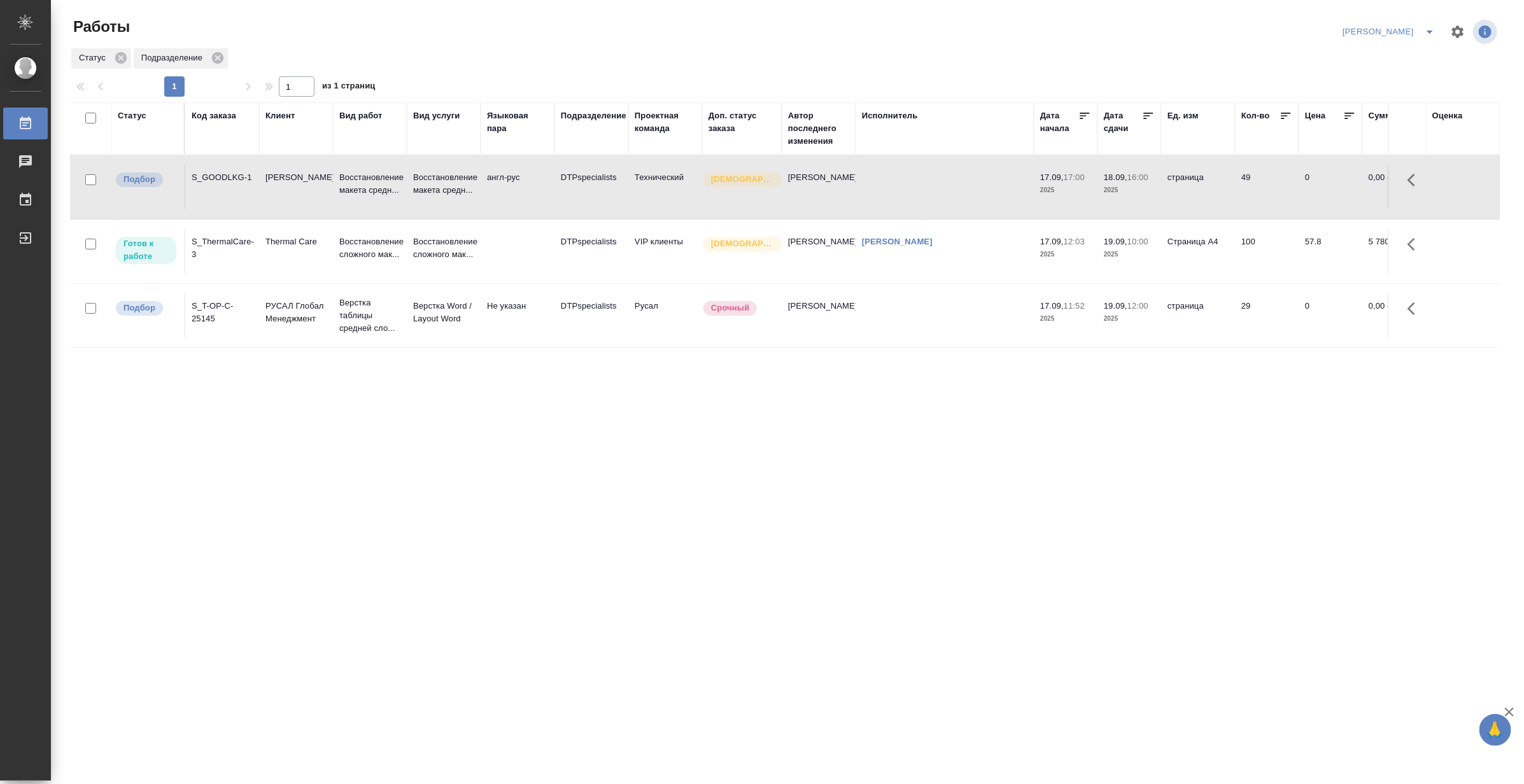
click at [407, 187] on td "Восстановление макета средн..." at bounding box center [443, 187] width 73 height 45
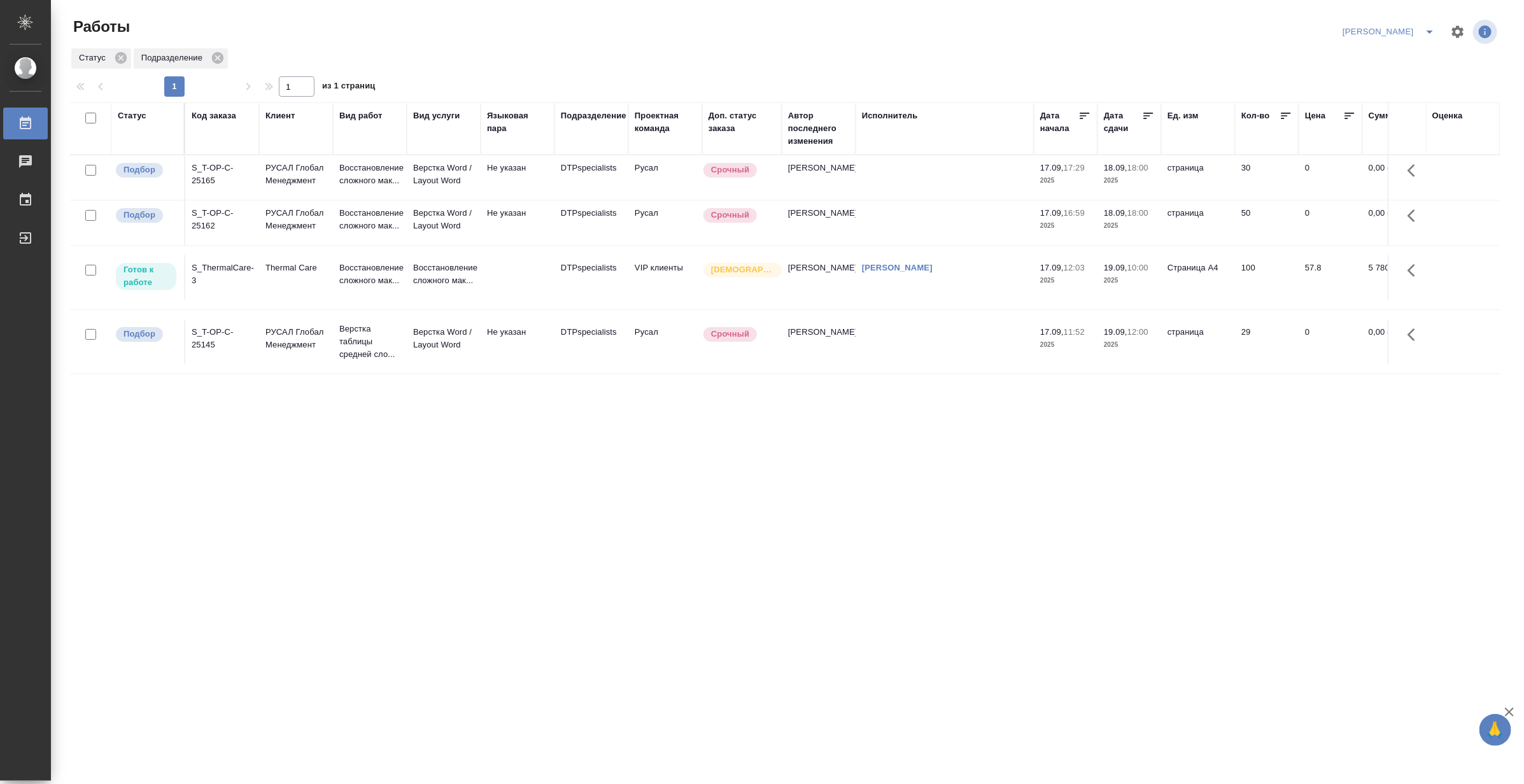
click at [1424, 25] on icon "split button" at bounding box center [1429, 32] width 16 height 16
click at [1394, 51] on li "Матвеева_В работе" at bounding box center [1381, 57] width 122 height 20
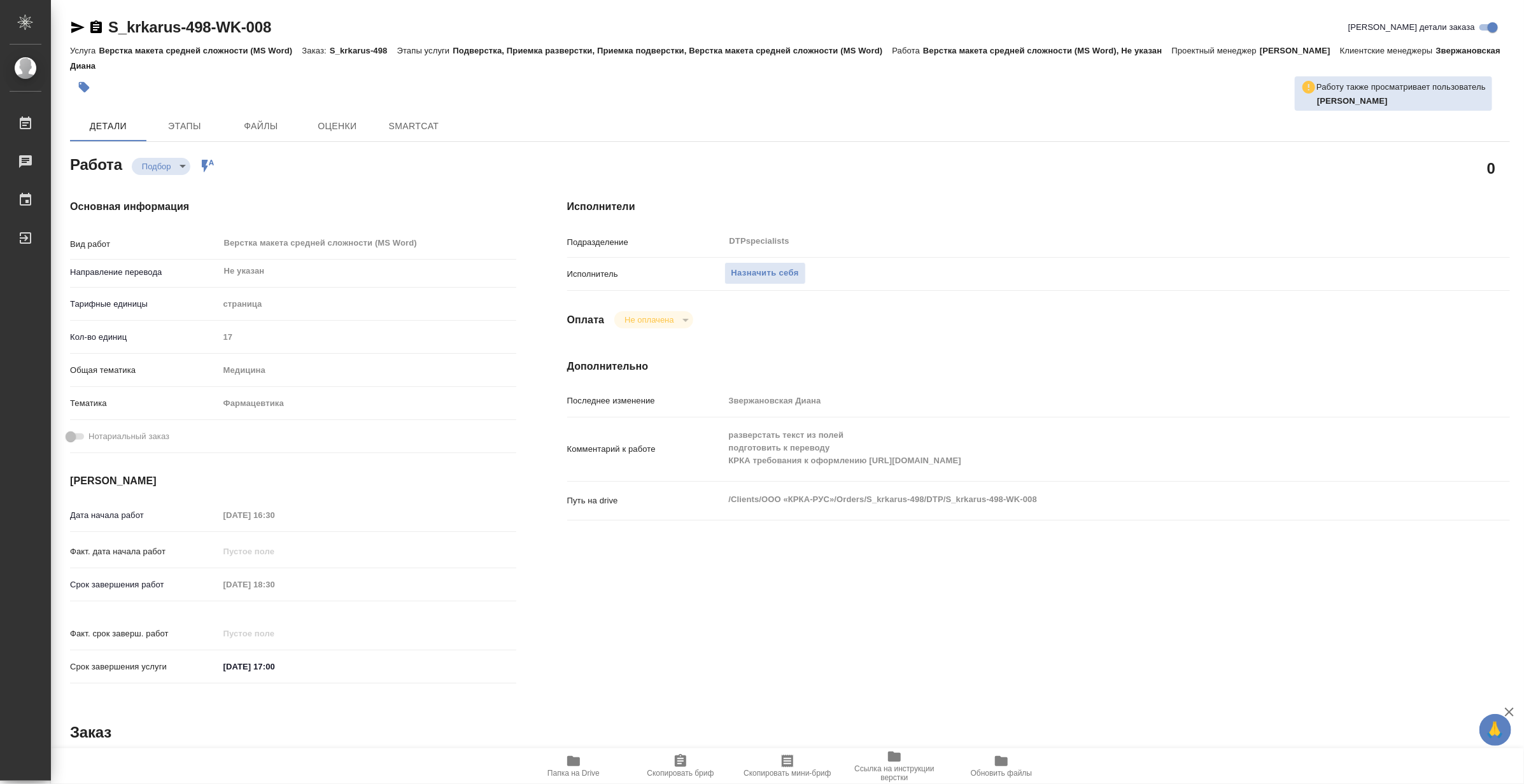
type textarea "x"
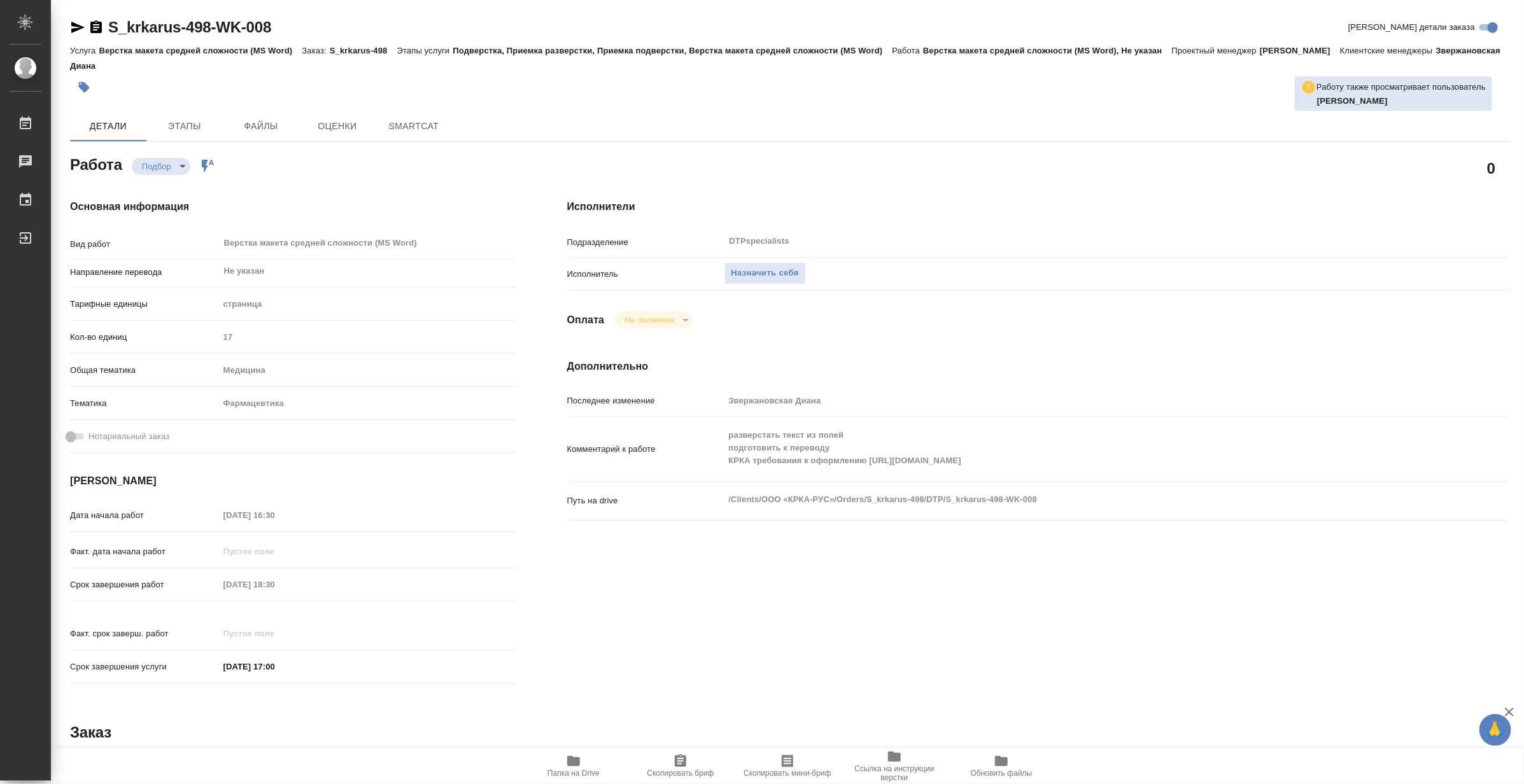
type textarea "x"
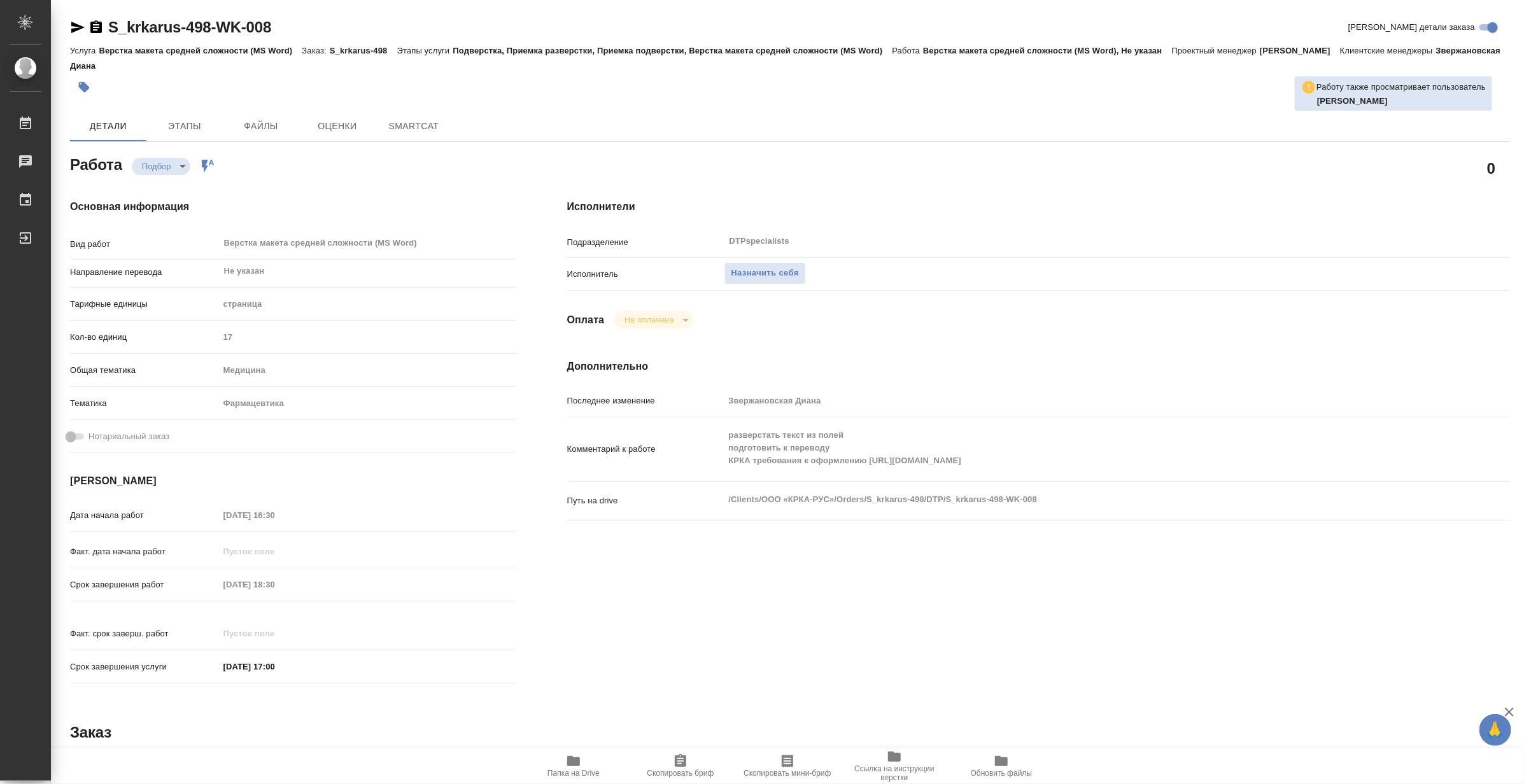
type textarea "x"
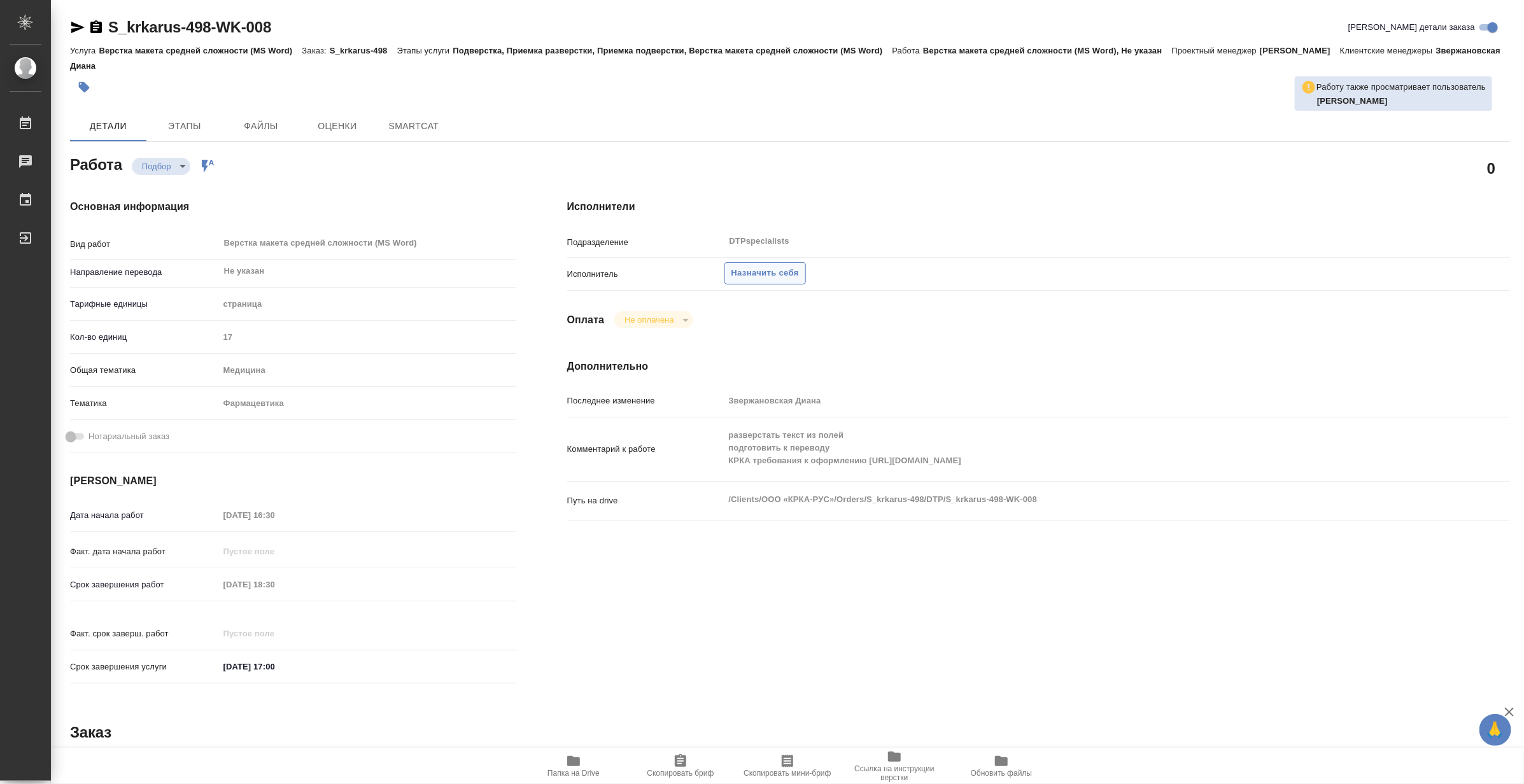
type textarea "x"
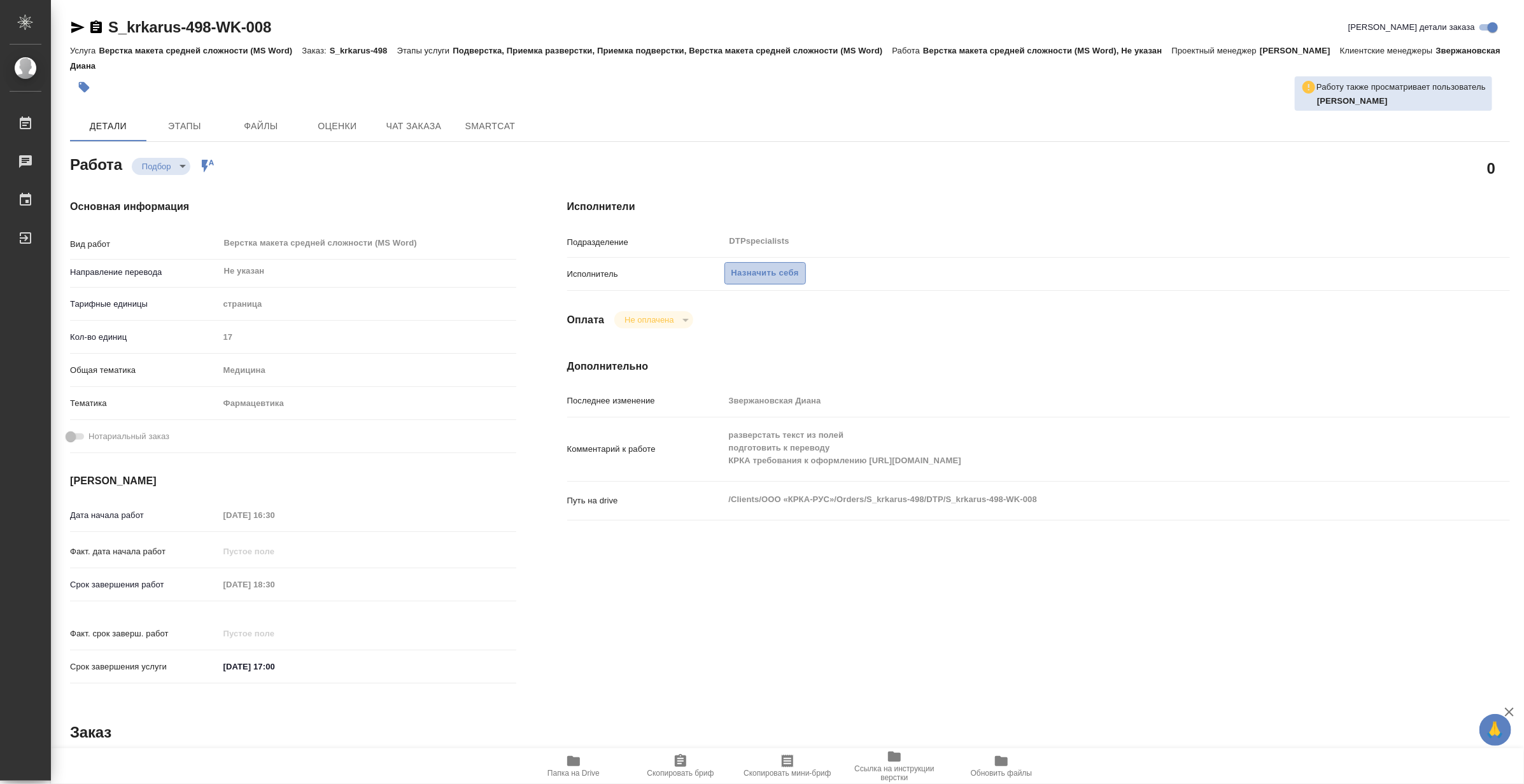
click at [781, 271] on span "Назначить себя" at bounding box center [765, 273] width 68 height 15
type textarea "x"
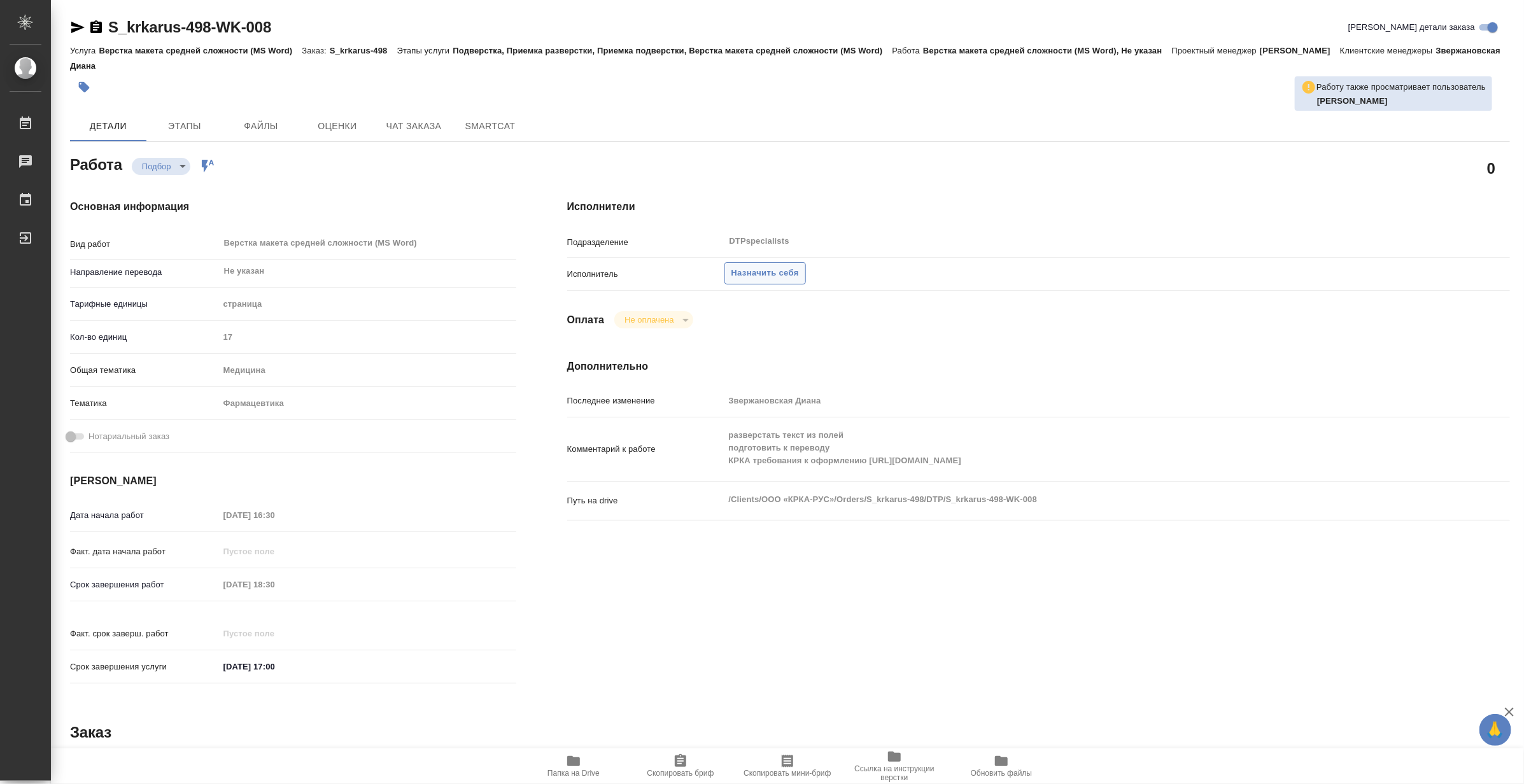
type textarea "x"
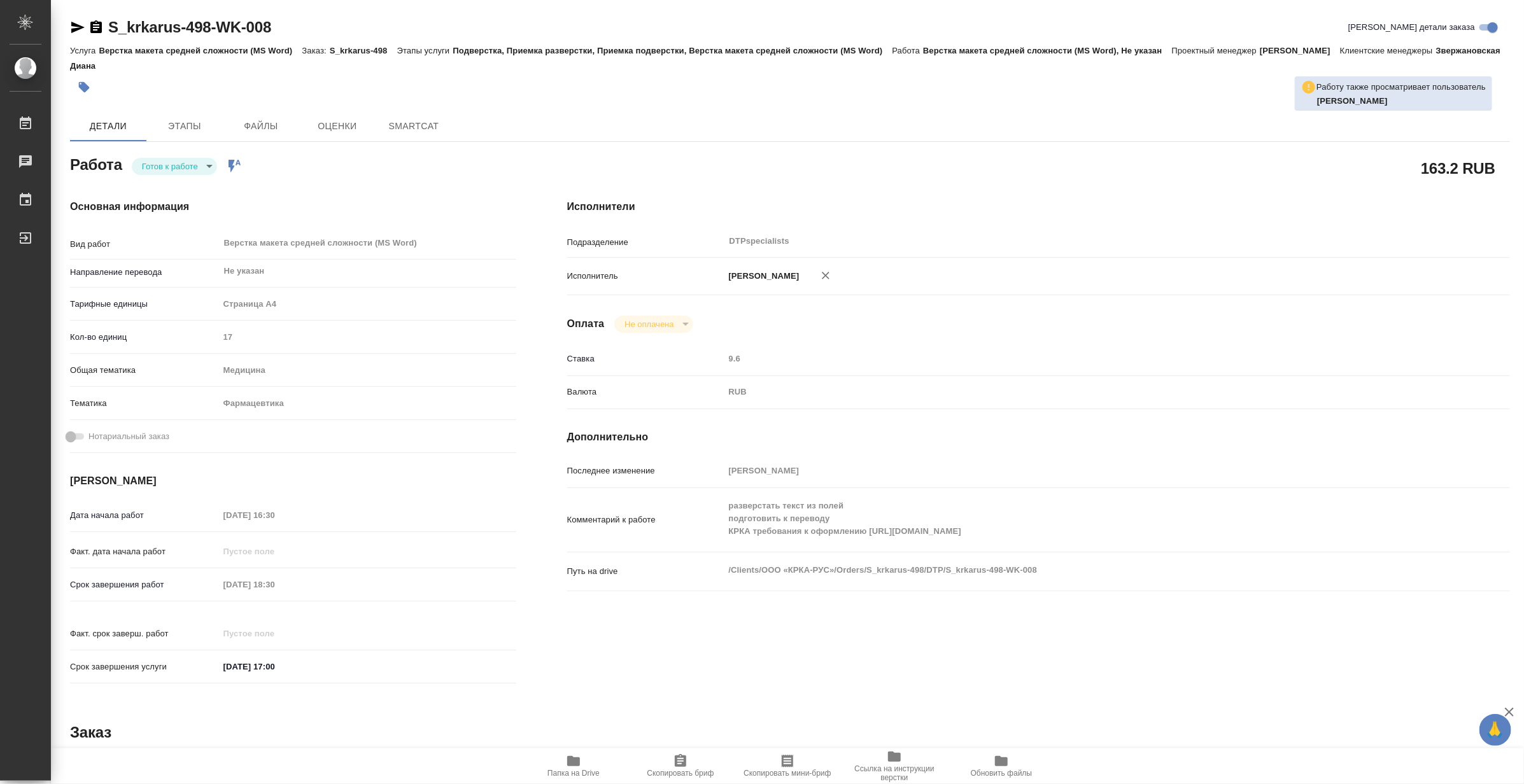
type textarea "x"
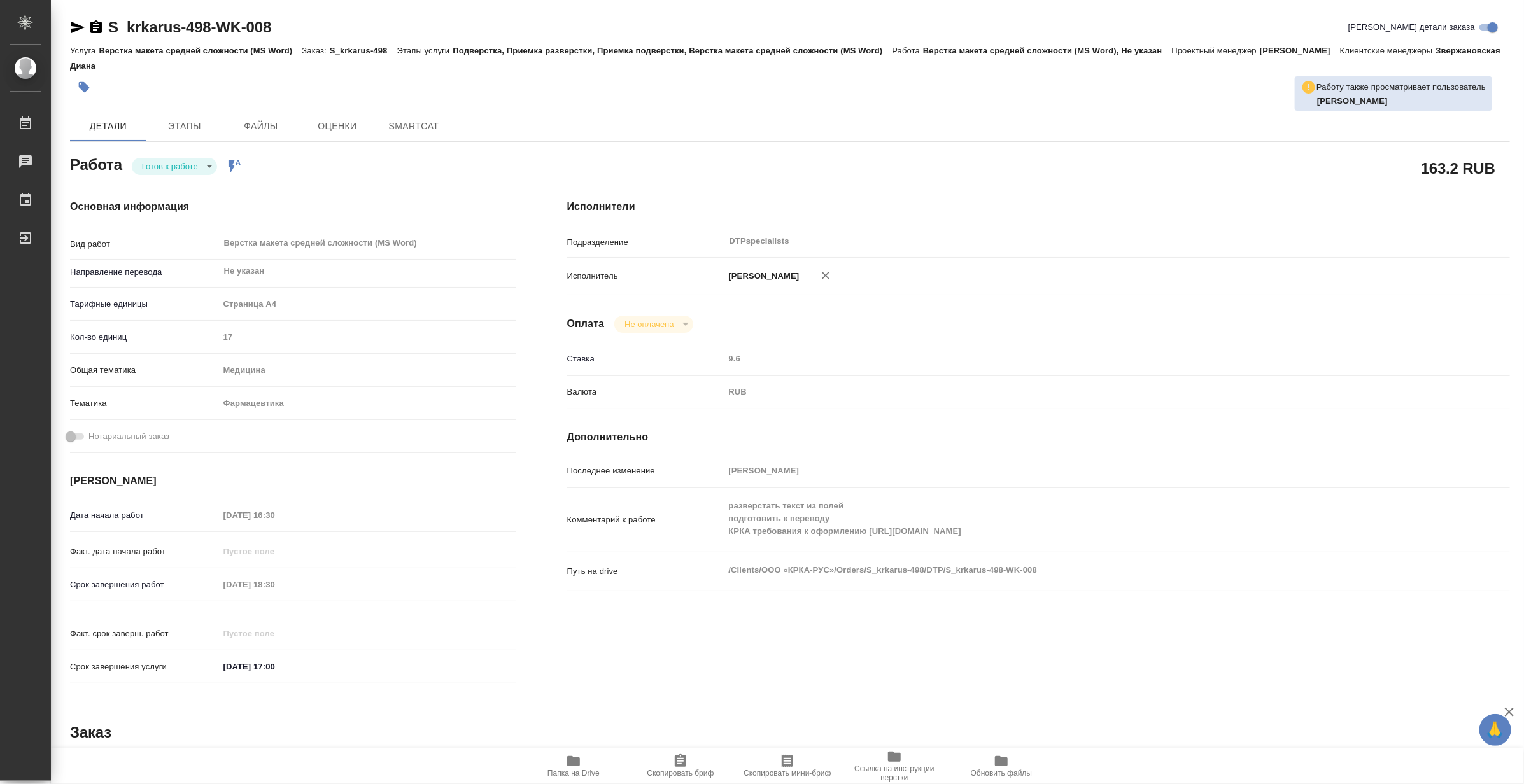
type textarea "x"
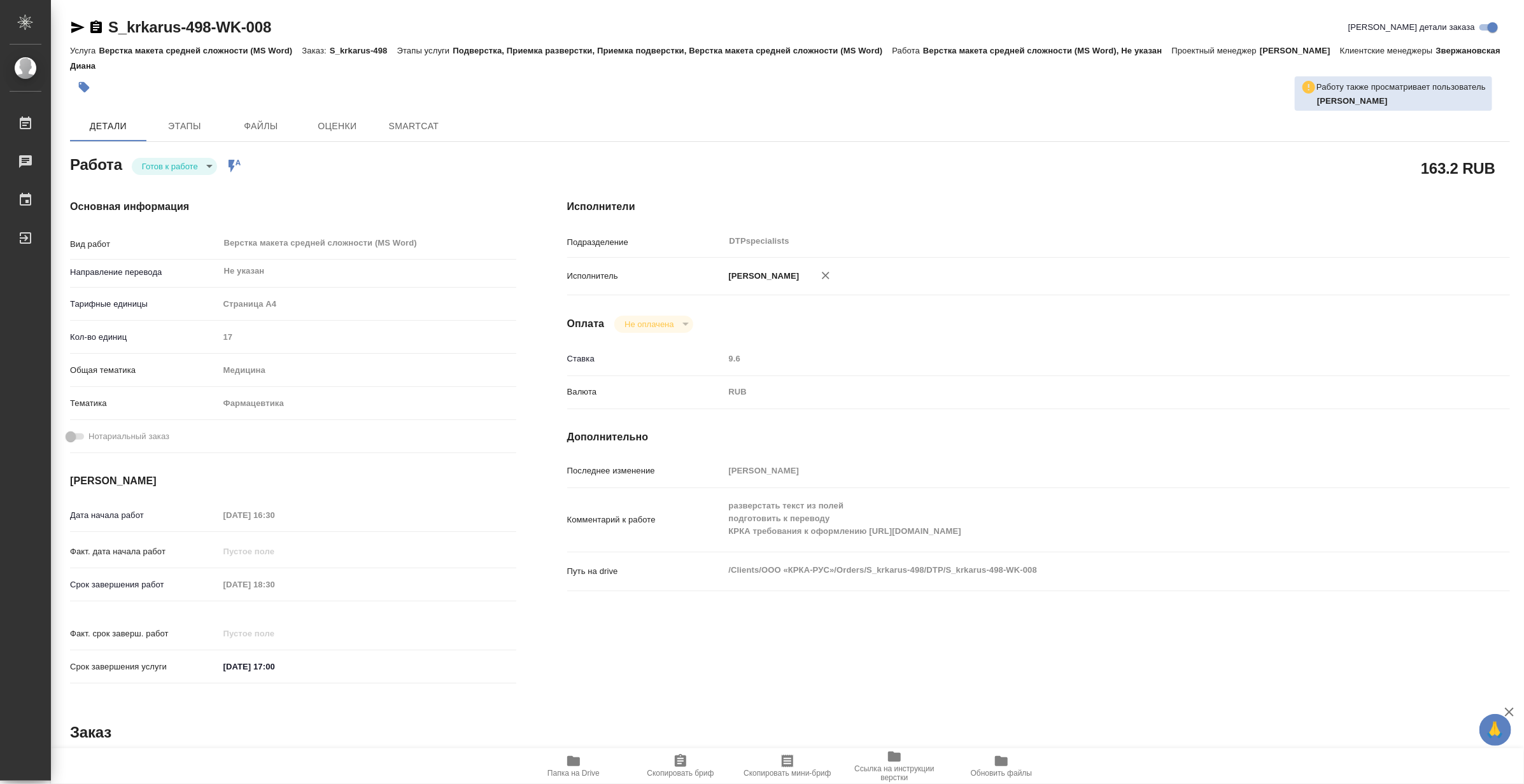
type textarea "x"
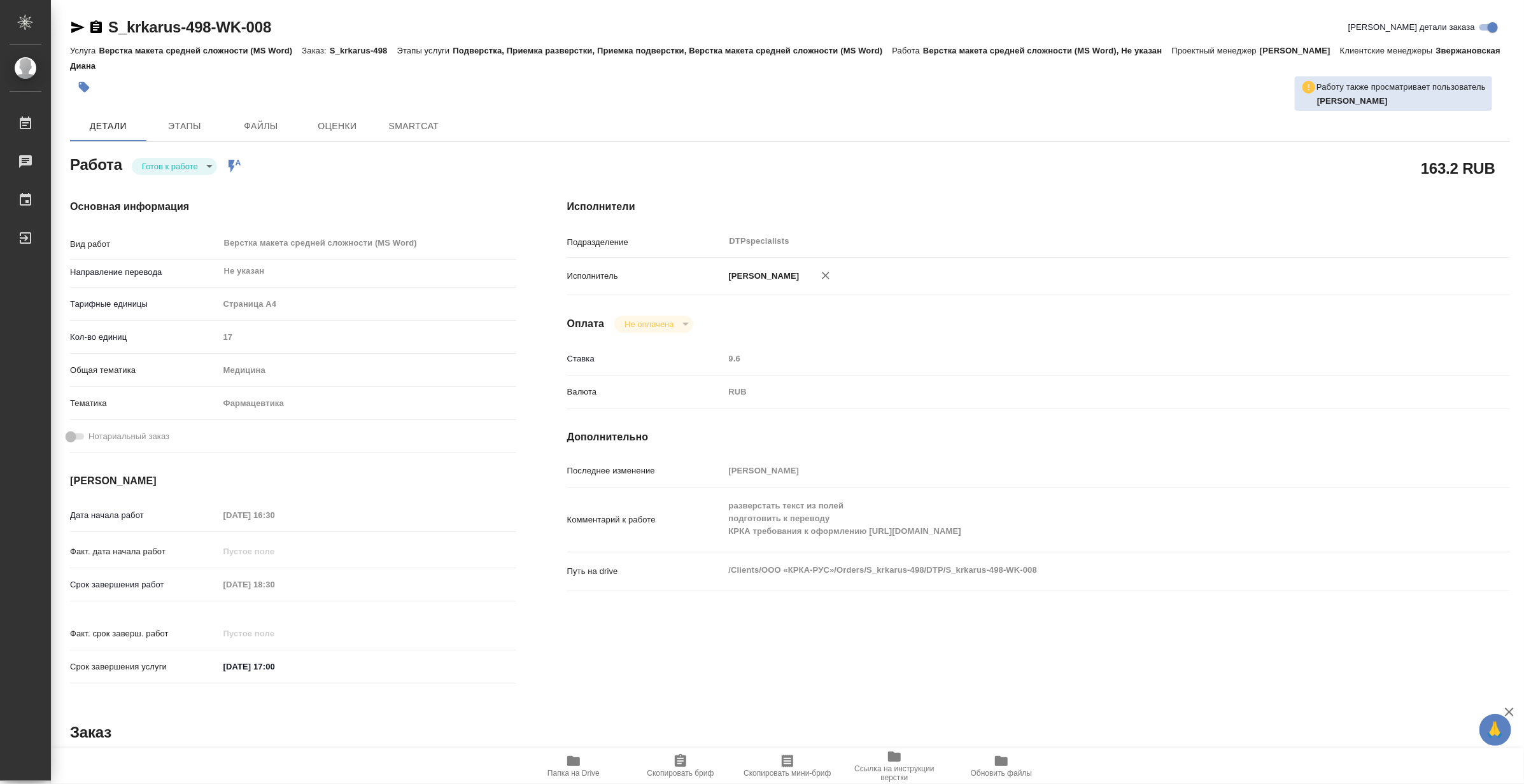
type textarea "x"
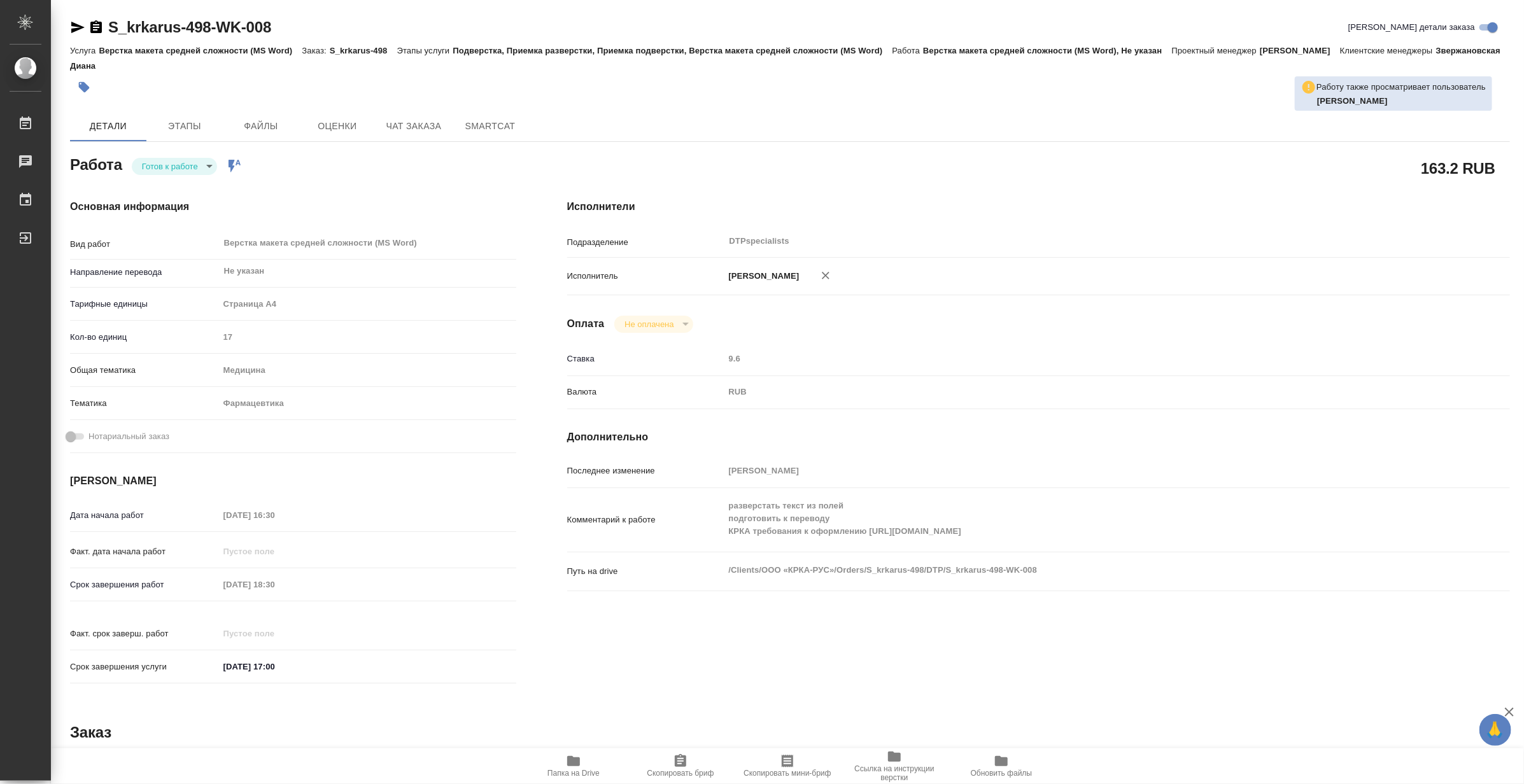
type textarea "x"
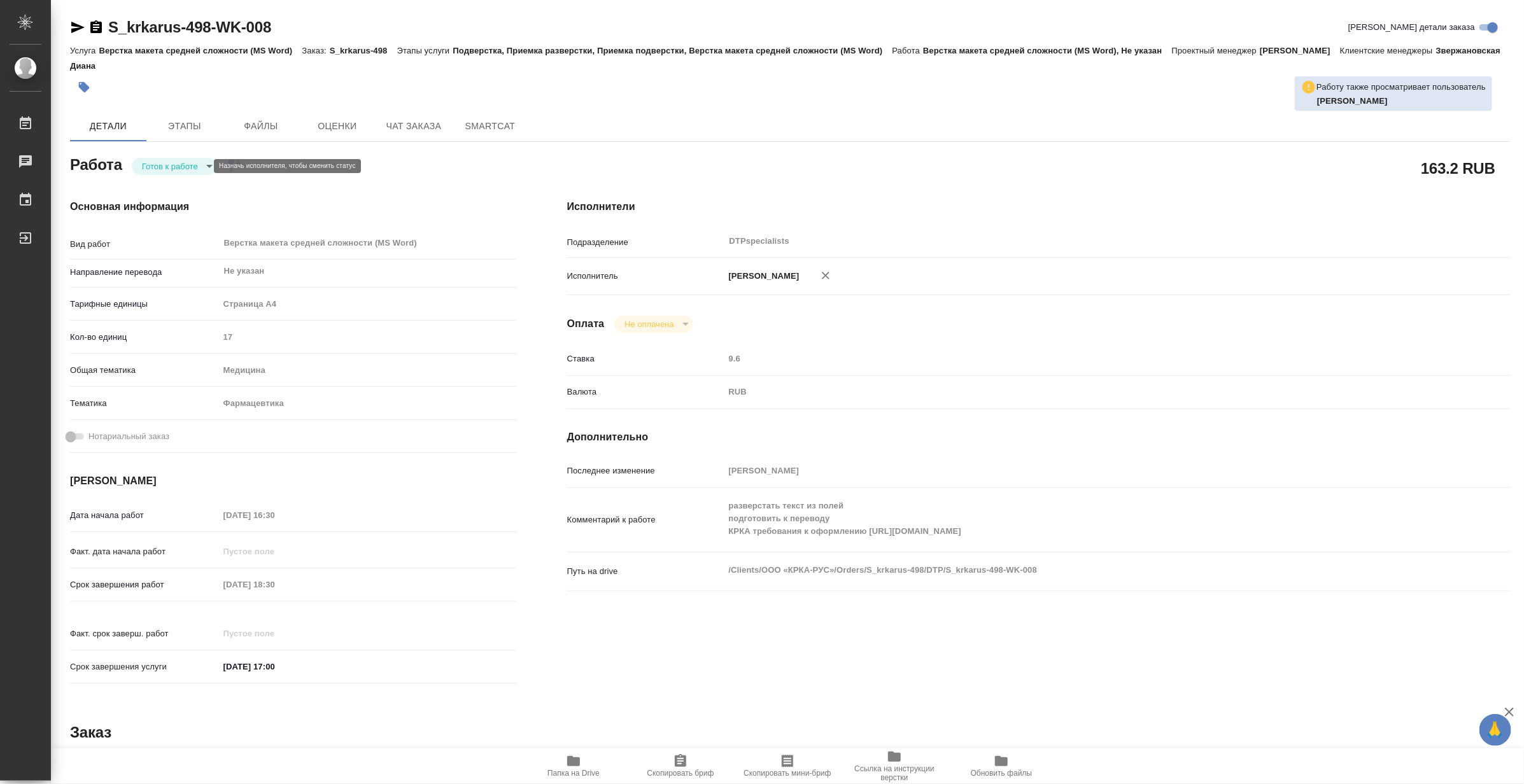
click at [152, 163] on body "🙏 .cls-1 fill:#fff; AWATERA Matveeva Maria Работы Чаты График Выйти S_krkarus-4…" at bounding box center [762, 392] width 1524 height 784
click at [146, 164] on button "В работе" at bounding box center [162, 166] width 42 height 14
type textarea "x"
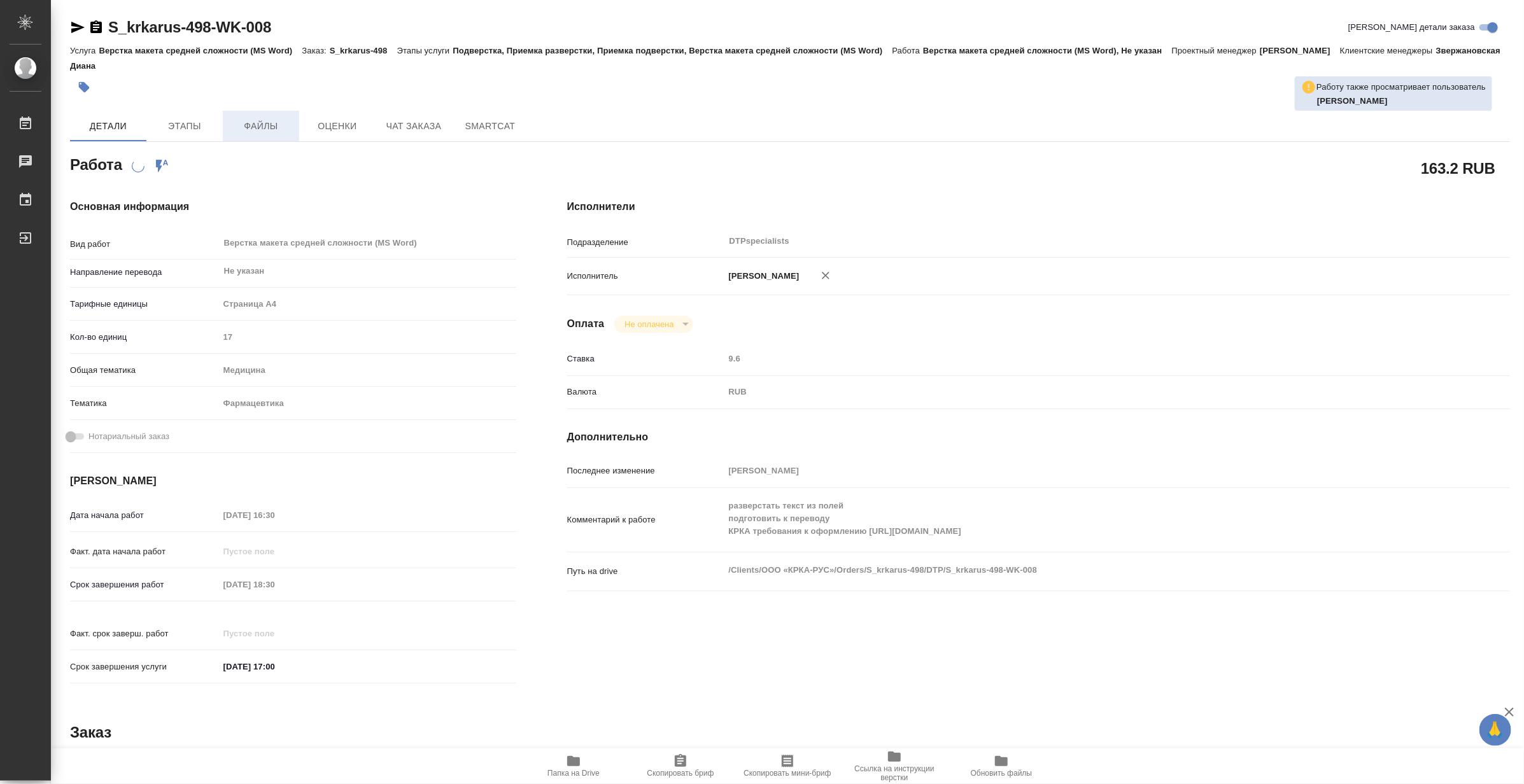
type textarea "x"
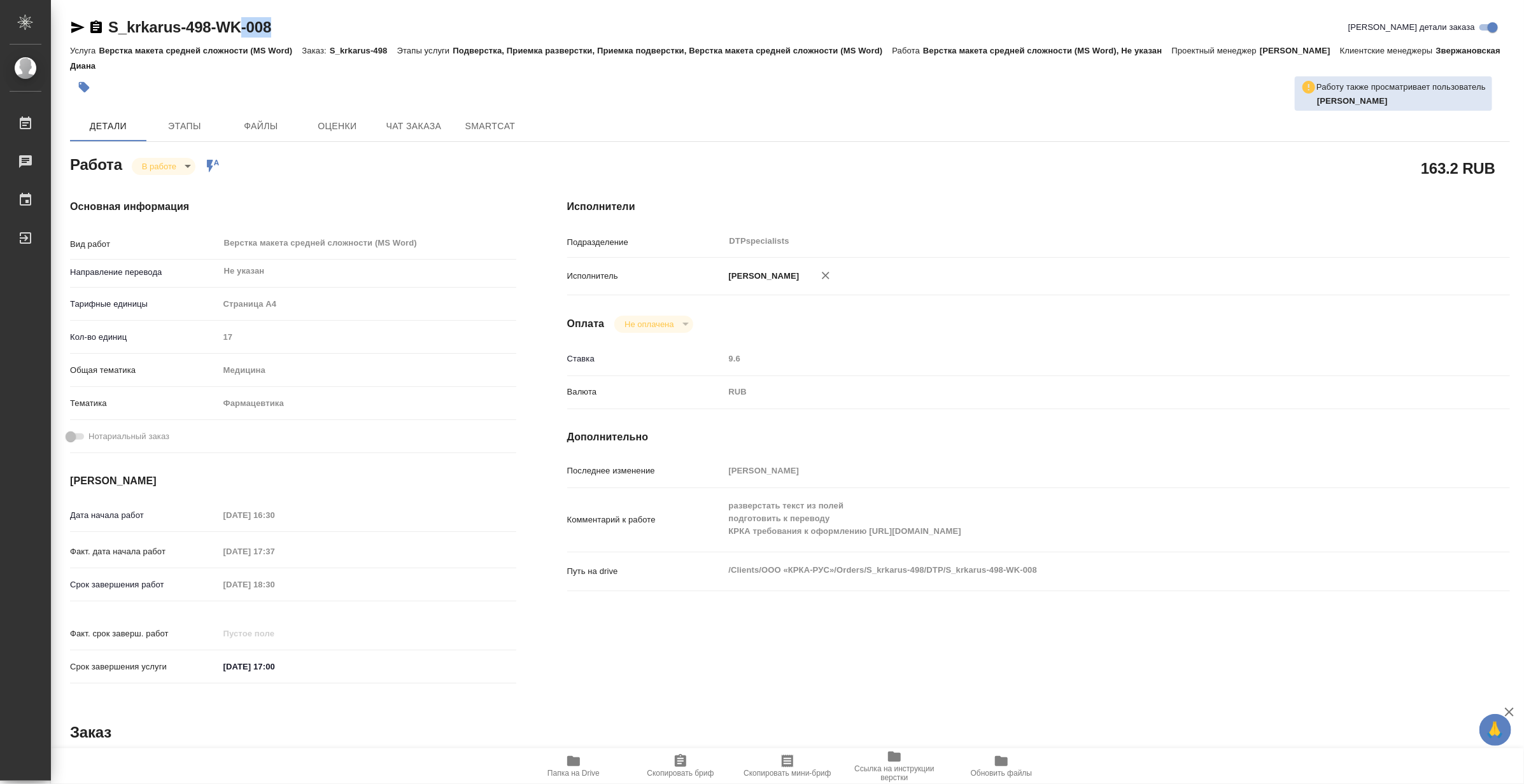
type textarea "x"
drag, startPoint x: 300, startPoint y: 24, endPoint x: 109, endPoint y: 17, distance: 191.1
click at [109, 17] on div "S_krkarus-498-WK-008 Кратко детали заказа" at bounding box center [790, 27] width 1440 height 20
copy link "S_krkarus-498-WK-008"
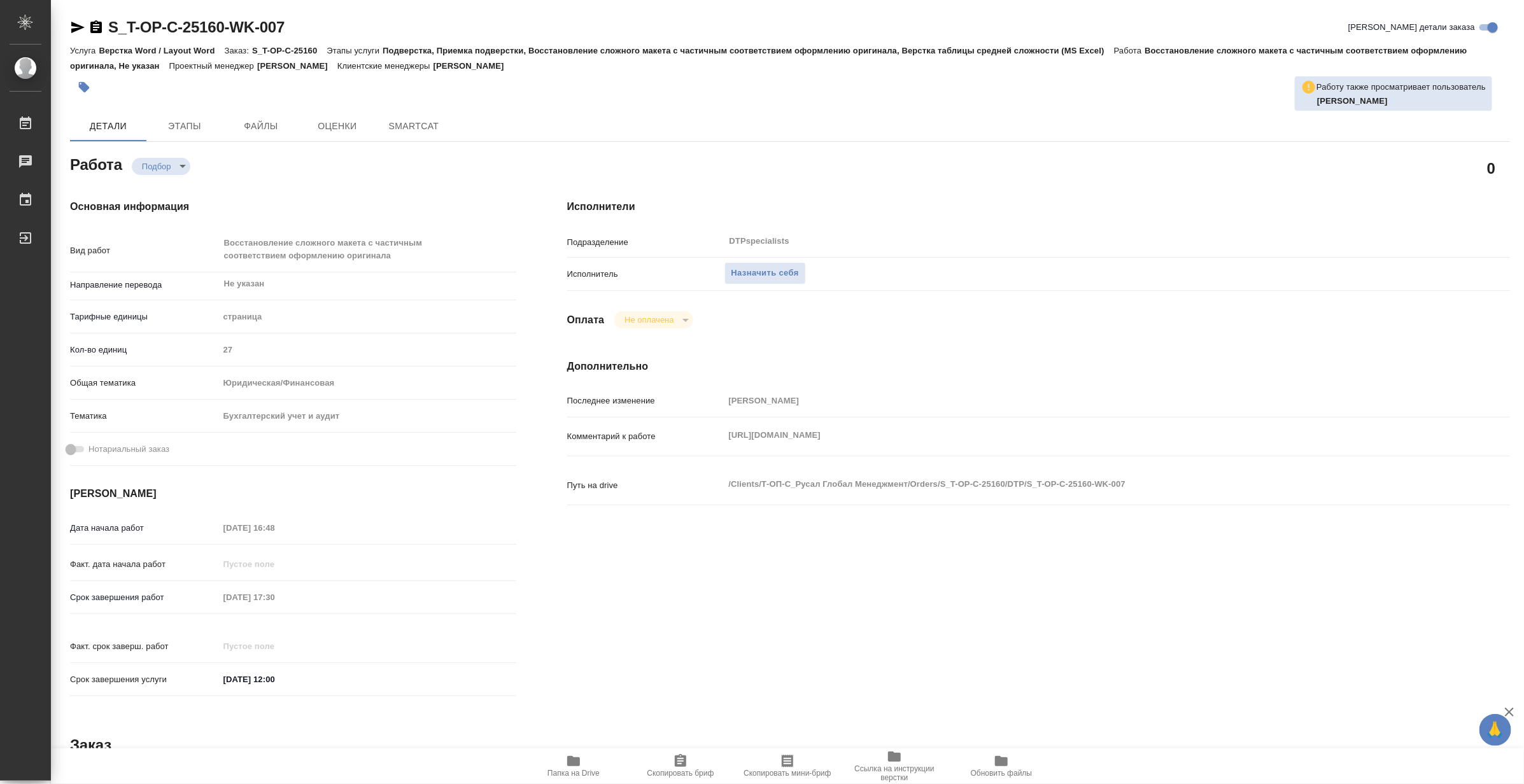
type textarea "x"
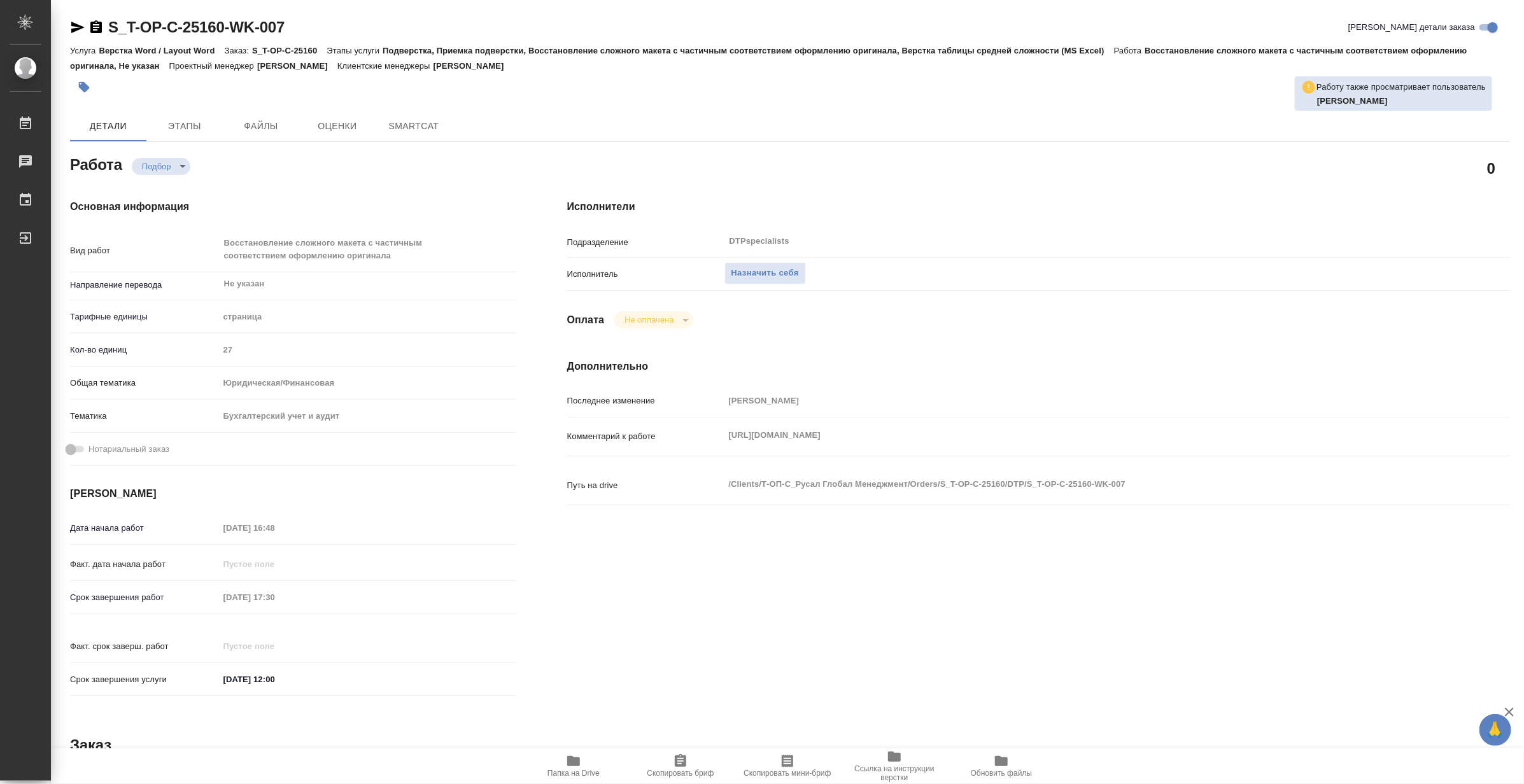
type textarea "x"
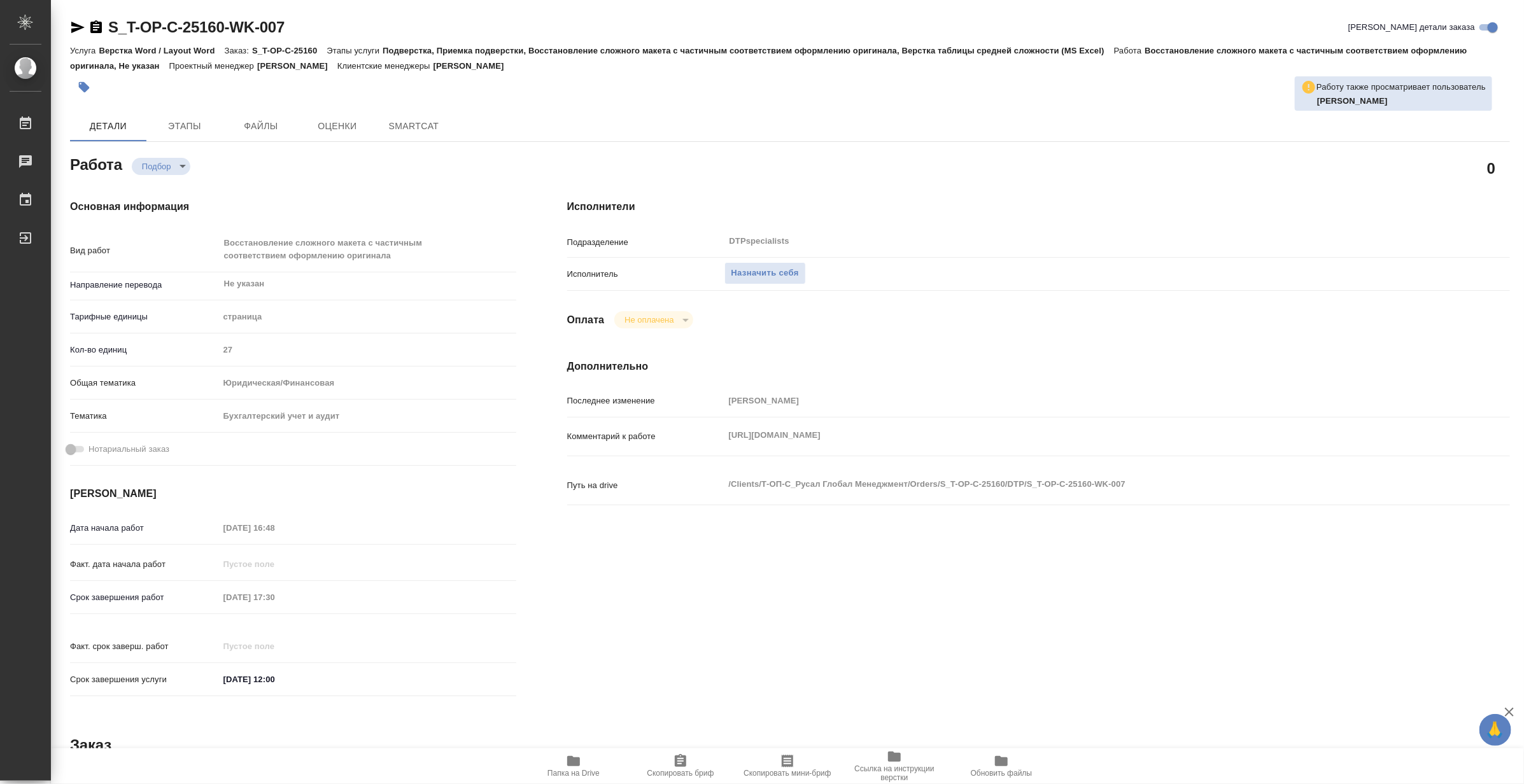
type textarea "x"
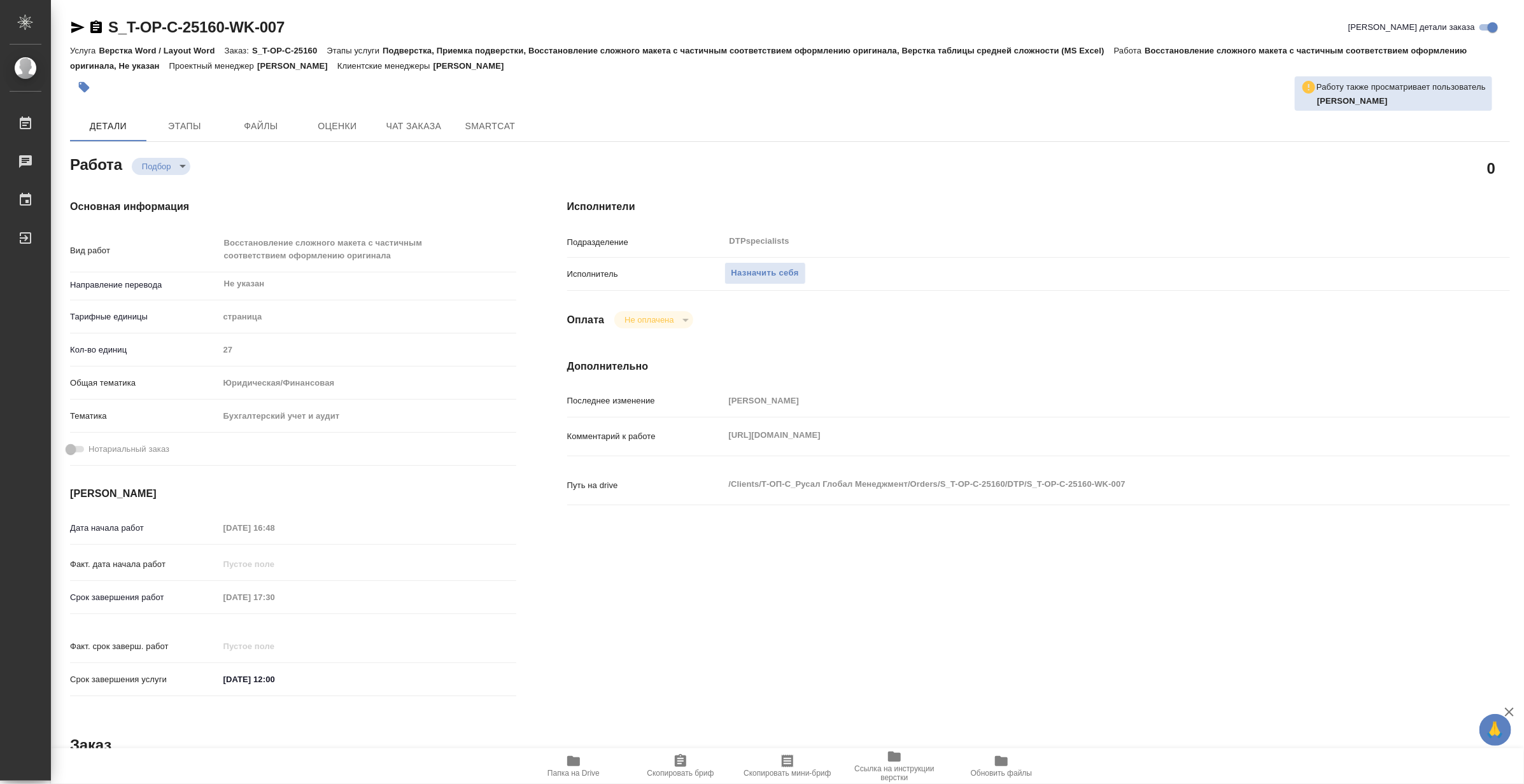
type textarea "x"
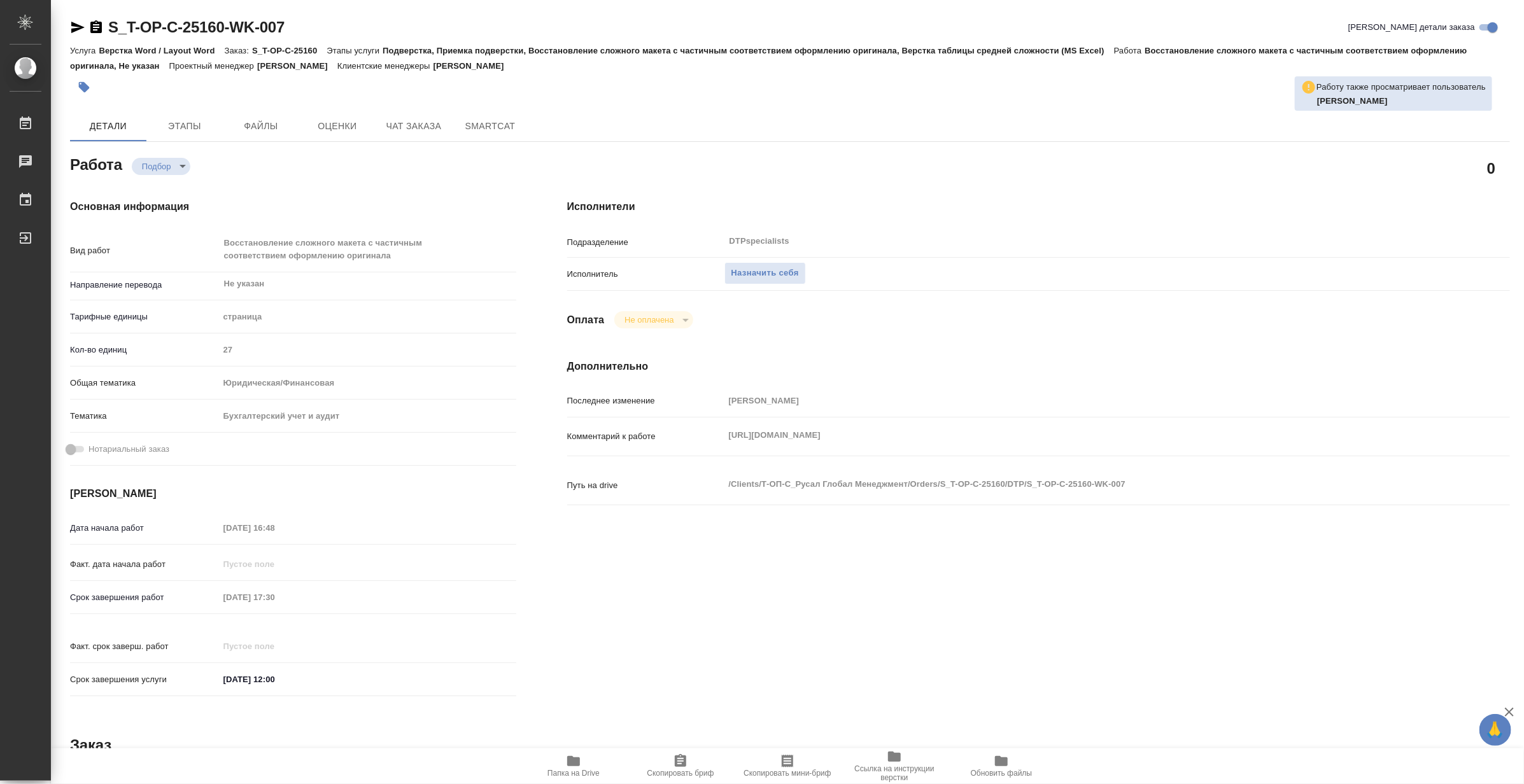
click at [562, 773] on span "Папка на Drive" at bounding box center [574, 773] width 52 height 9
type textarea "x"
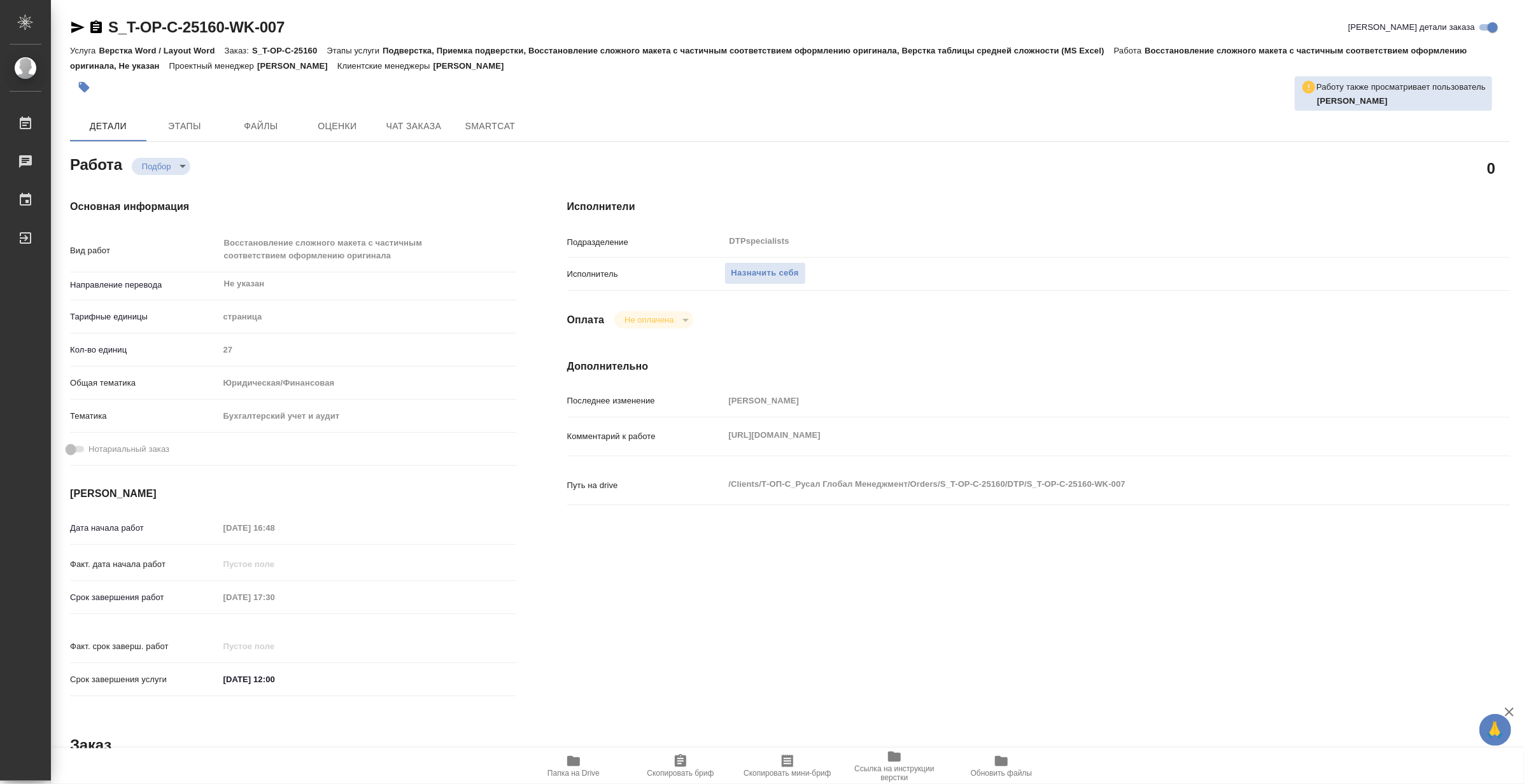
type textarea "x"
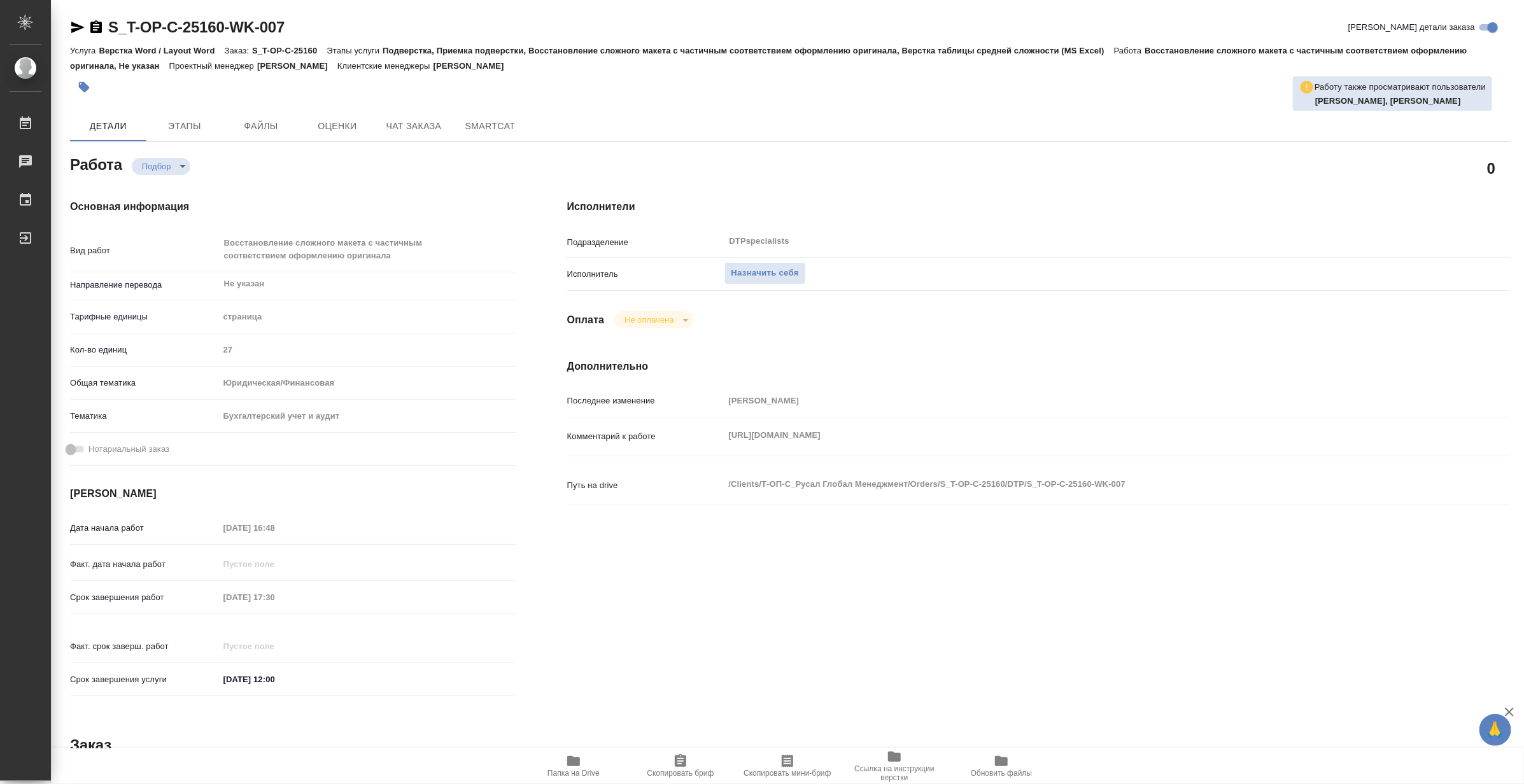
type textarea "x"
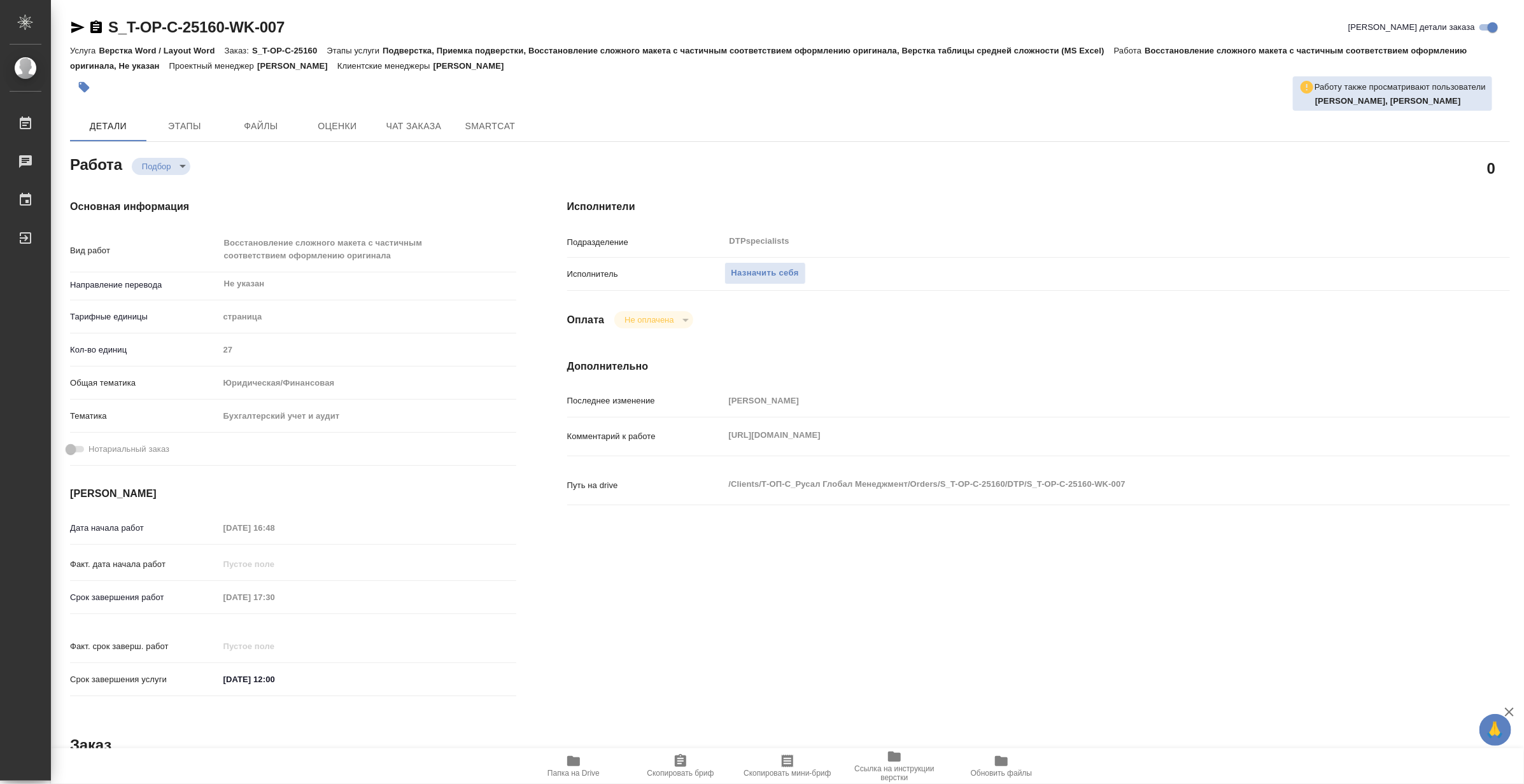
type textarea "x"
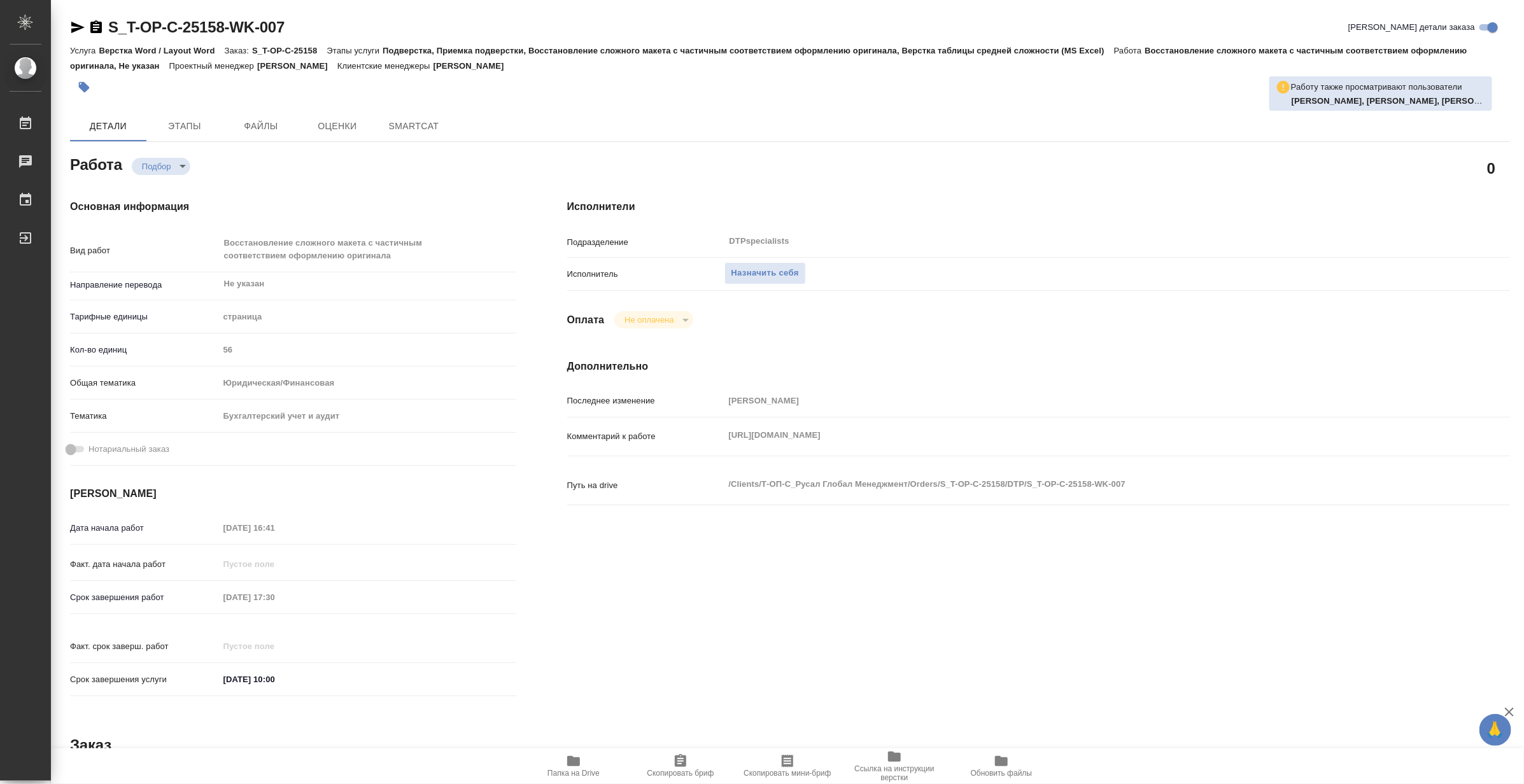
type textarea "x"
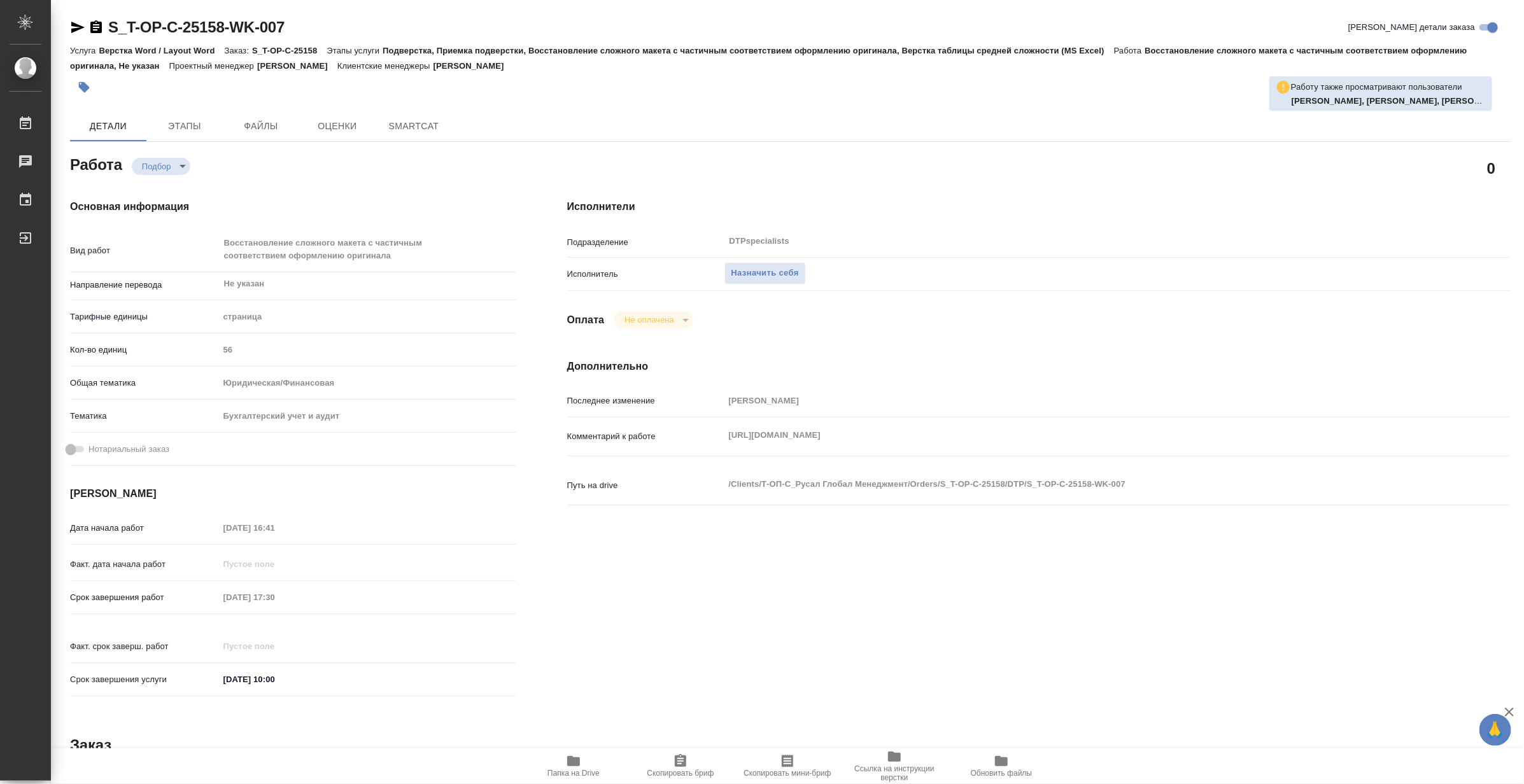
type textarea "x"
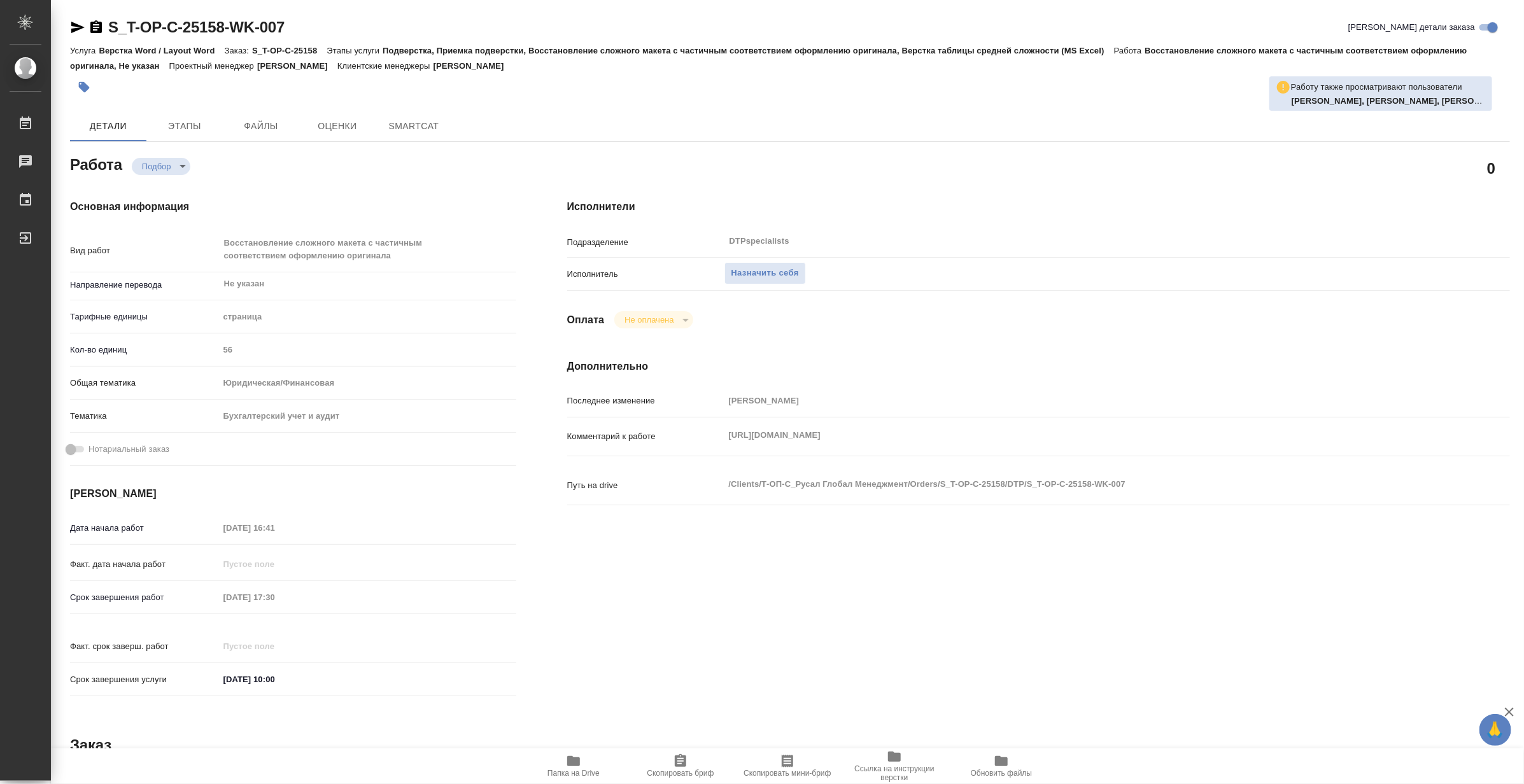
type textarea "x"
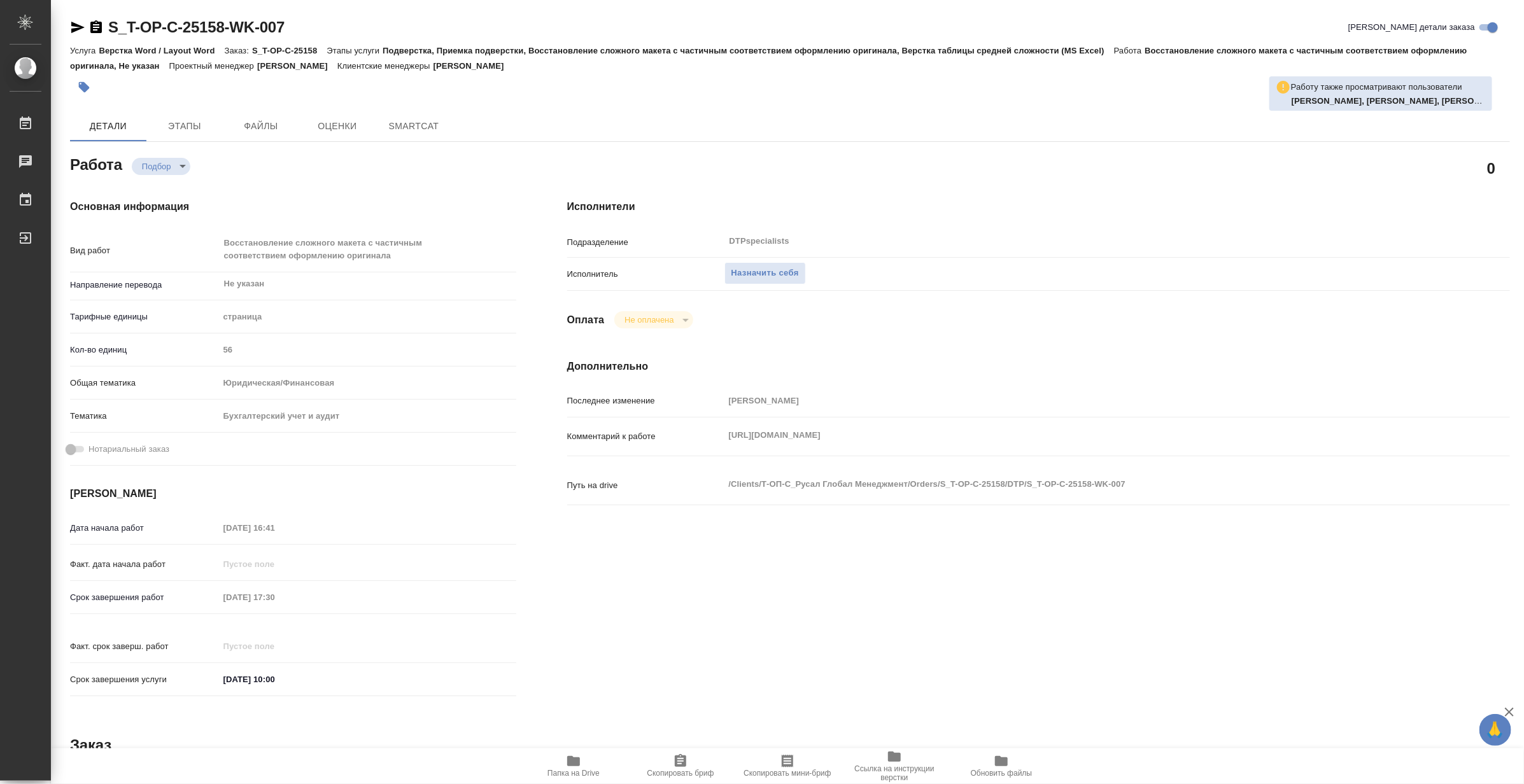
type textarea "x"
click at [576, 768] on span "Папка на Drive" at bounding box center [574, 773] width 52 height 9
type textarea "x"
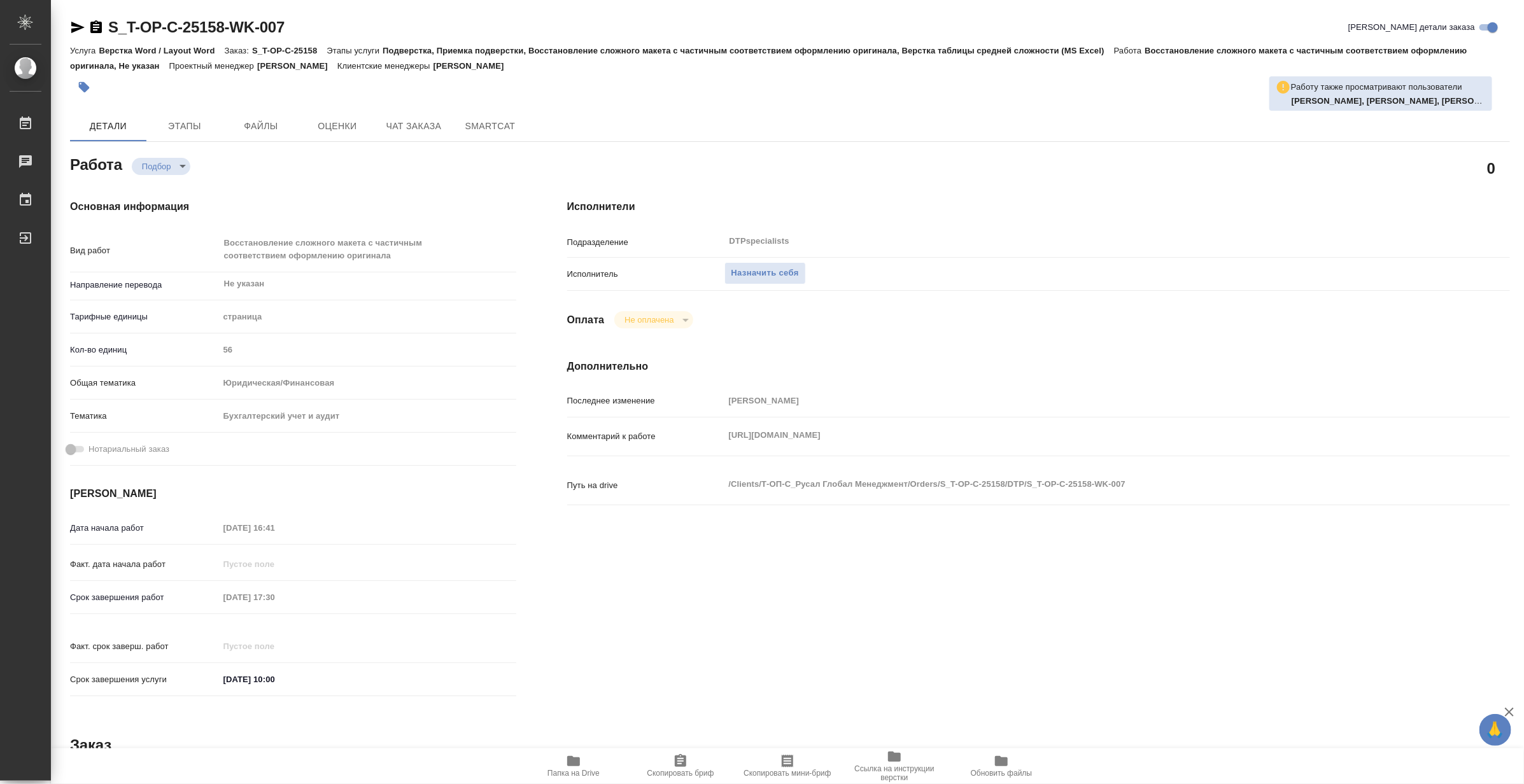
type textarea "x"
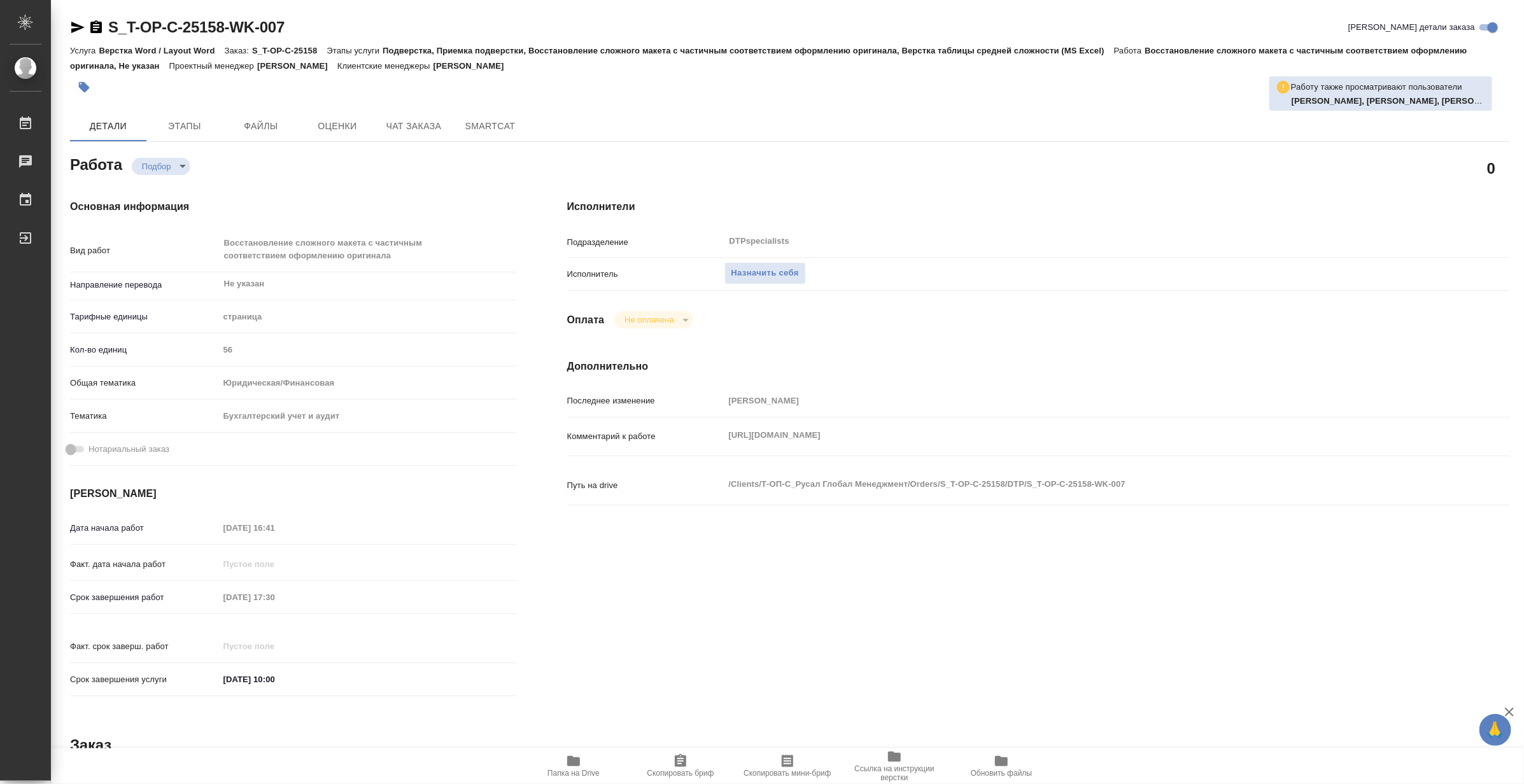
type textarea "x"
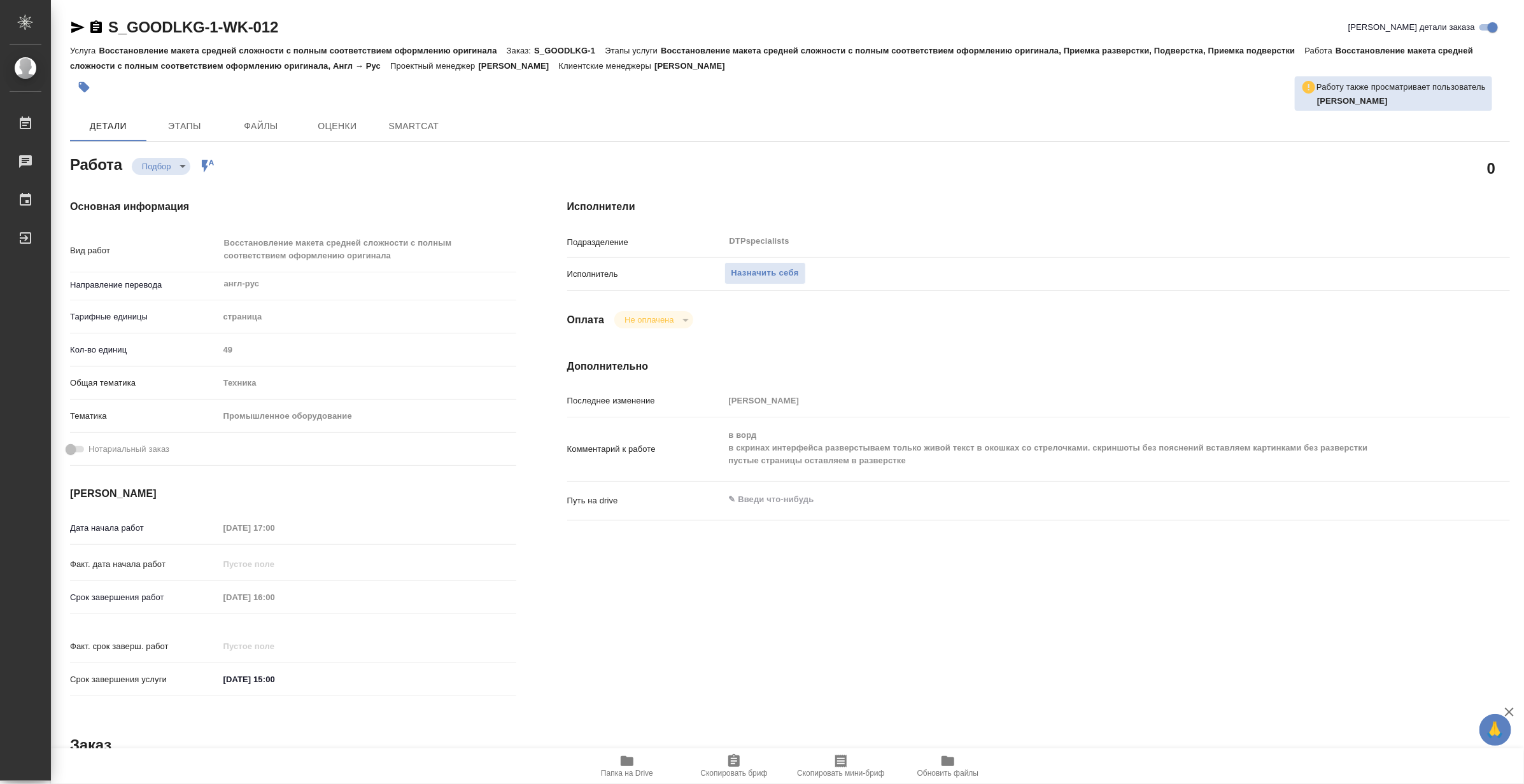
type textarea "x"
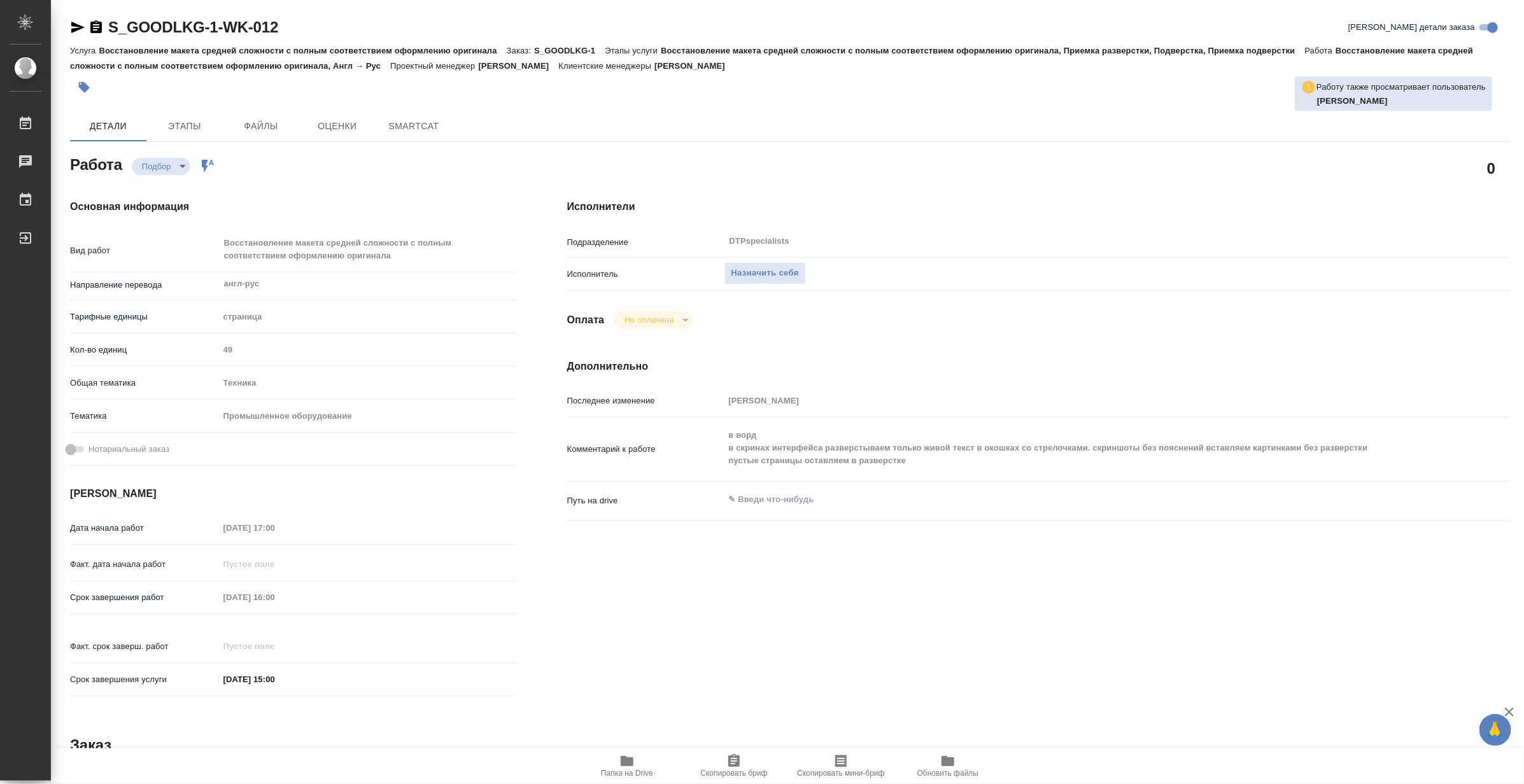
type textarea "x"
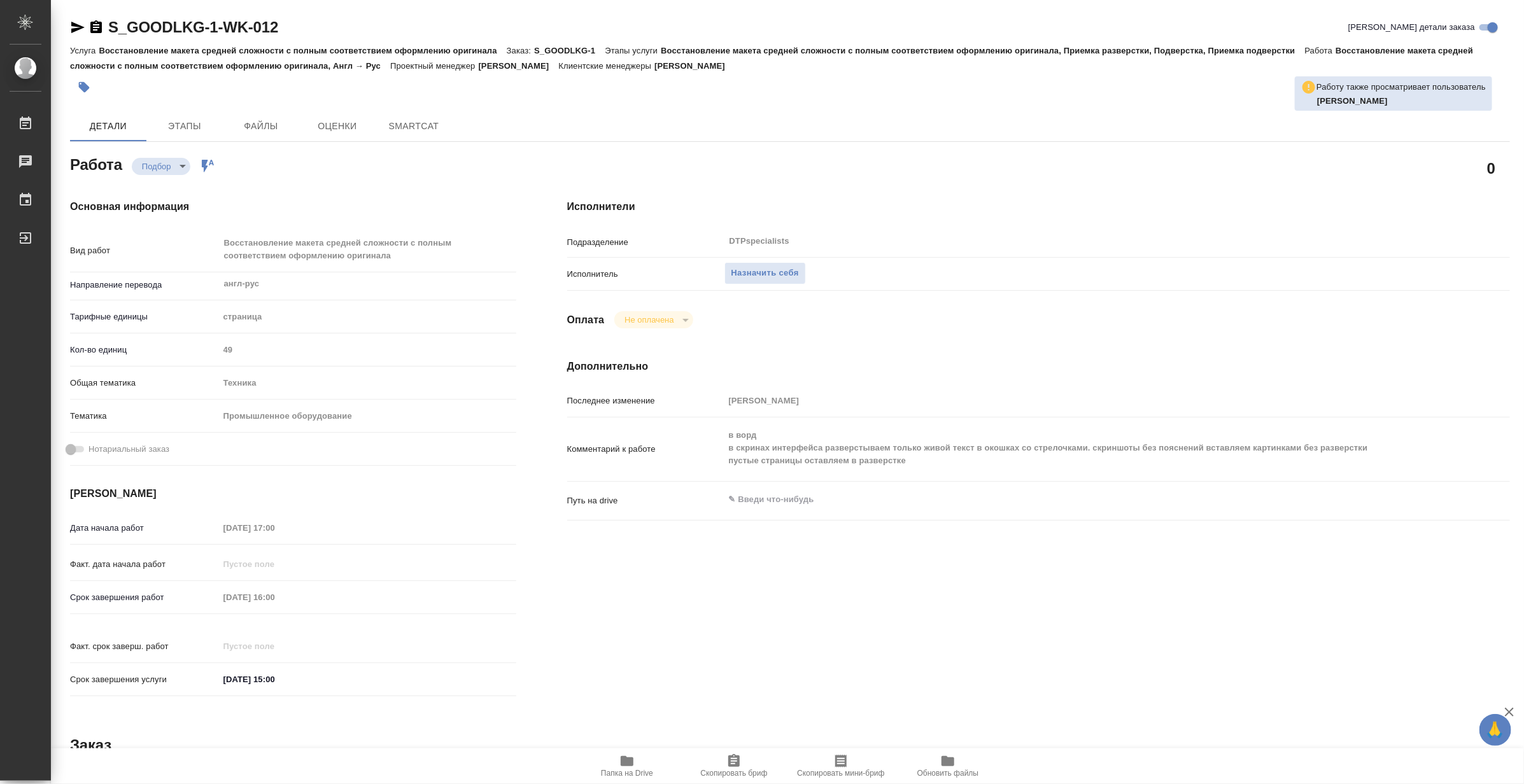
type textarea "x"
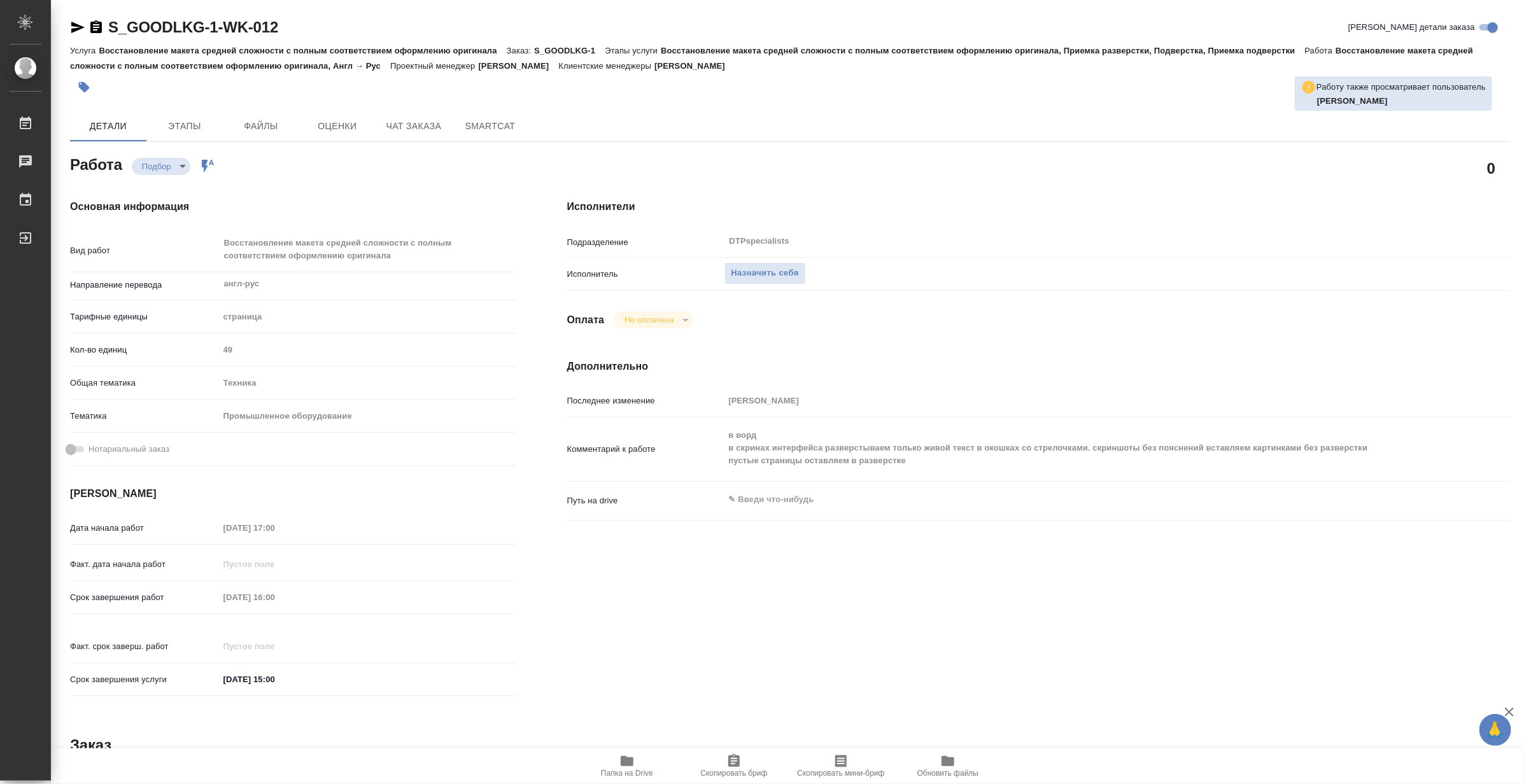
type textarea "x"
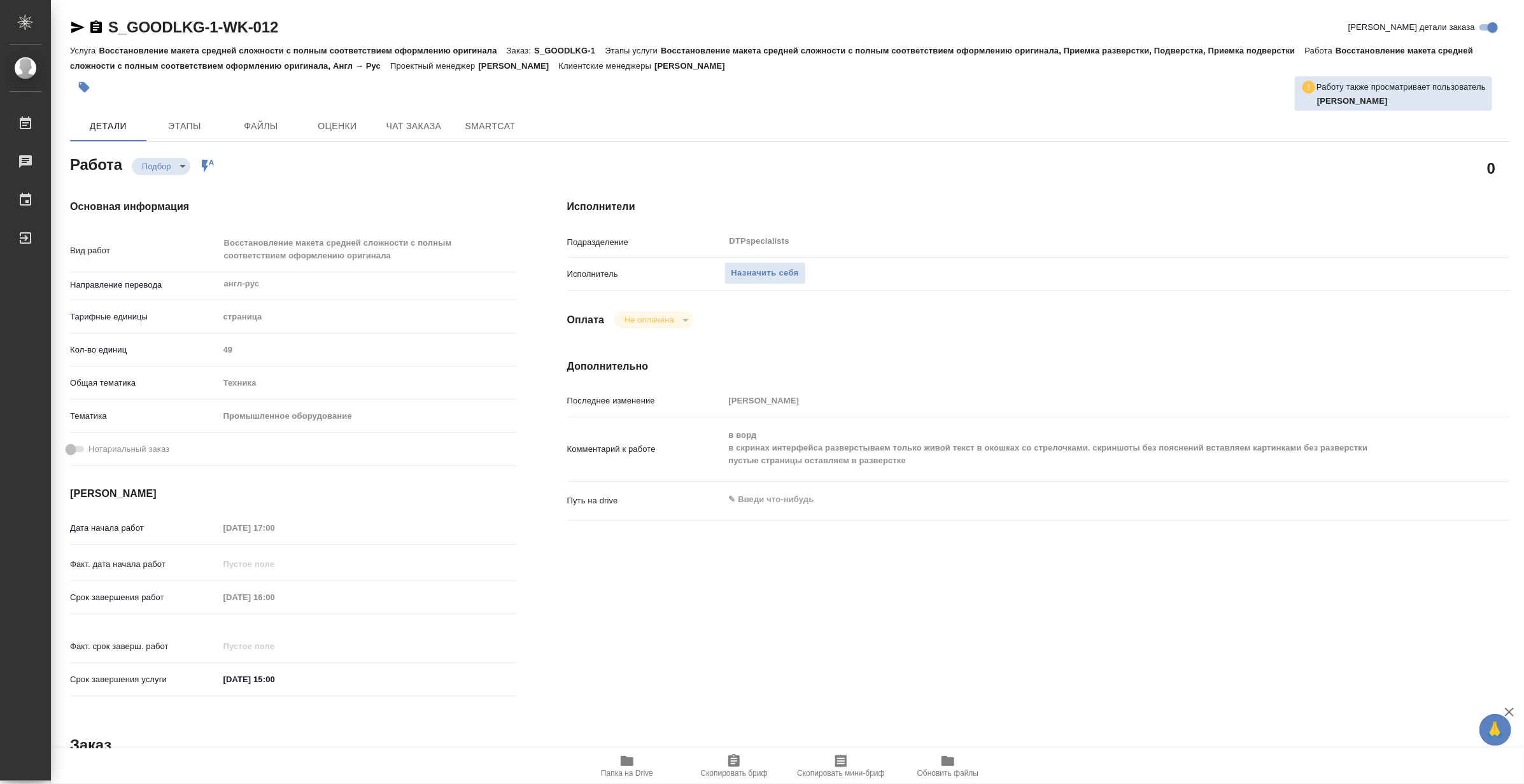
type textarea "x"
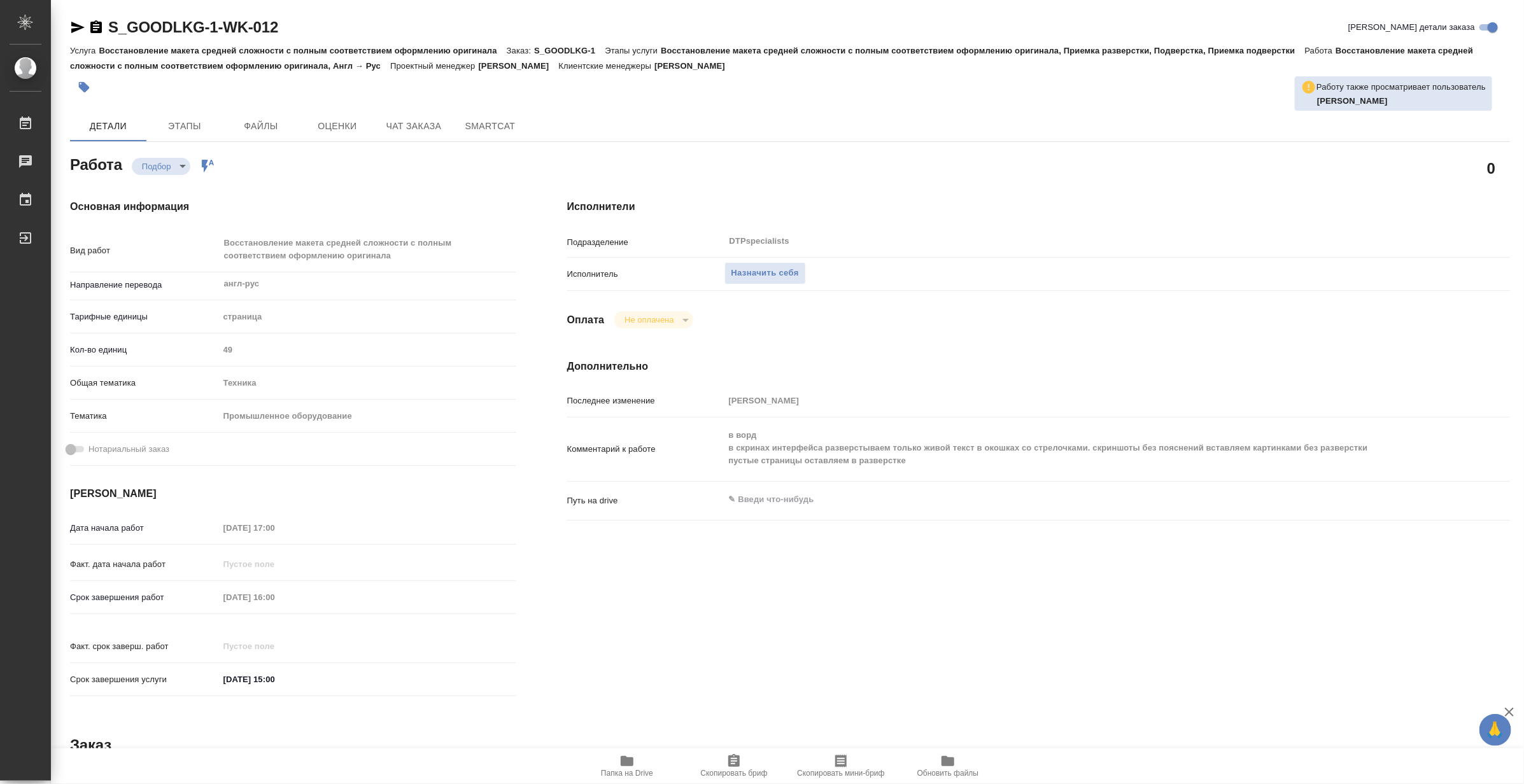
click at [626, 758] on icon "button" at bounding box center [627, 760] width 13 height 10
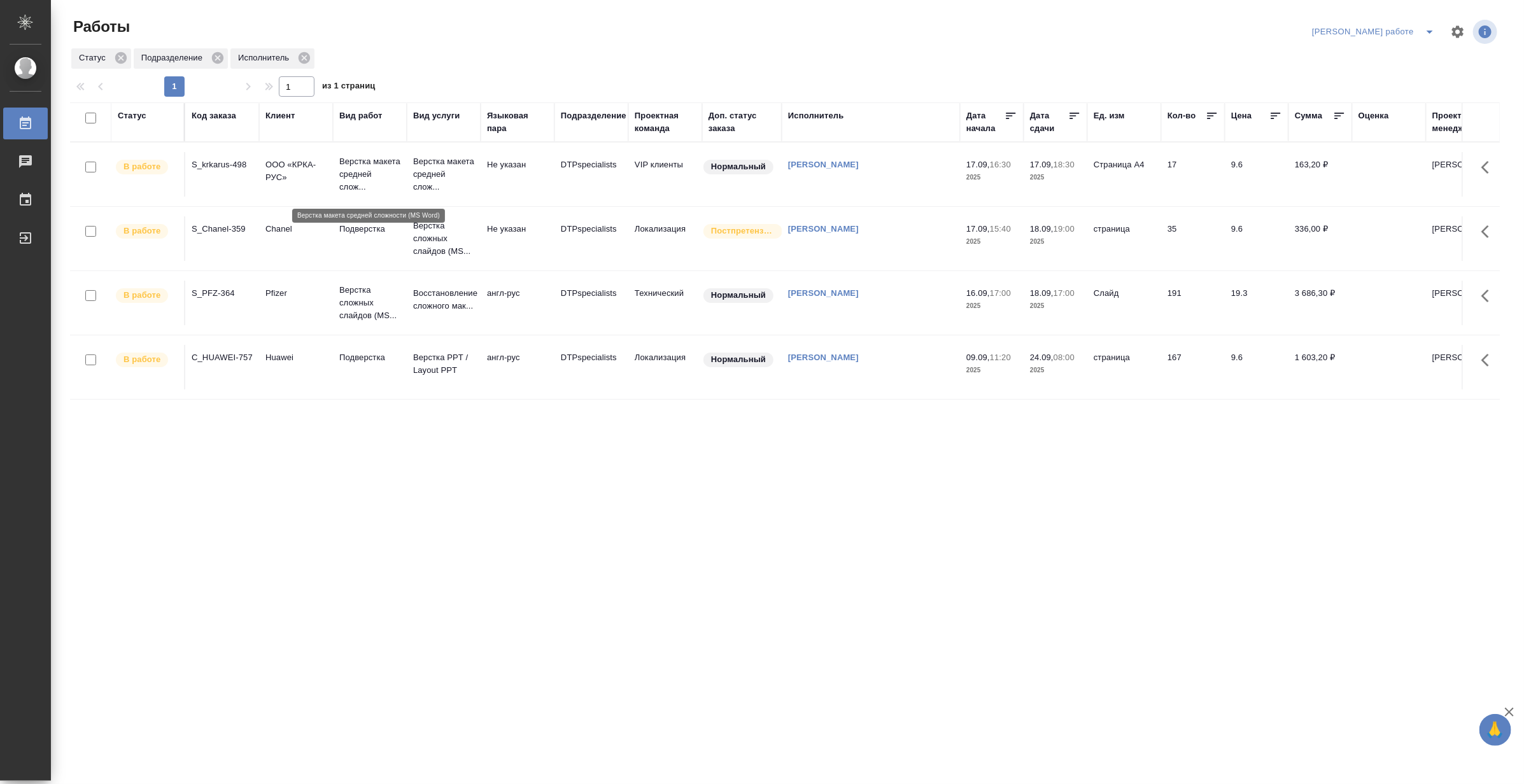
click at [366, 163] on p "Верстка макета средней слож..." at bounding box center [370, 174] width 61 height 38
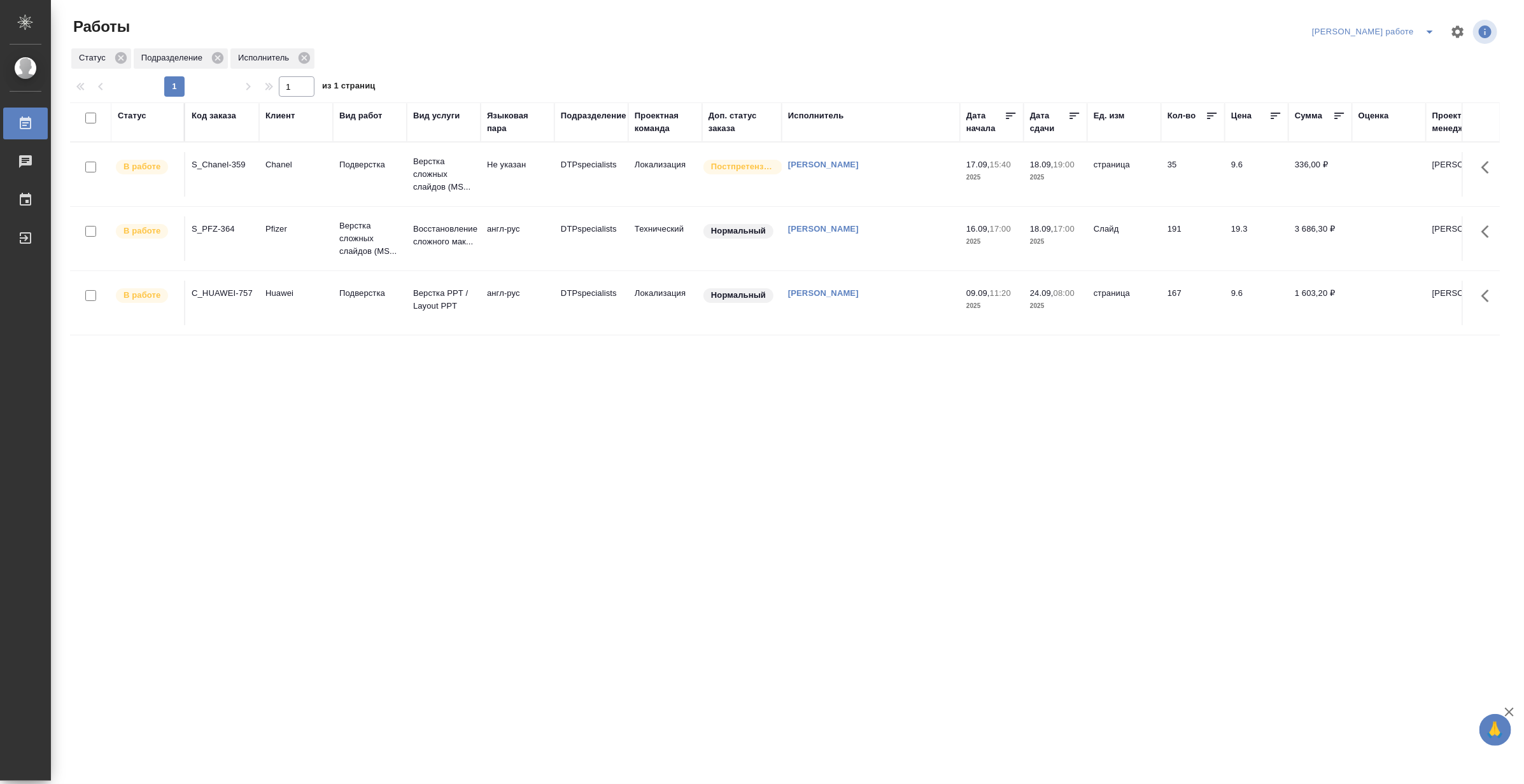
click at [1429, 26] on icon "split button" at bounding box center [1429, 32] width 16 height 16
click at [1391, 73] on li "Матвеева_назначено" at bounding box center [1384, 78] width 115 height 20
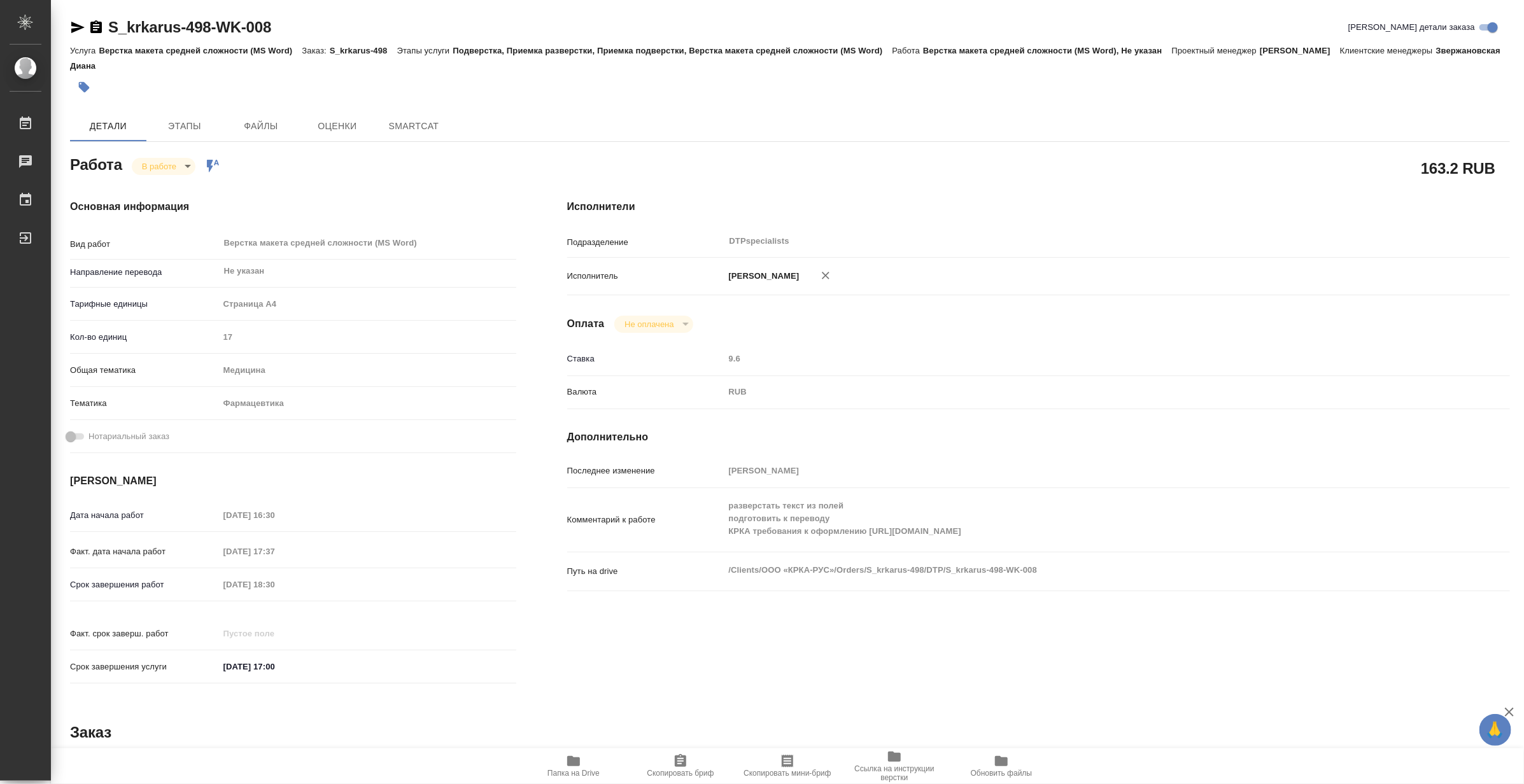
type textarea "x"
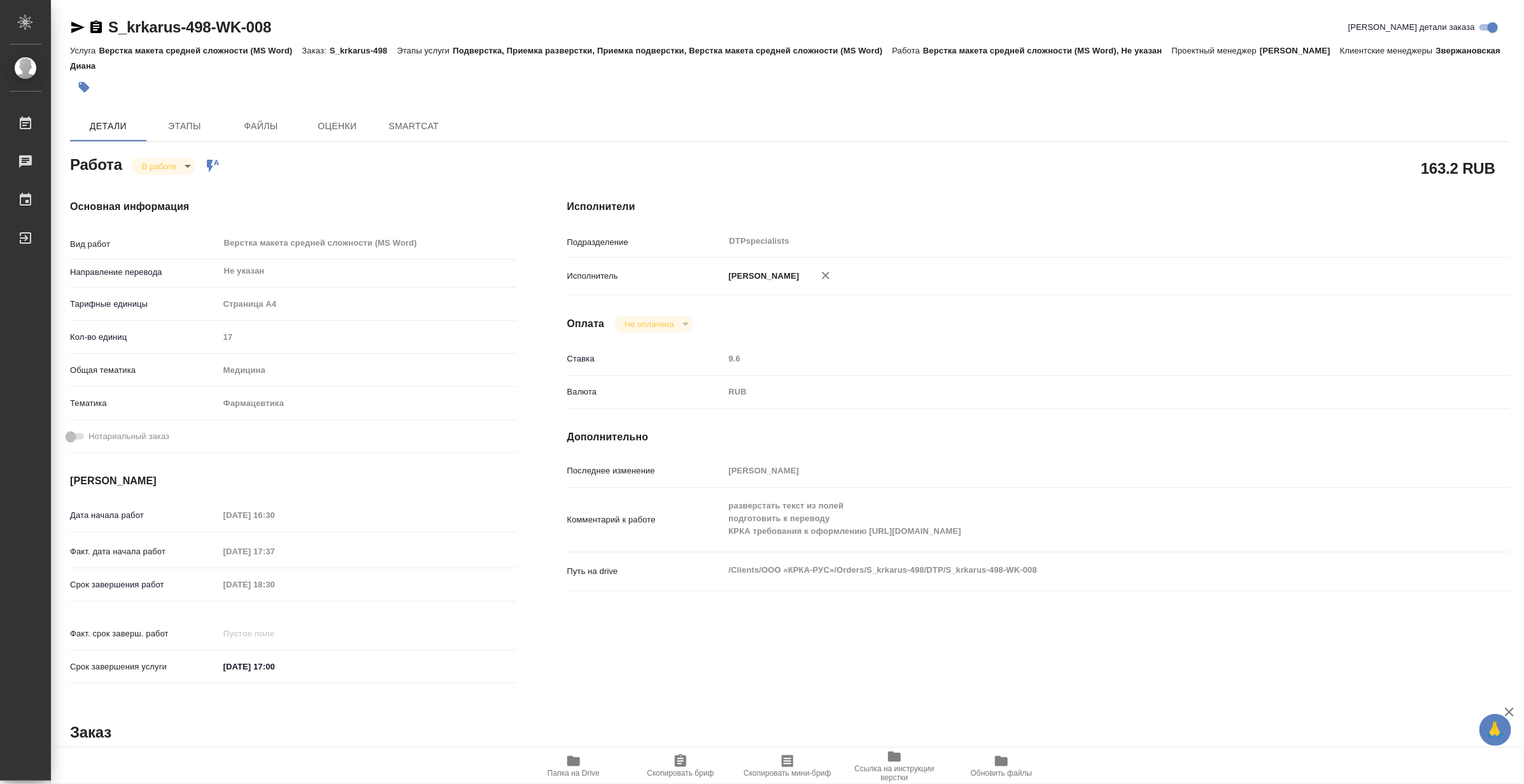
type textarea "x"
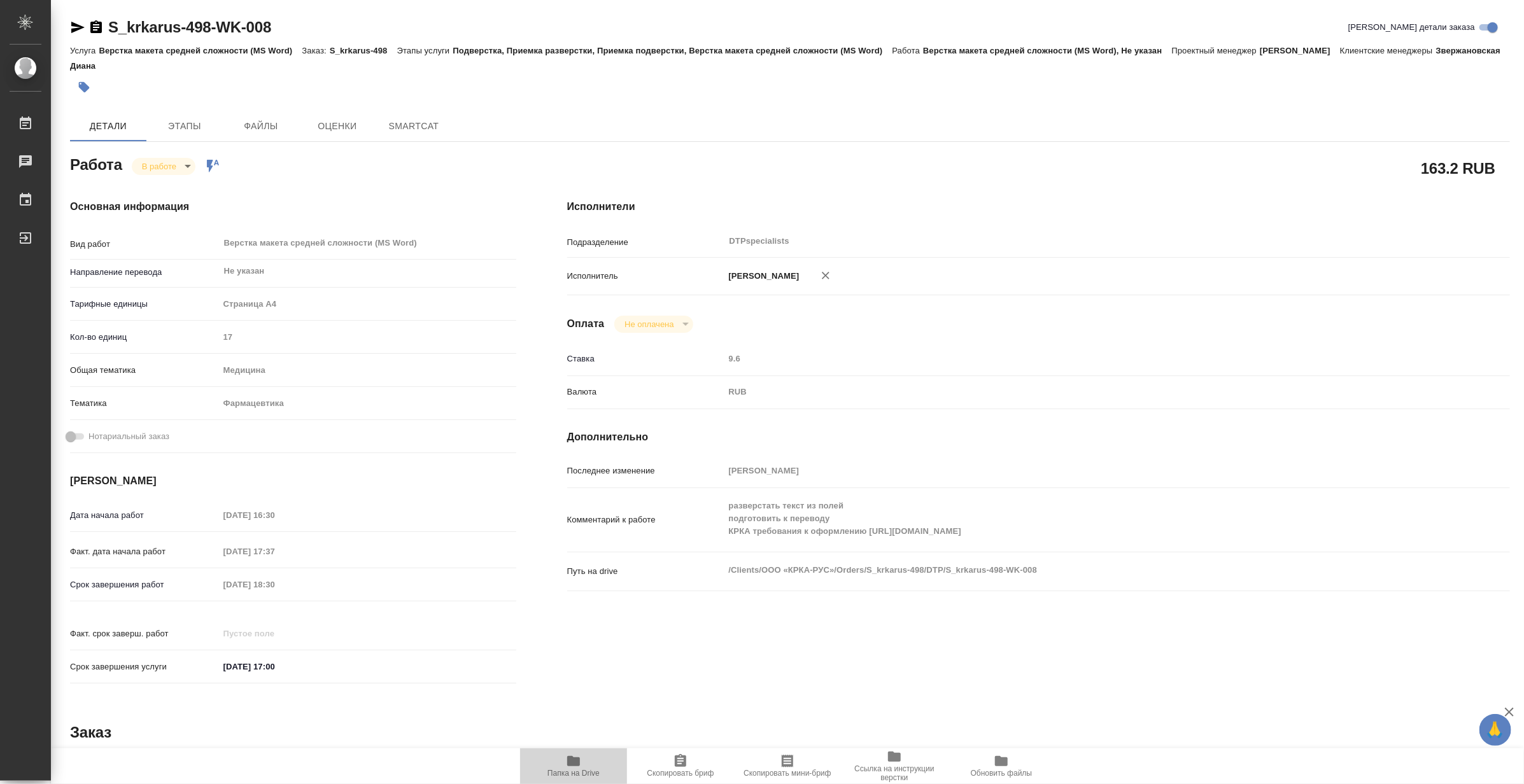
type textarea "x"
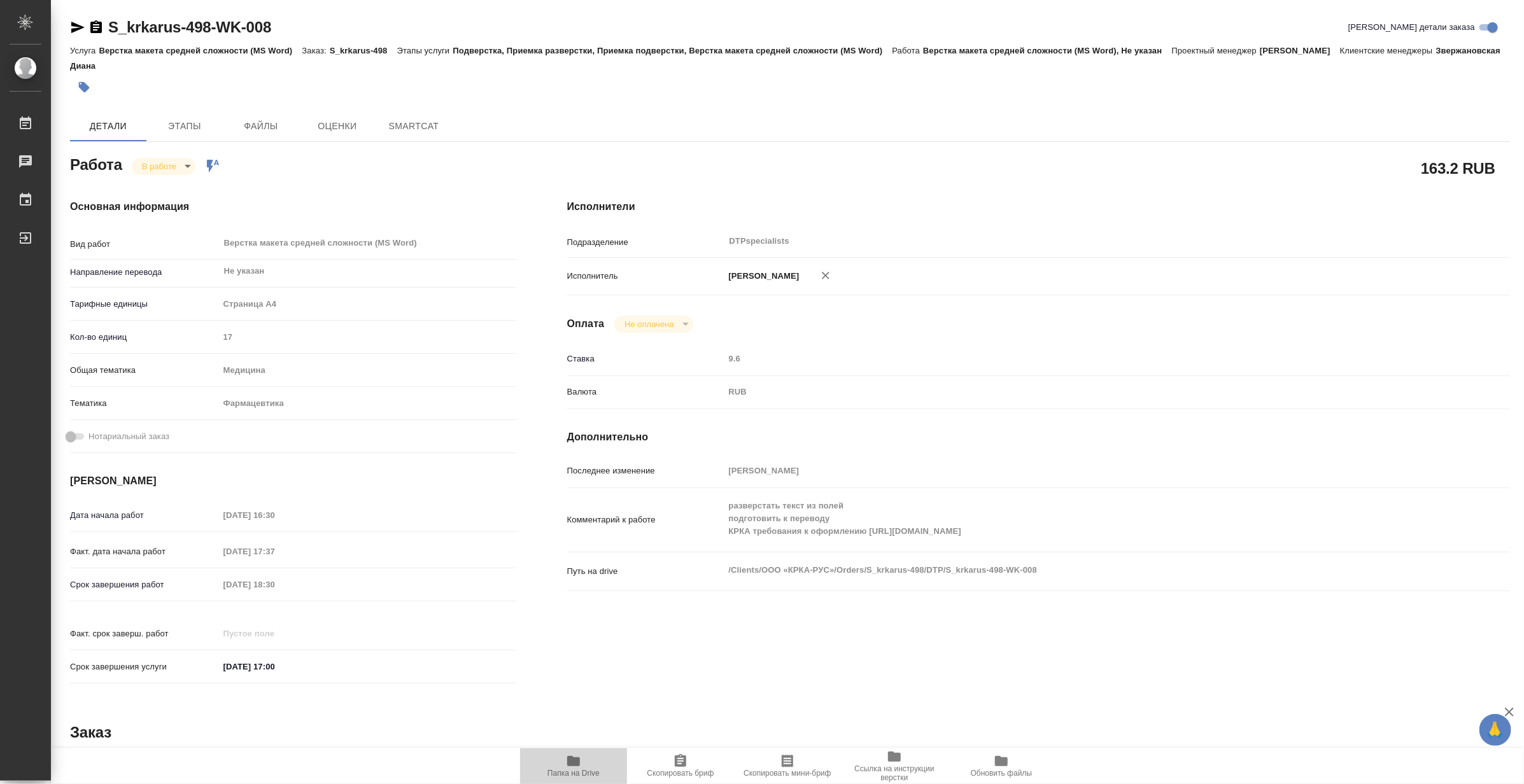
click at [578, 759] on icon "button" at bounding box center [574, 760] width 13 height 10
type textarea "x"
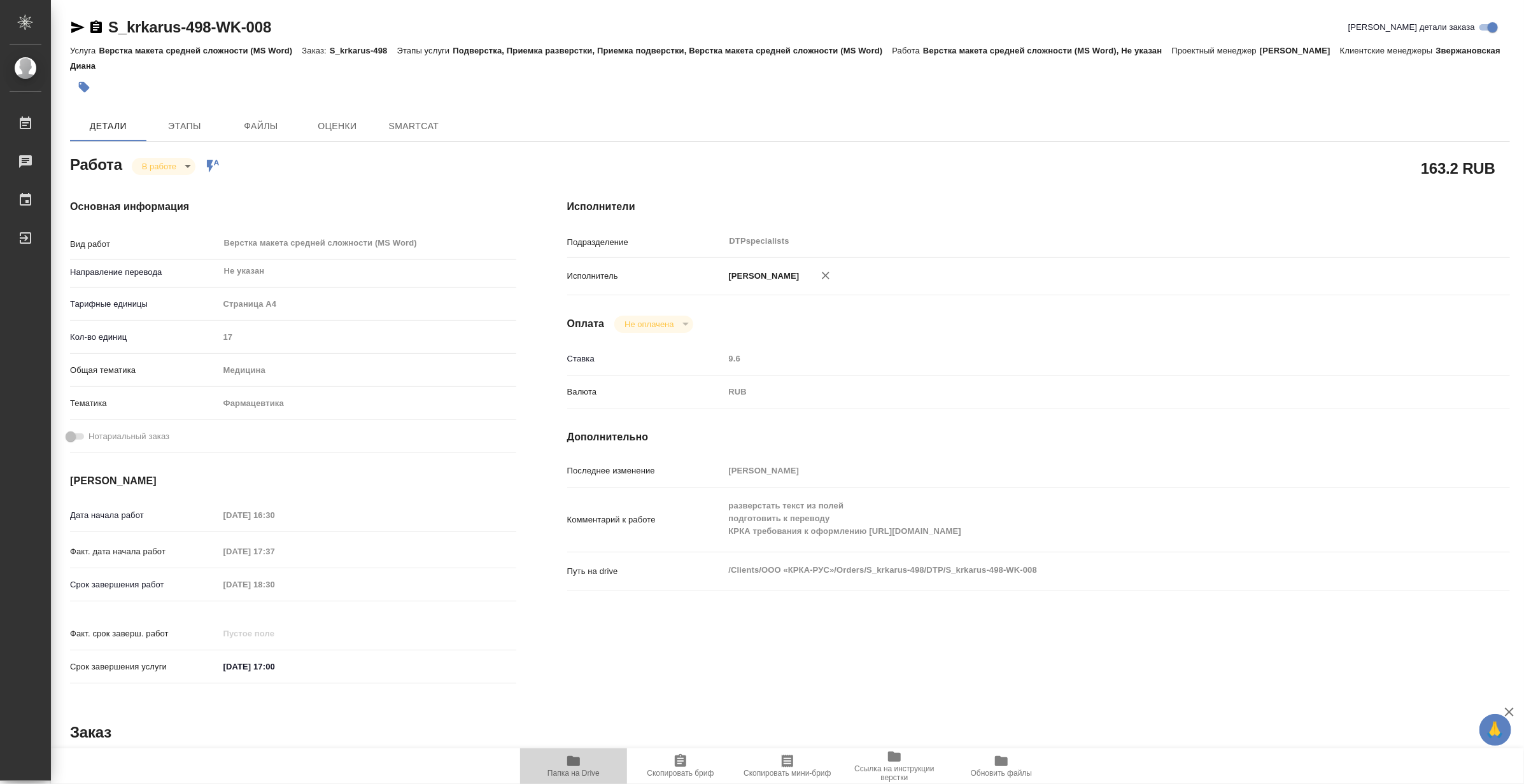
type textarea "x"
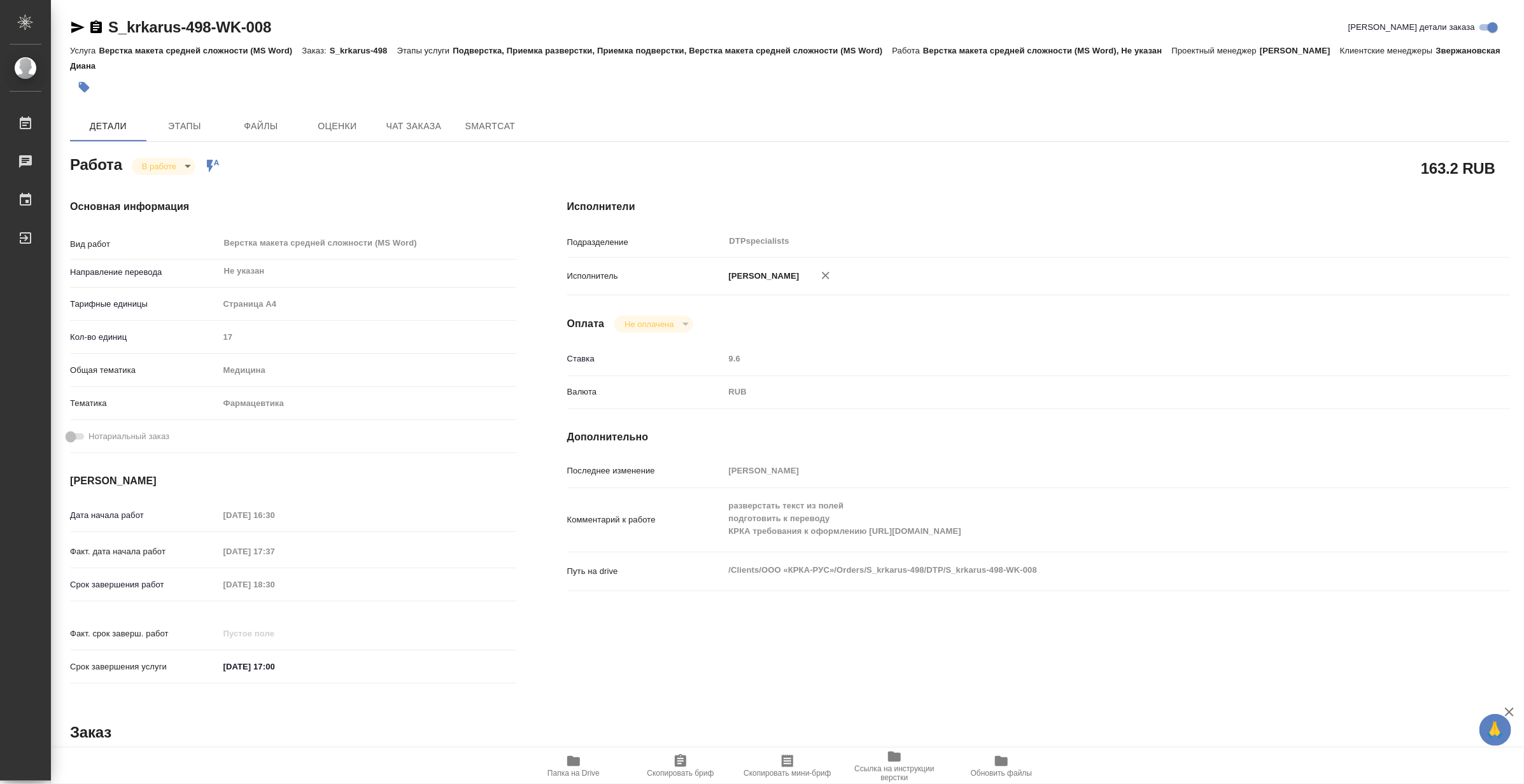
type textarea "x"
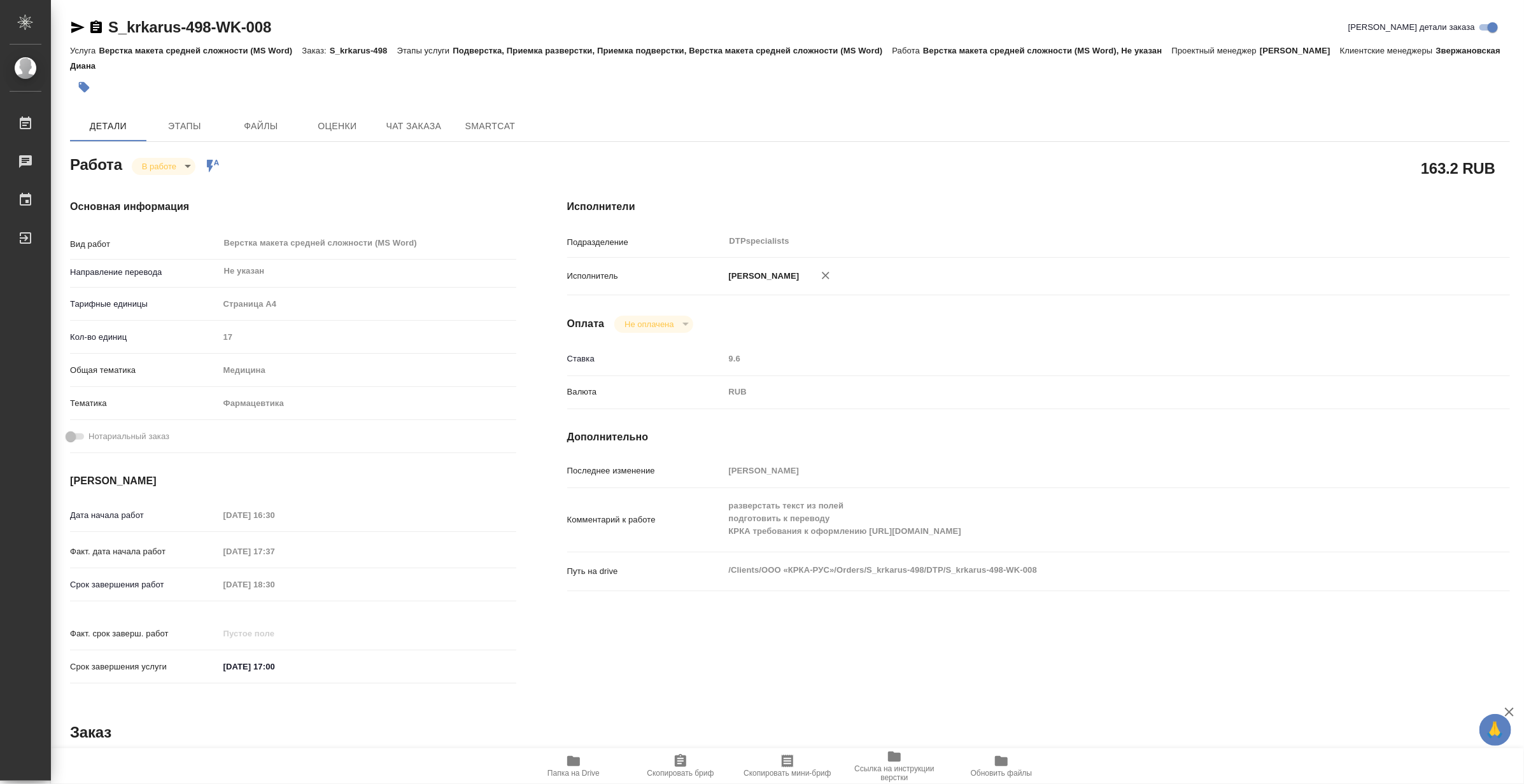
type textarea "x"
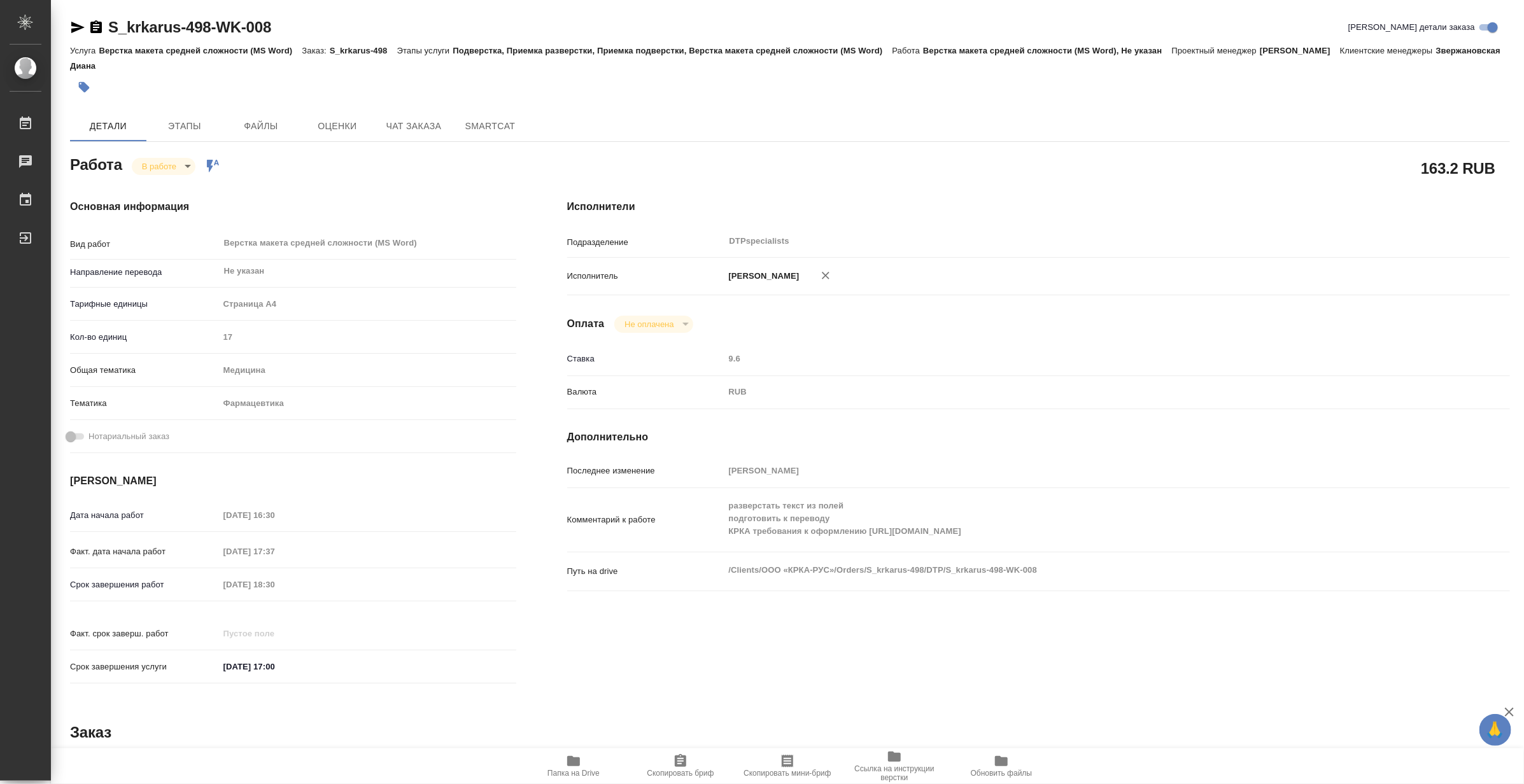
type textarea "x"
click at [146, 169] on body "🙏 .cls-1 fill:#fff; AWATERA Matveeva Maria Работы 0 Чаты График Выйти S_krkarus…" at bounding box center [762, 392] width 1524 height 784
click at [149, 187] on button "Выполнен" at bounding box center [164, 187] width 47 height 14
type textarea "x"
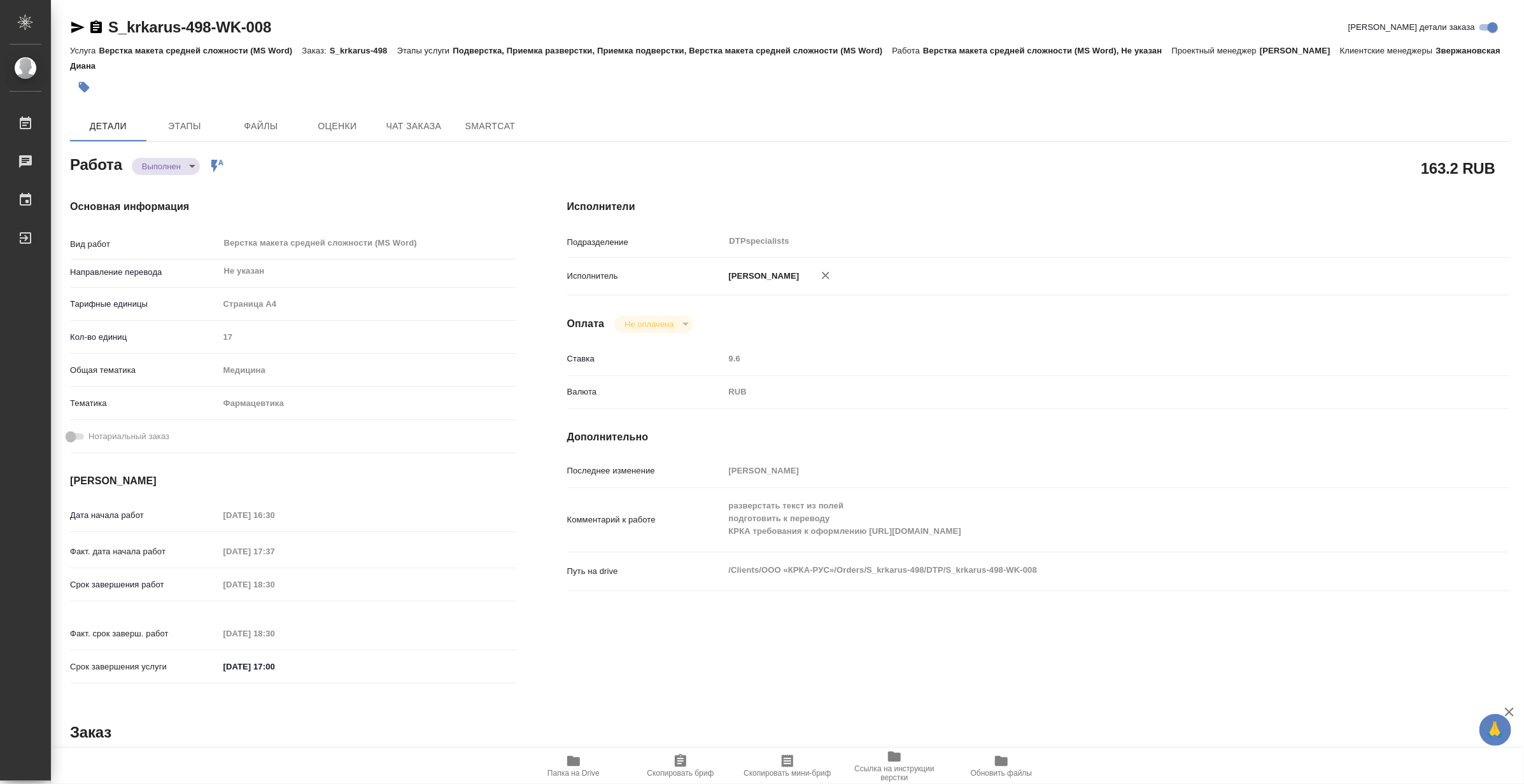
type textarea "x"
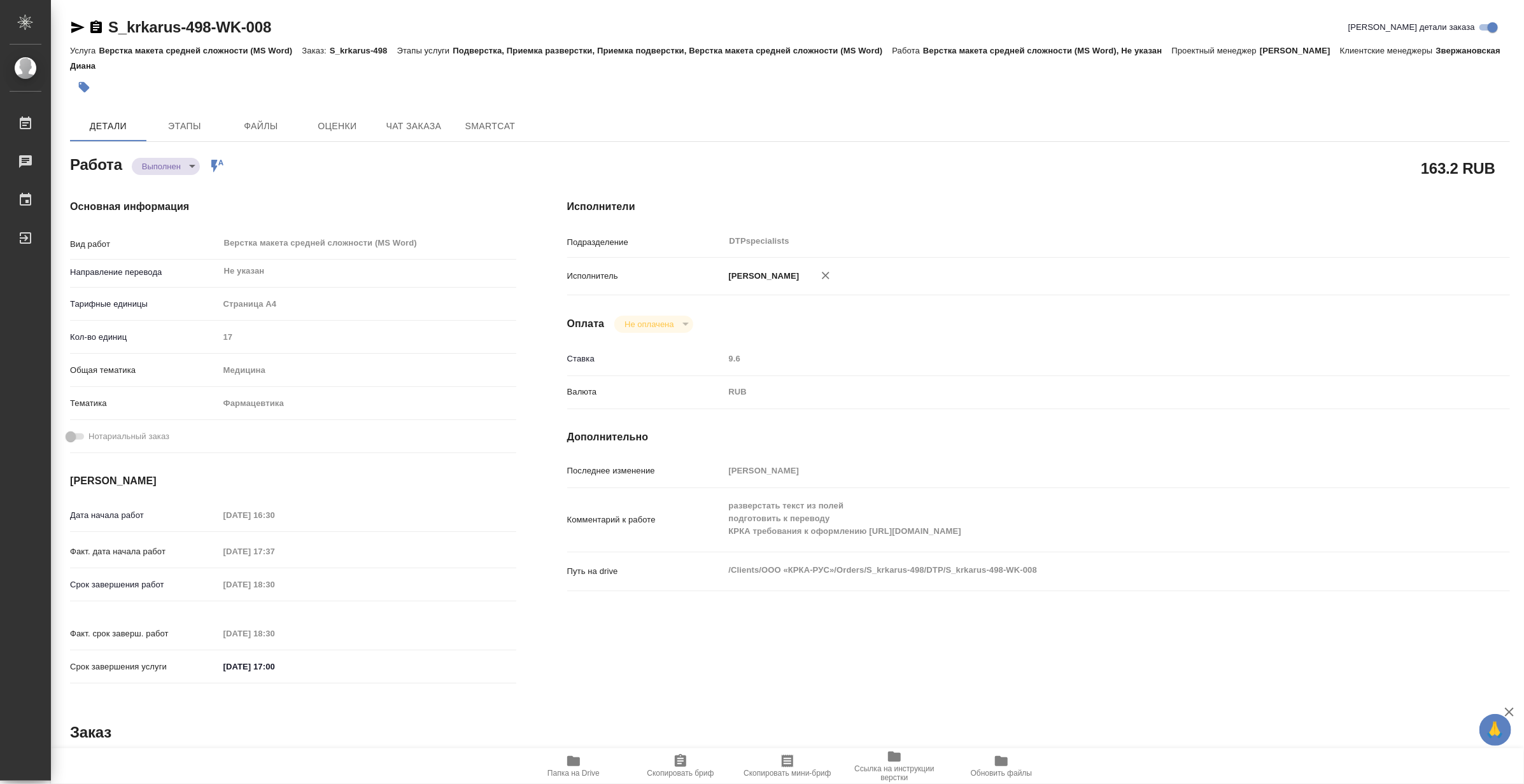
type textarea "x"
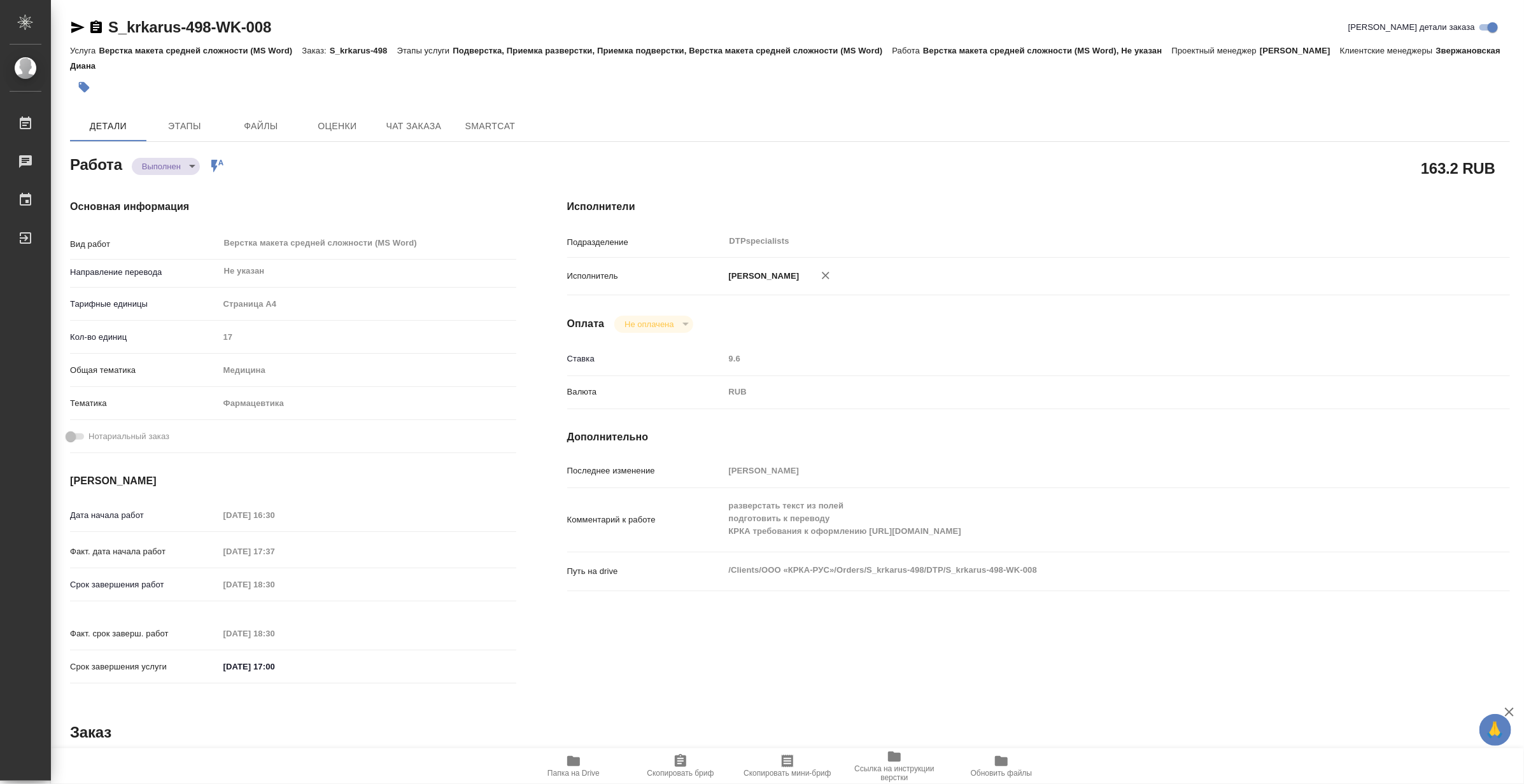
type textarea "x"
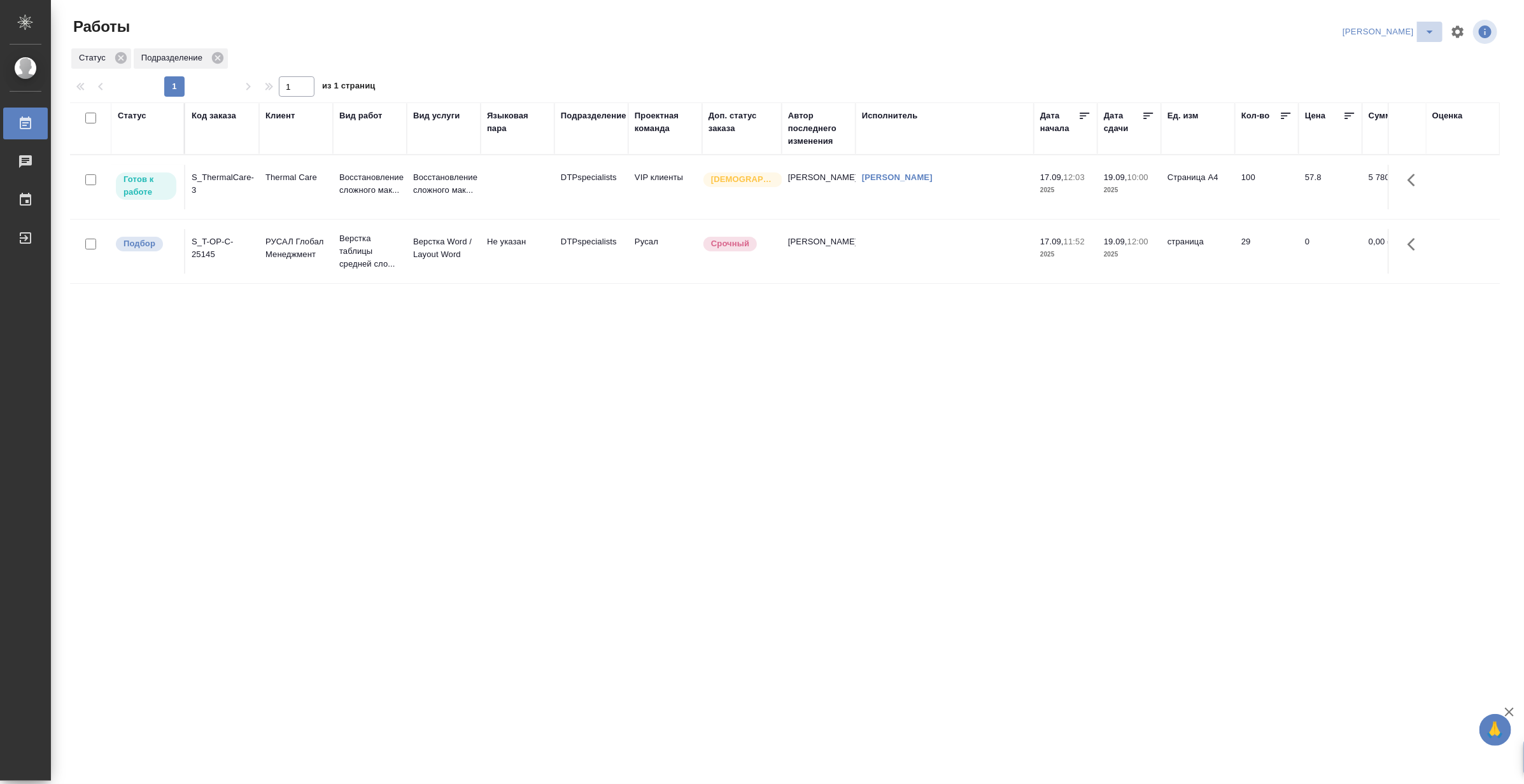
click at [1428, 29] on icon "split button" at bounding box center [1429, 32] width 16 height 16
click at [349, 348] on div "Статус Код заказа Клиент Вид работ Вид услуги Языковая пара Подразделение Проек…" at bounding box center [784, 331] width 1429 height 458
click at [1414, 28] on div "Матвеева_назначено" at bounding box center [1391, 32] width 103 height 20
click at [1427, 33] on icon "split button" at bounding box center [1429, 32] width 16 height 16
click at [1392, 53] on li "Матвеева_В работе" at bounding box center [1381, 57] width 122 height 20
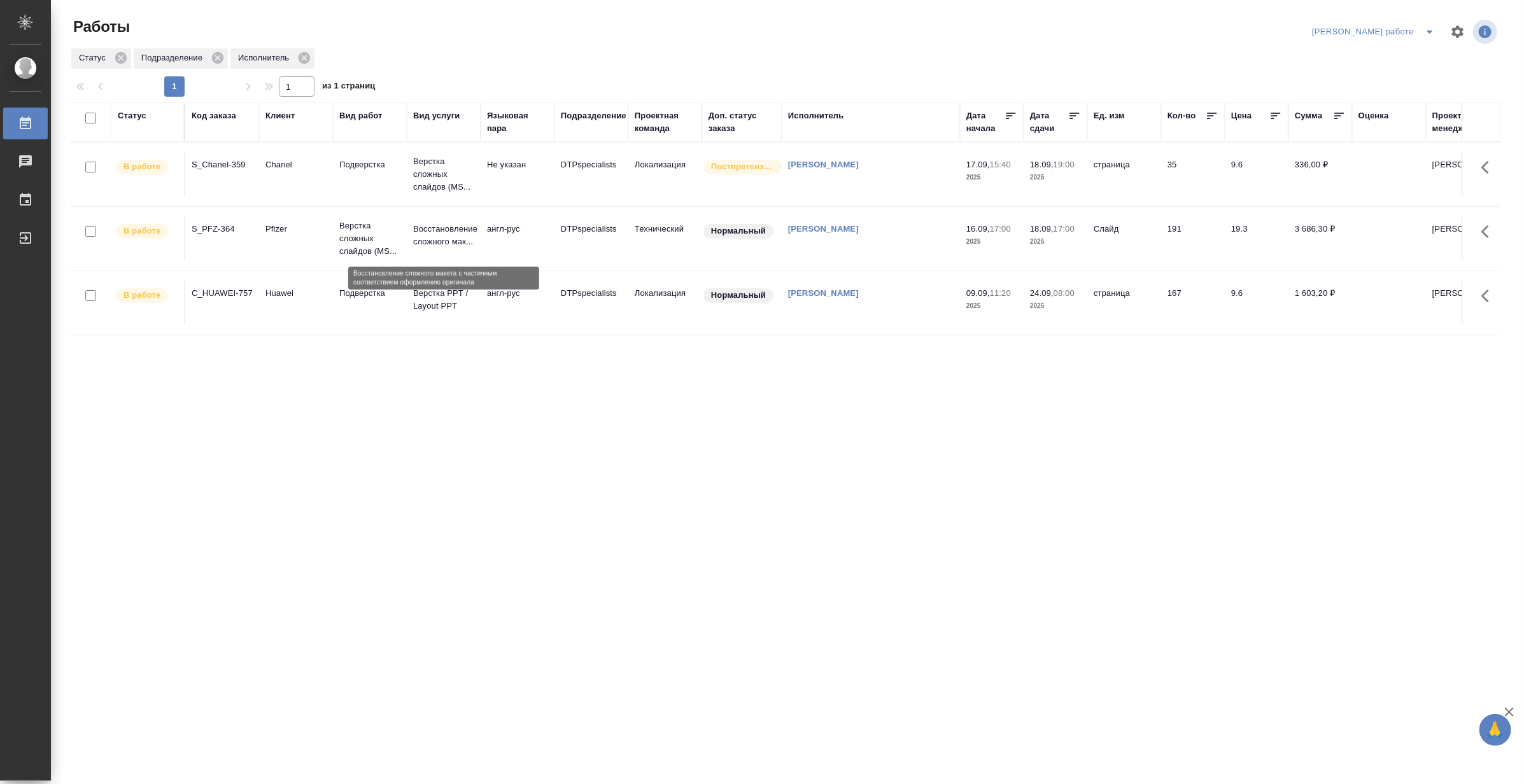
click at [425, 244] on p "Восстановление сложного мак..." at bounding box center [443, 235] width 61 height 25
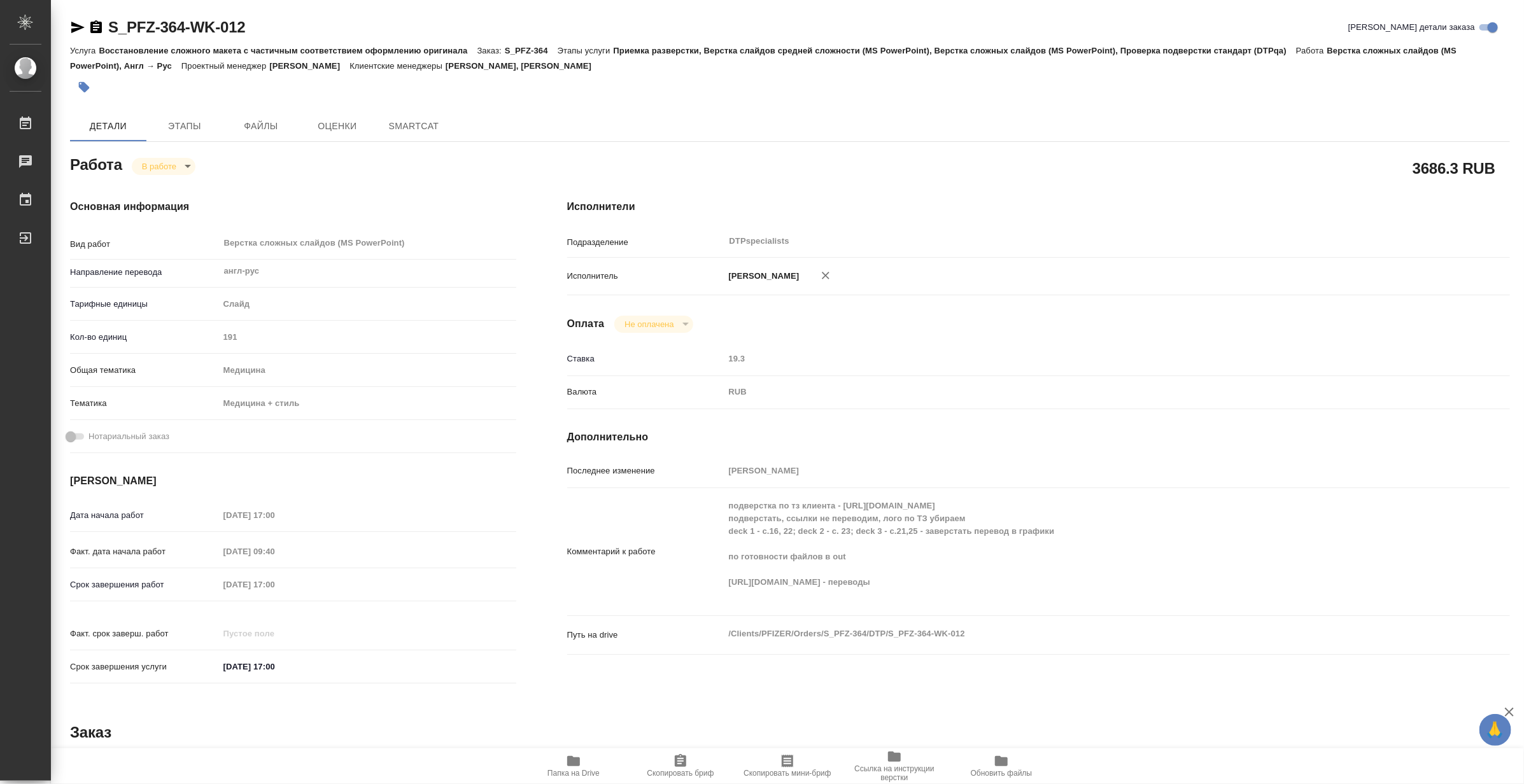
type textarea "x"
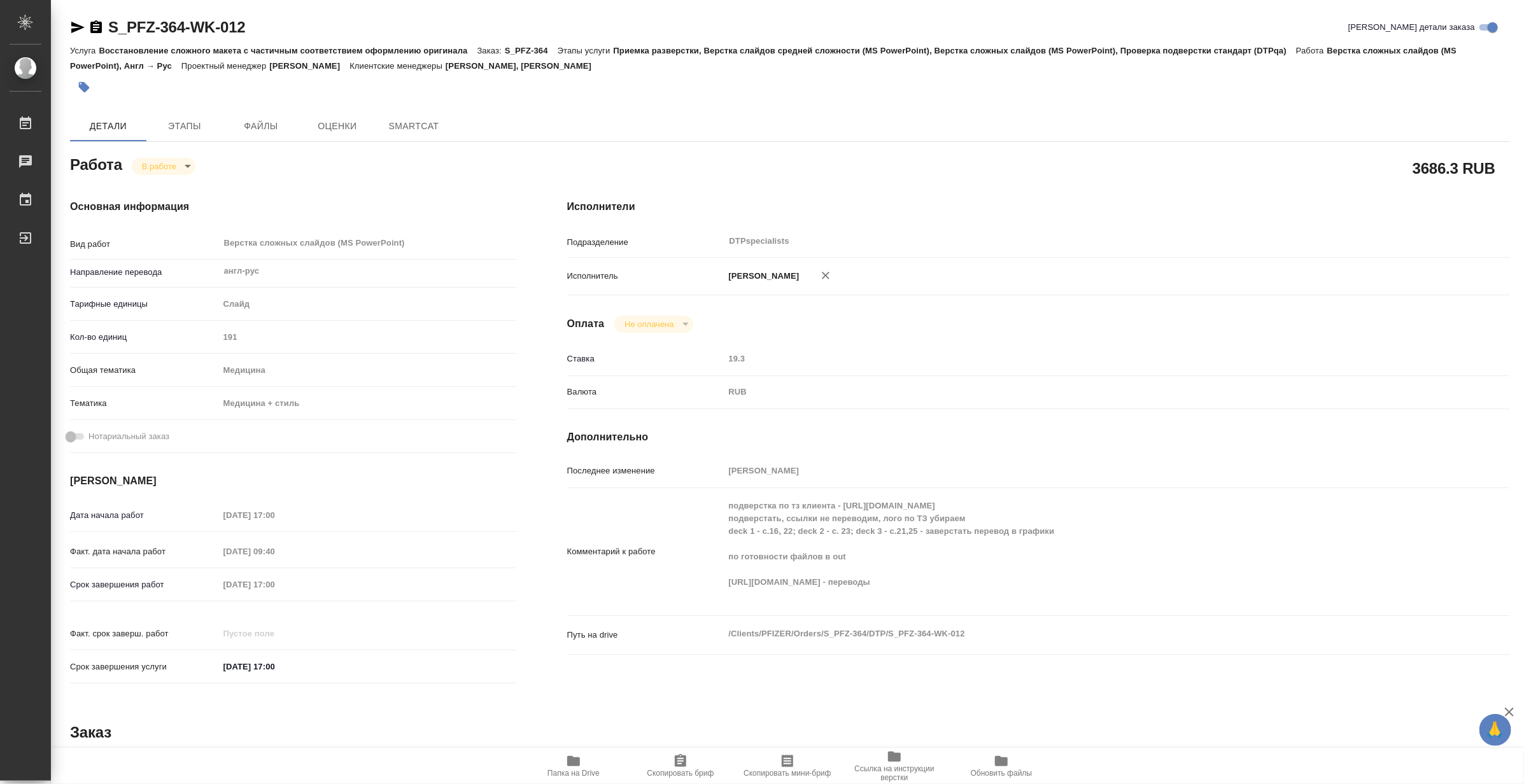
type textarea "x"
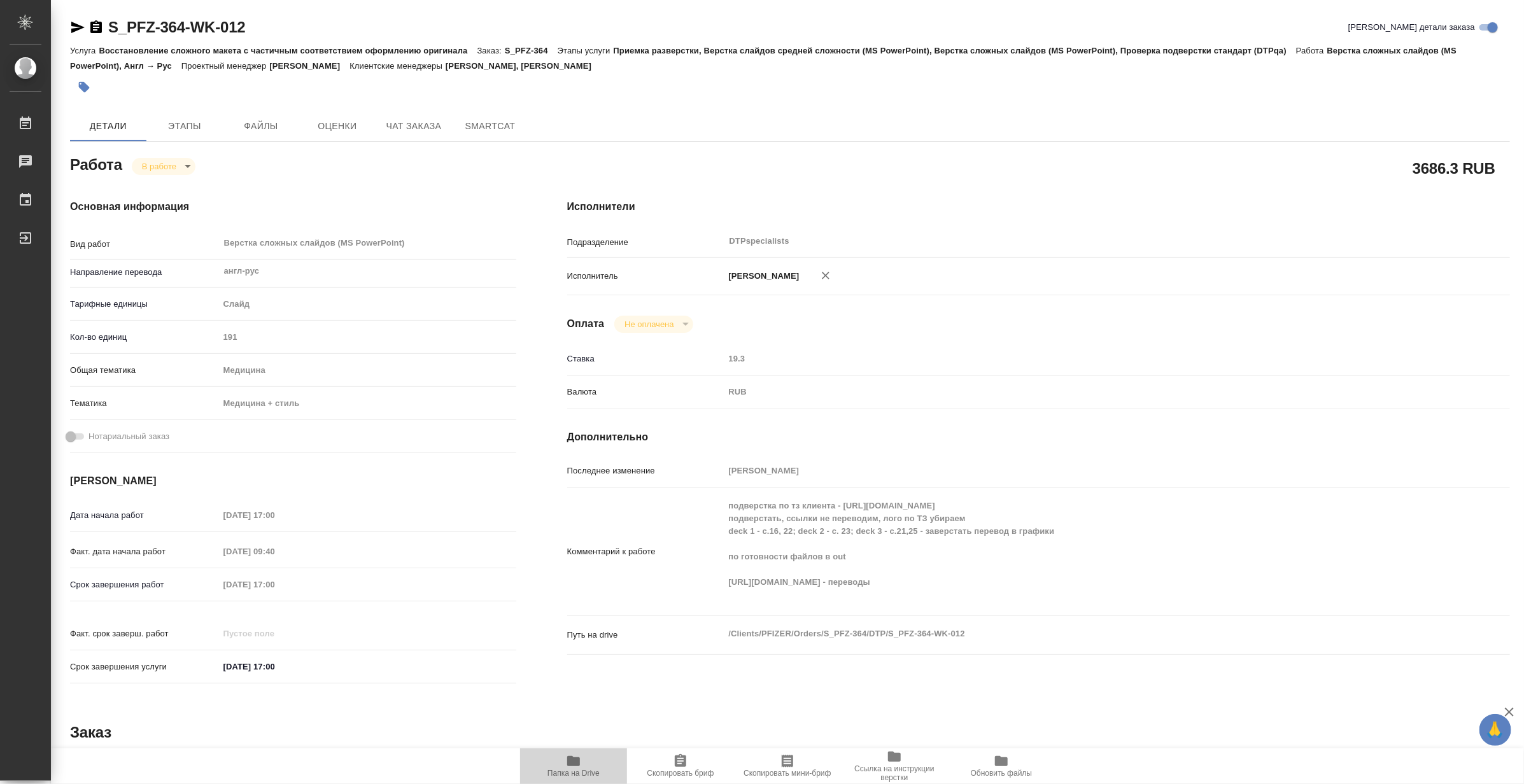
click at [562, 764] on span "Папка на Drive" at bounding box center [573, 765] width 91 height 24
type textarea "x"
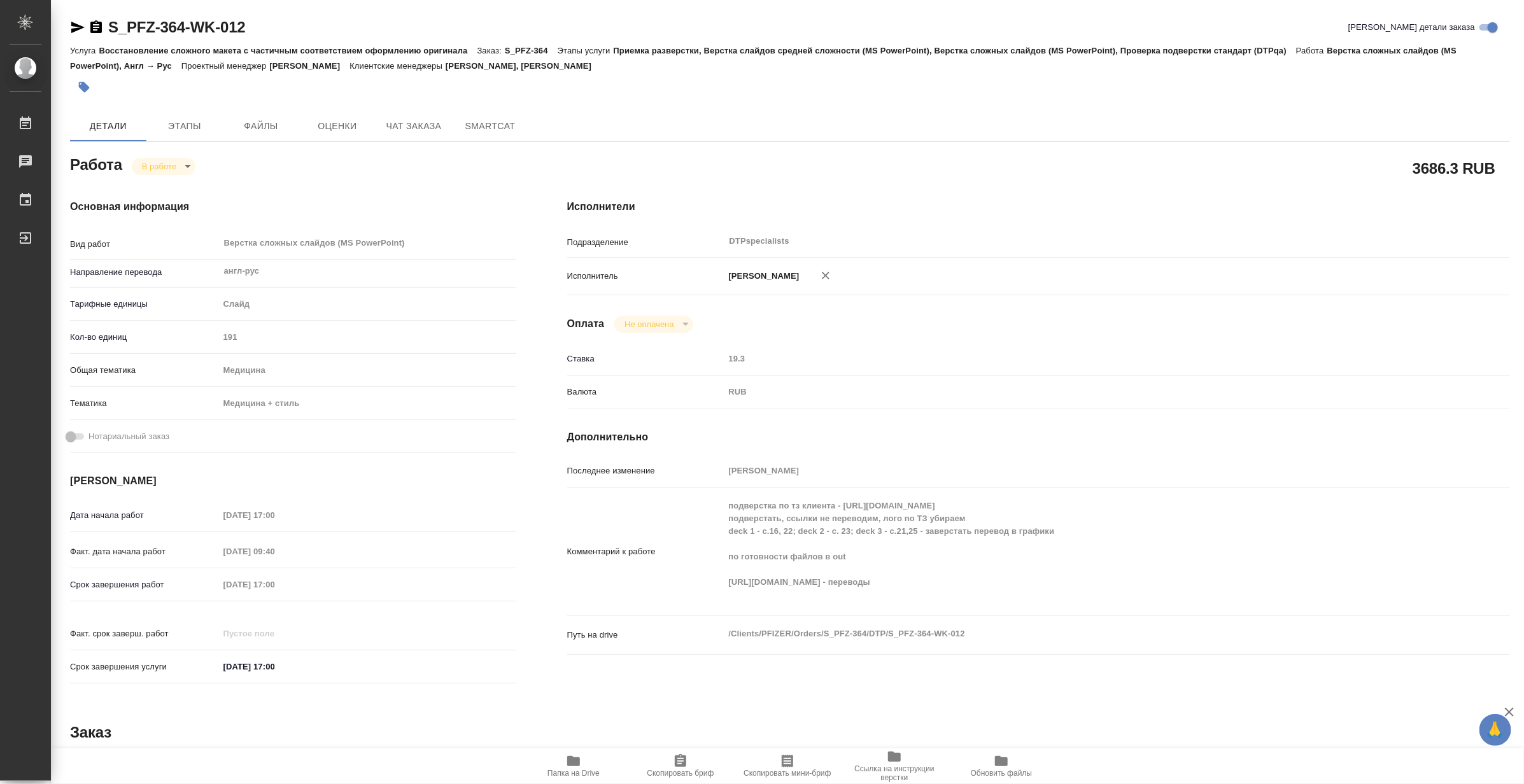
type textarea "x"
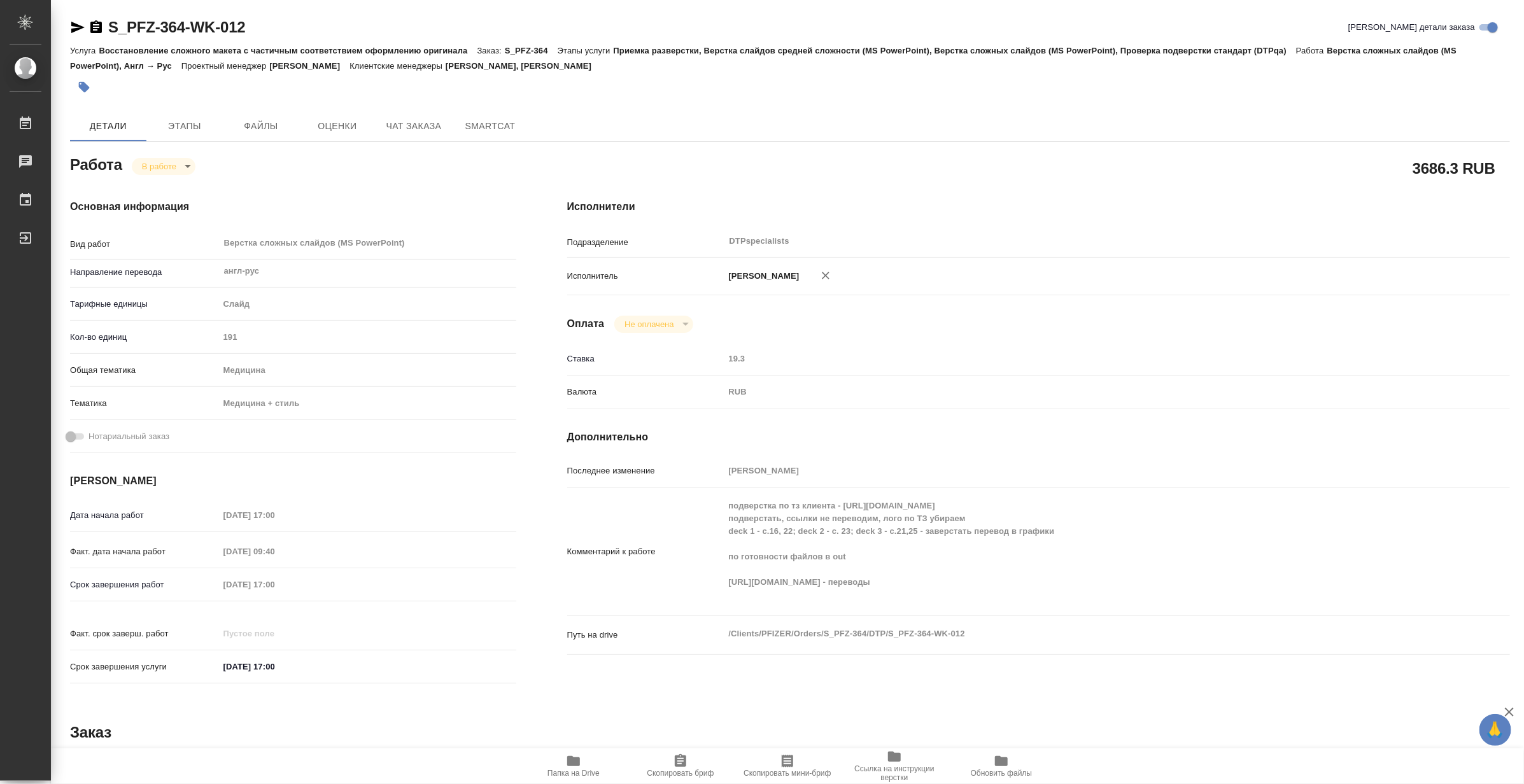
type textarea "x"
